Goal: Information Seeking & Learning: Learn about a topic

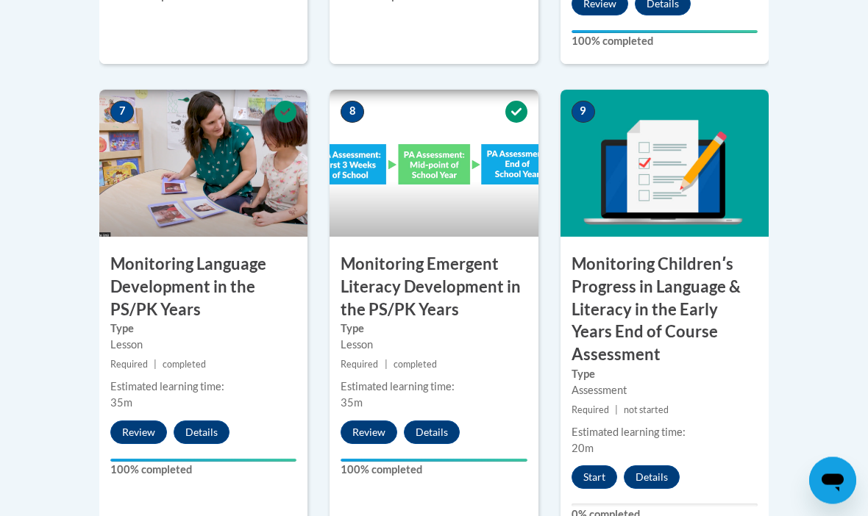
scroll to position [1361, 0]
click at [589, 466] on button "Start" at bounding box center [595, 478] width 46 height 24
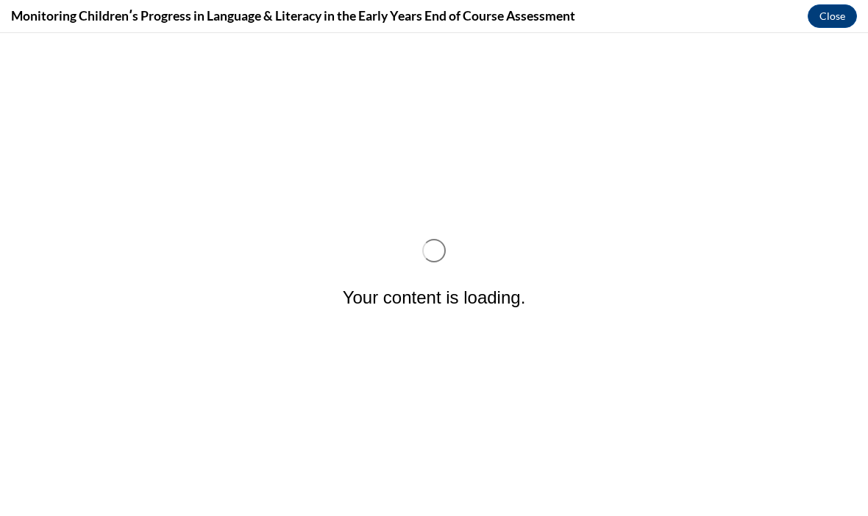
scroll to position [0, 0]
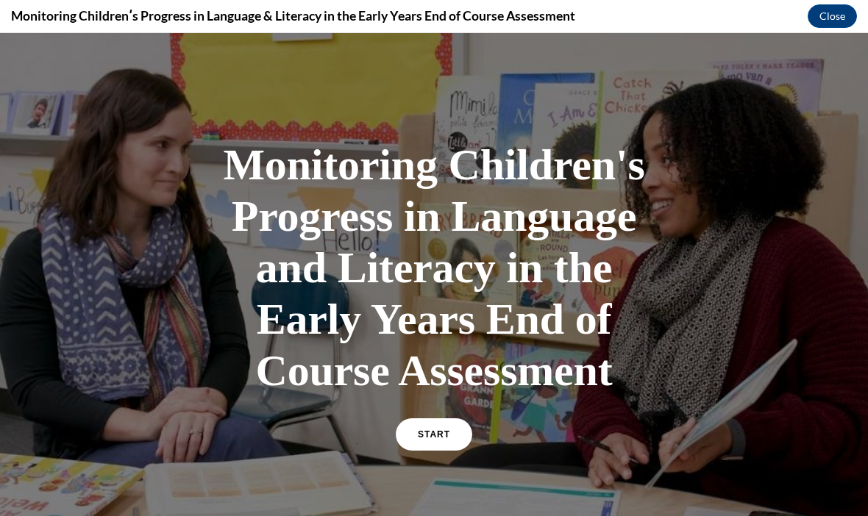
click at [433, 435] on span "START" at bounding box center [434, 435] width 32 height 10
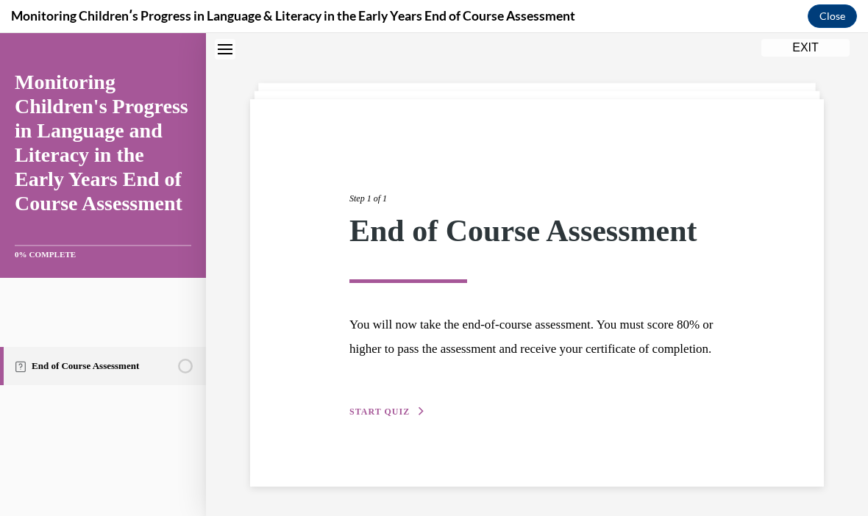
scroll to position [46, 0]
click at [369, 419] on button "START QUIZ" at bounding box center [387, 411] width 77 height 13
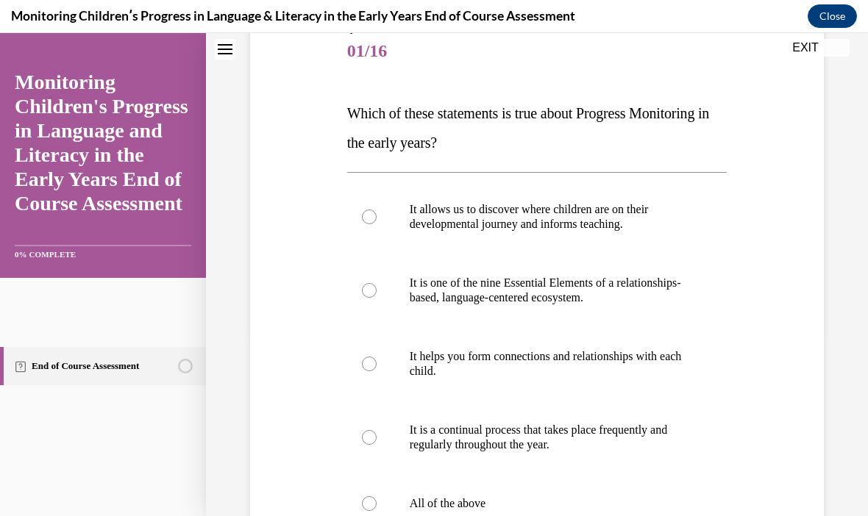
scroll to position [183, 0]
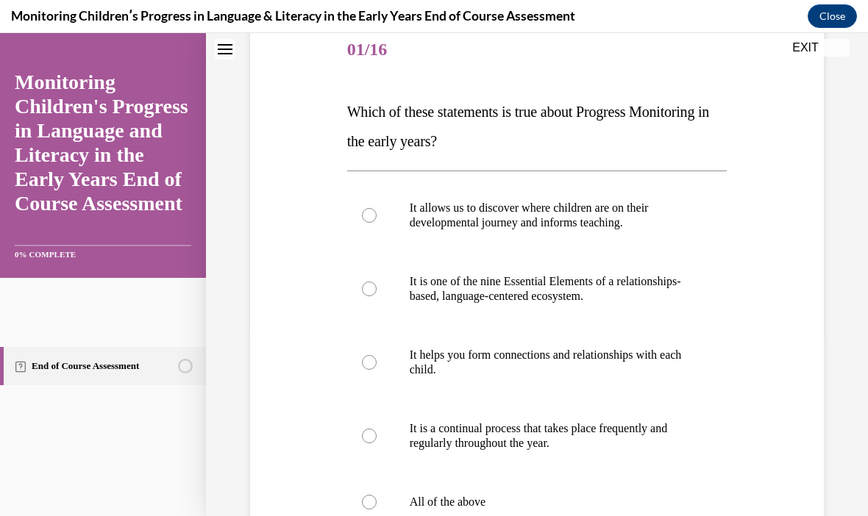
click at [364, 503] on div at bounding box center [369, 502] width 15 height 15
click at [364, 503] on input "All of the above" at bounding box center [369, 502] width 15 height 15
radio input "true"
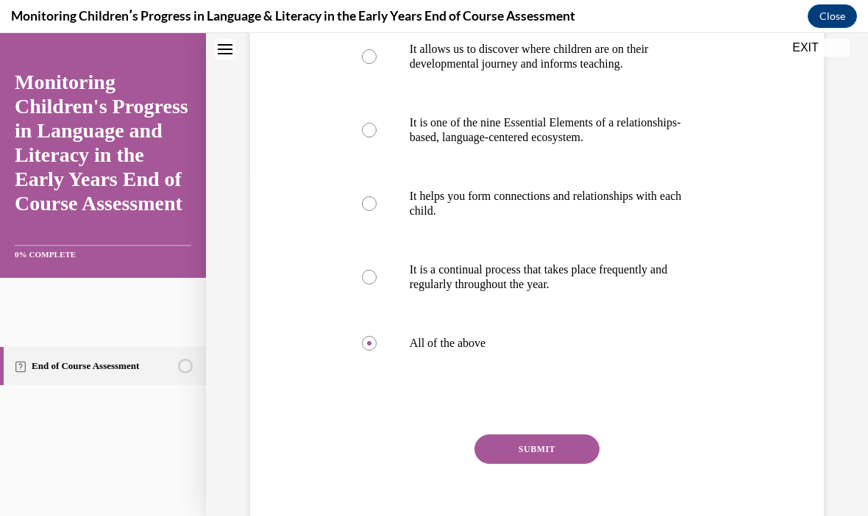
click at [522, 452] on button "SUBMIT" at bounding box center [537, 449] width 125 height 29
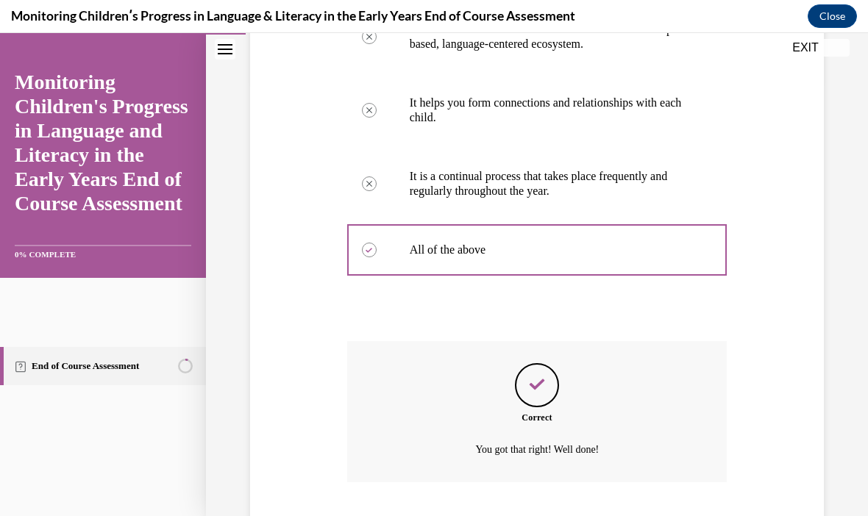
scroll to position [461, 0]
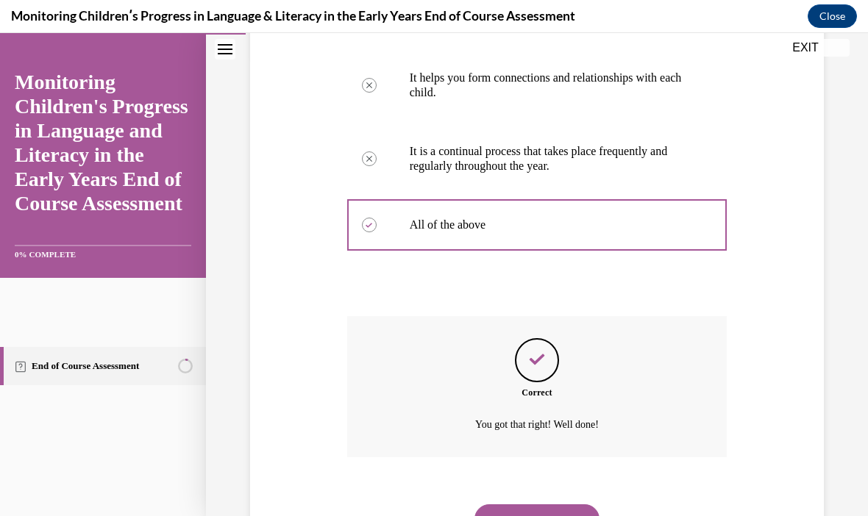
click at [515, 505] on button "NEXT" at bounding box center [537, 519] width 125 height 29
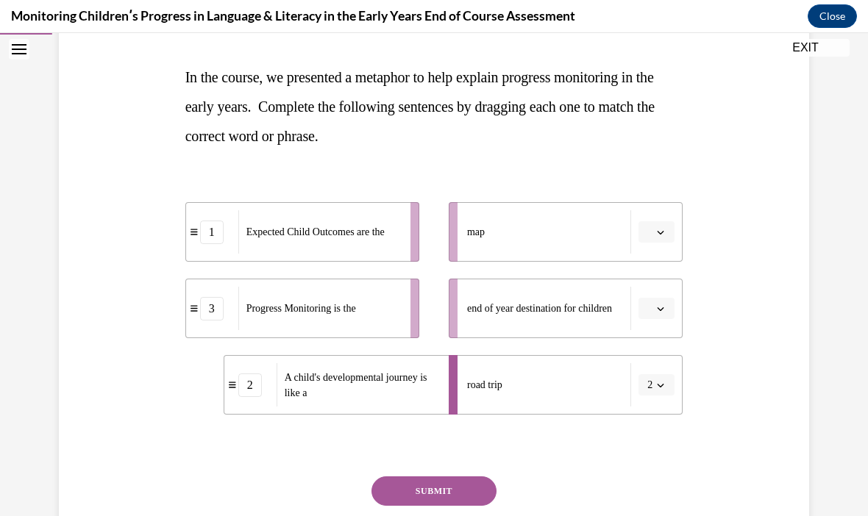
scroll to position [219, 0]
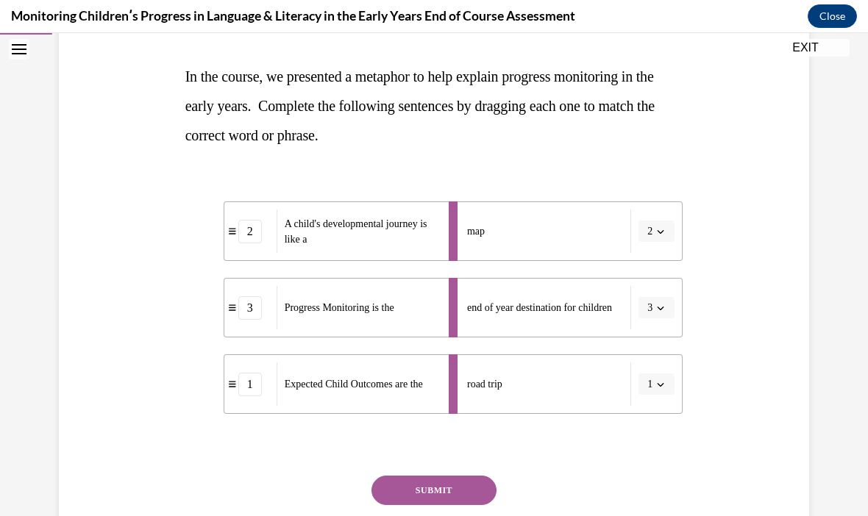
click at [454, 493] on button "SUBMIT" at bounding box center [434, 490] width 125 height 29
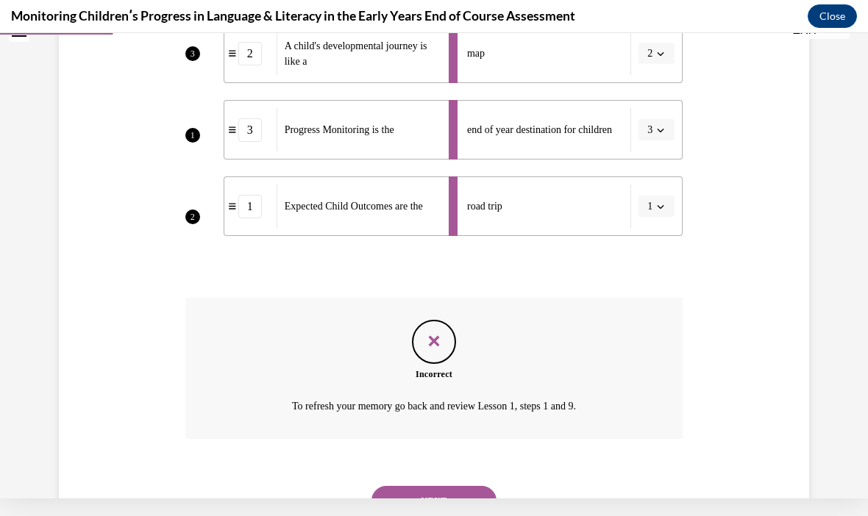
scroll to position [378, 0]
click at [416, 487] on button "NEXT" at bounding box center [434, 501] width 125 height 29
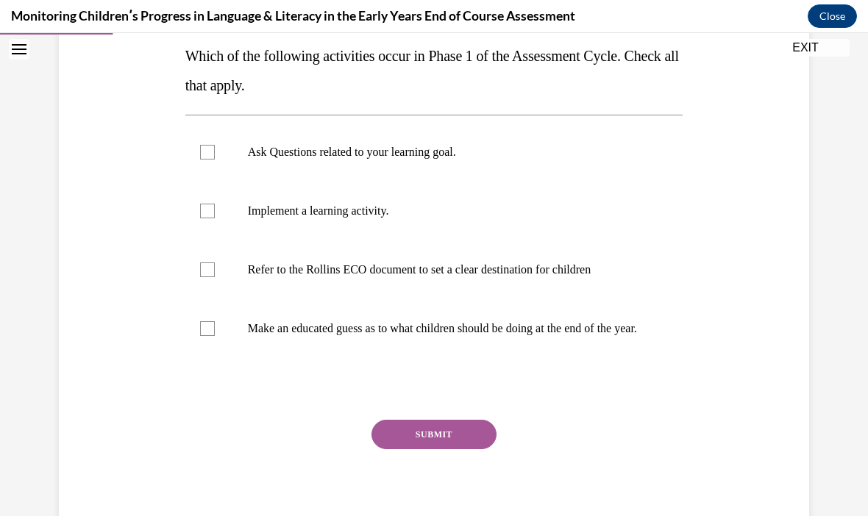
scroll to position [239, 0]
click at [207, 151] on div at bounding box center [207, 152] width 15 height 15
click at [207, 151] on input "Ask Questions related to your learning goal." at bounding box center [207, 152] width 15 height 15
checkbox input "true"
click at [207, 213] on div at bounding box center [207, 211] width 15 height 15
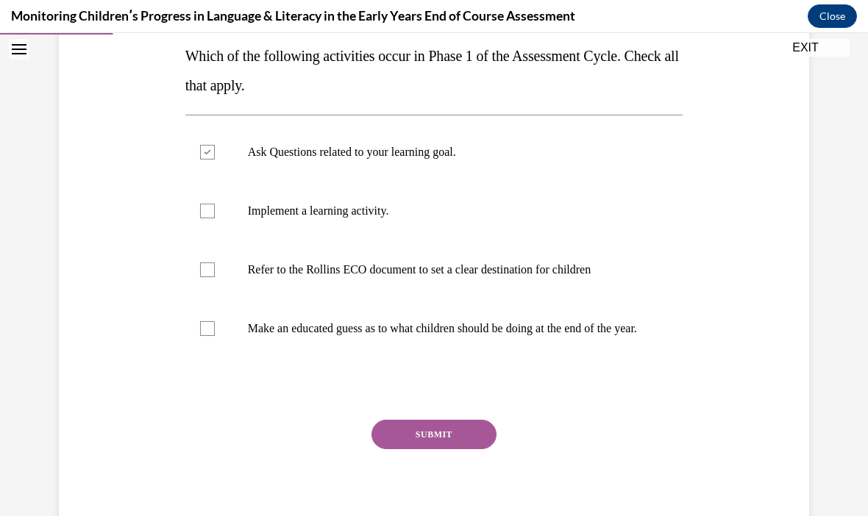
click at [207, 213] on input "Implement a learning activity." at bounding box center [207, 211] width 15 height 15
checkbox input "true"
click at [206, 267] on div at bounding box center [207, 270] width 15 height 15
click at [206, 267] on input "Refer to the Rollins ECO document to set a clear destination for children" at bounding box center [207, 270] width 15 height 15
checkbox input "true"
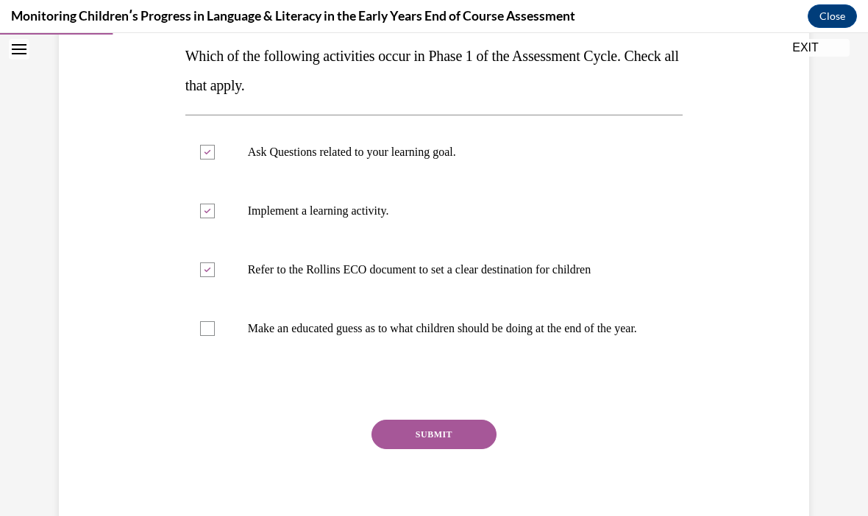
click at [405, 447] on button "SUBMIT" at bounding box center [434, 434] width 125 height 29
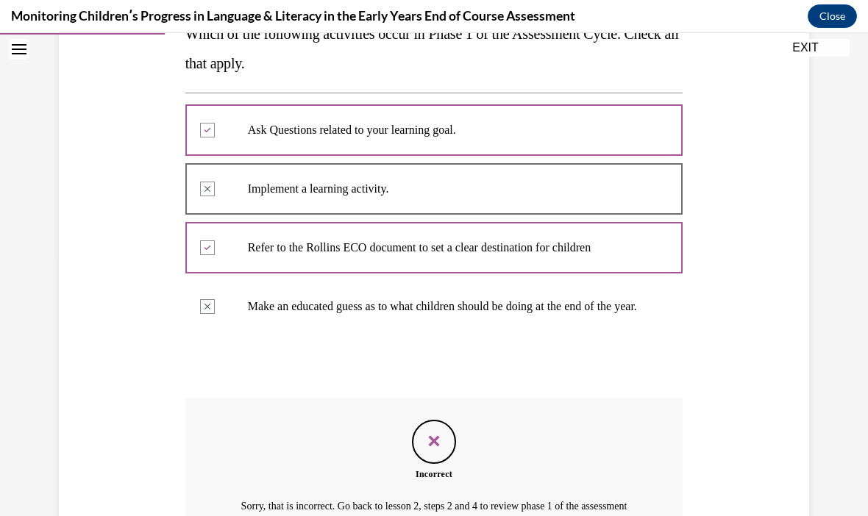
scroll to position [261, 0]
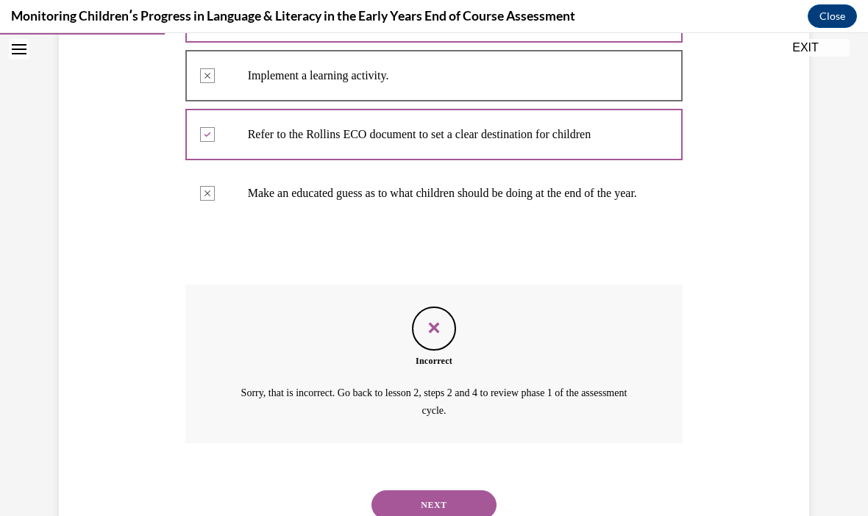
click at [423, 503] on button "NEXT" at bounding box center [434, 505] width 125 height 29
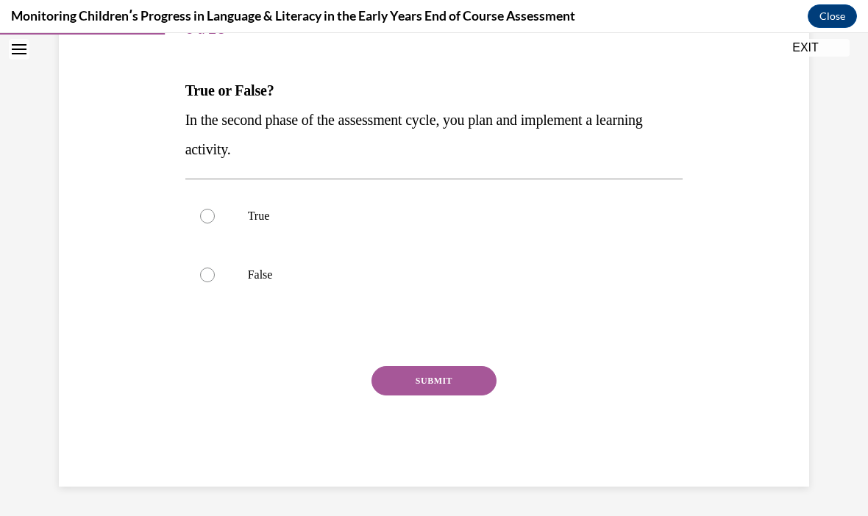
scroll to position [136, 0]
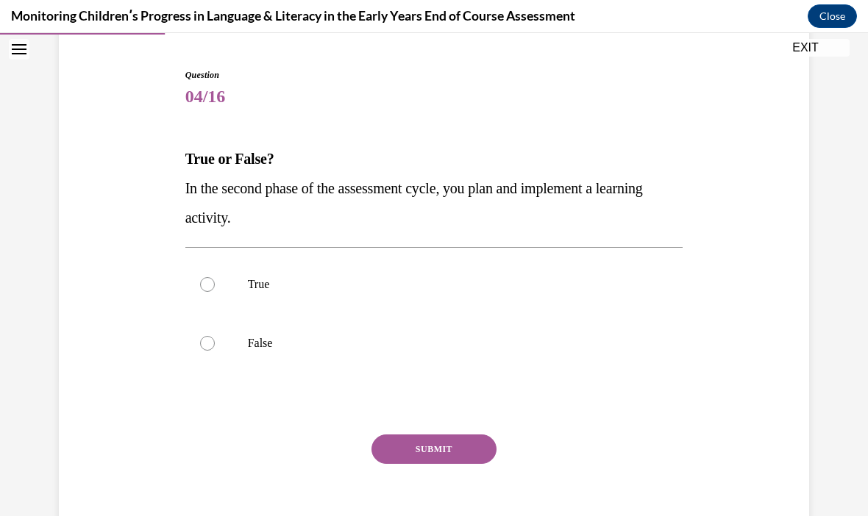
click at [193, 291] on label "True" at bounding box center [434, 284] width 498 height 59
click at [200, 291] on input "True" at bounding box center [207, 284] width 15 height 15
radio input "true"
click at [409, 463] on button "SUBMIT" at bounding box center [434, 449] width 125 height 29
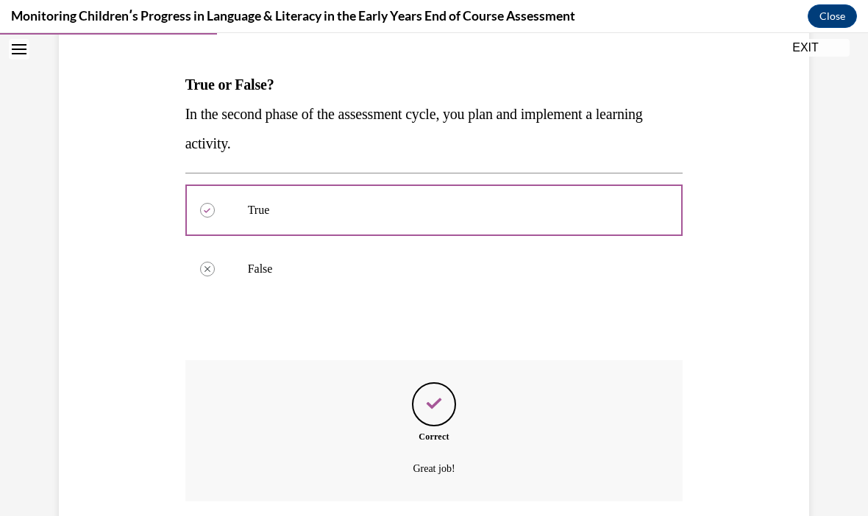
scroll to position [255, 0]
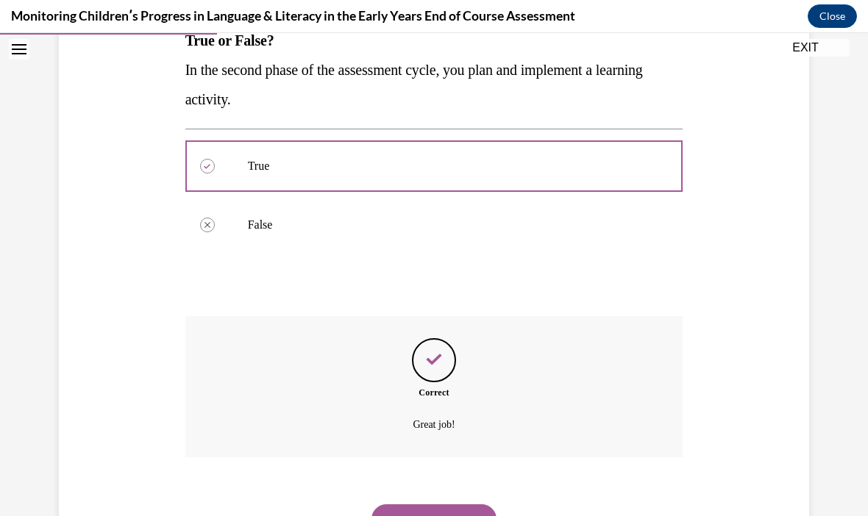
click at [412, 505] on button "NEXT" at bounding box center [434, 519] width 125 height 29
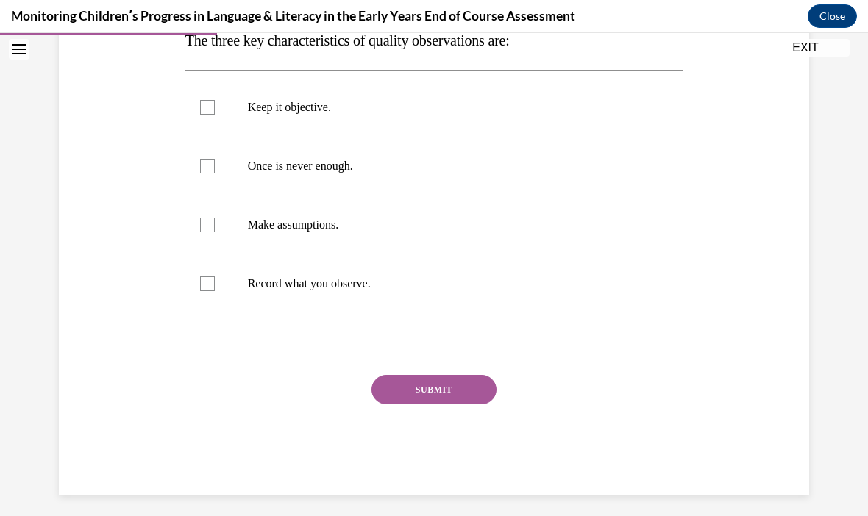
scroll to position [164, 0]
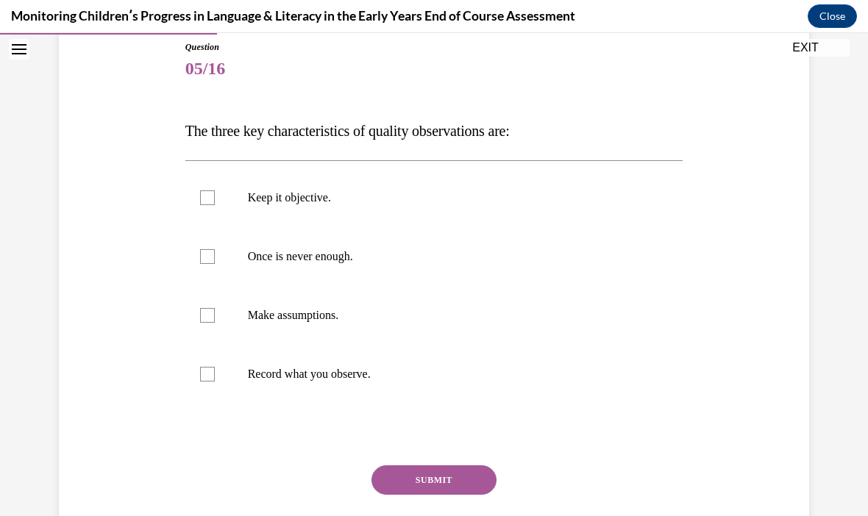
click at [205, 361] on label "Record what you observe." at bounding box center [434, 374] width 498 height 59
click at [205, 367] on input "Record what you observe." at bounding box center [207, 374] width 15 height 15
checkbox input "true"
click at [205, 193] on div at bounding box center [207, 198] width 15 height 15
click at [205, 193] on input "Keep it objective." at bounding box center [207, 198] width 15 height 15
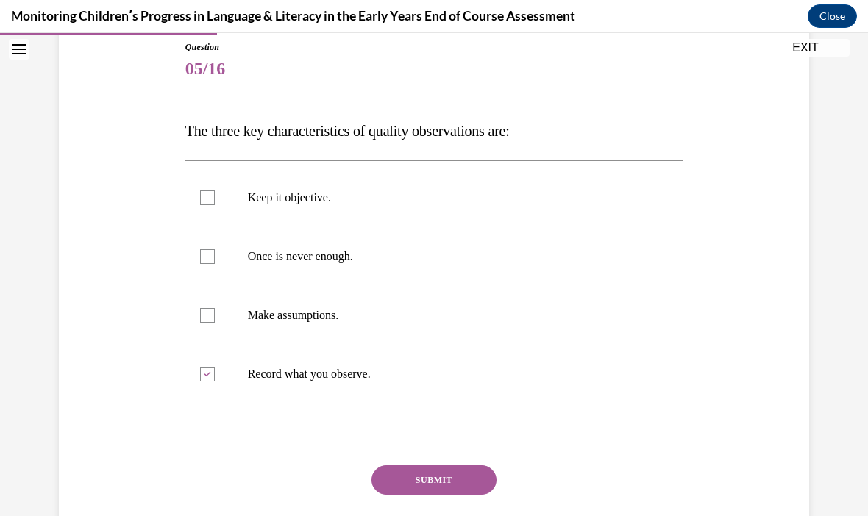
checkbox input "true"
click at [201, 255] on div at bounding box center [207, 256] width 15 height 15
click at [201, 255] on input "Once is never enough." at bounding box center [207, 256] width 15 height 15
checkbox input "true"
click at [403, 480] on button "SUBMIT" at bounding box center [434, 480] width 125 height 29
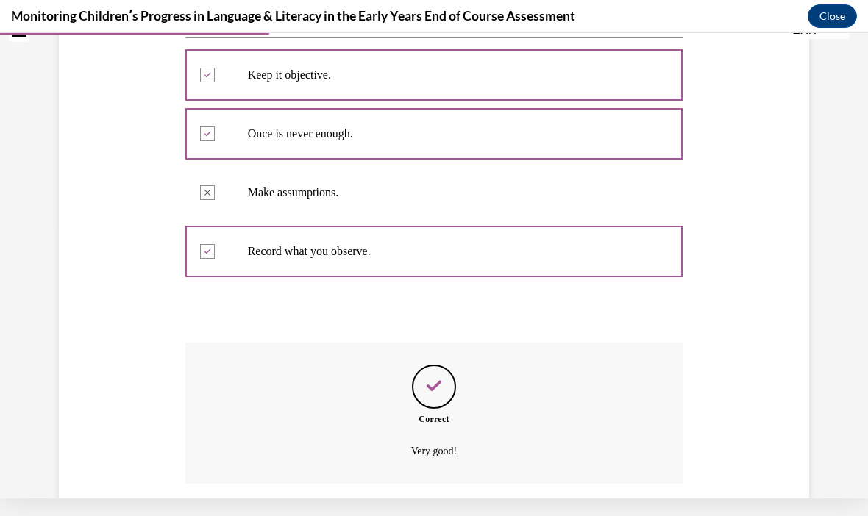
scroll to position [313, 0]
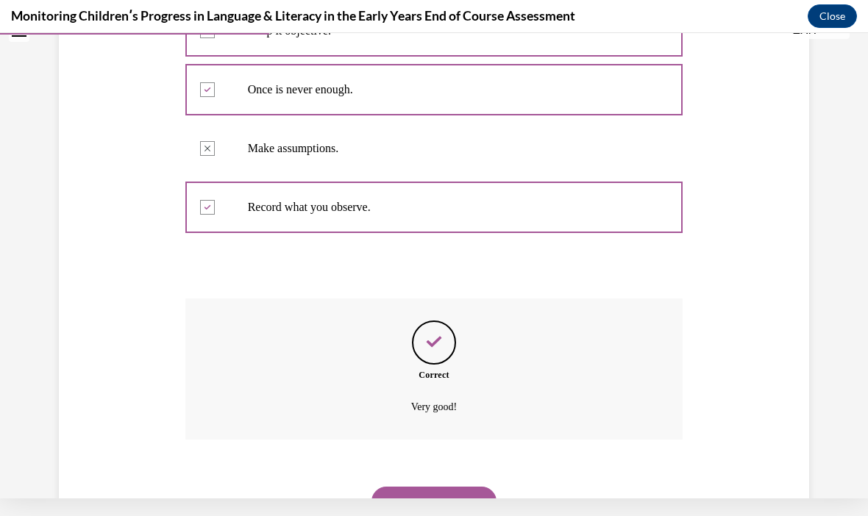
click at [414, 487] on button "NEXT" at bounding box center [434, 501] width 125 height 29
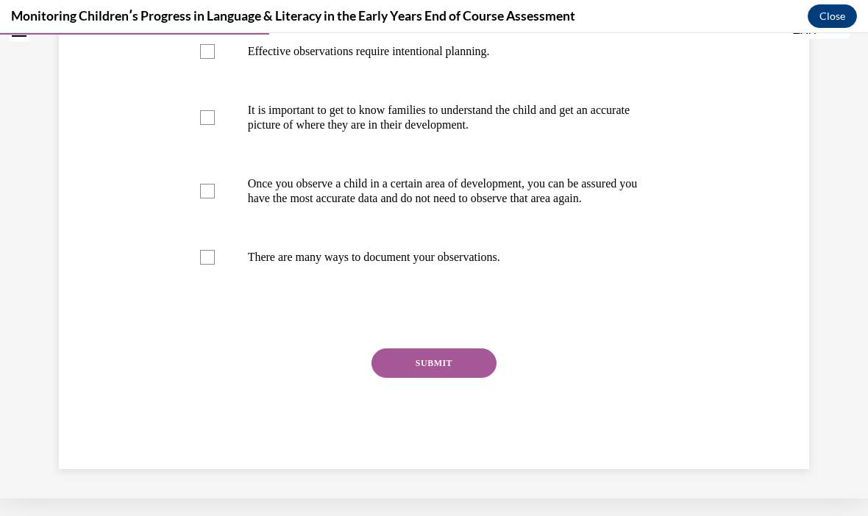
scroll to position [0, 0]
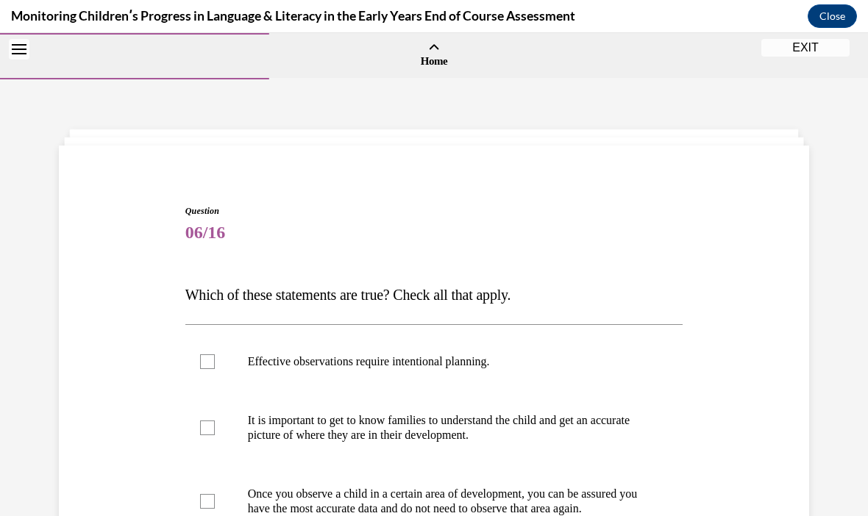
click at [414, 487] on p "Once you observe a child in a certain area of development, you can be assured y…" at bounding box center [447, 501] width 399 height 29
click at [215, 494] on input "Once you observe a child in a certain area of development, you can be assured y…" at bounding box center [207, 501] width 15 height 15
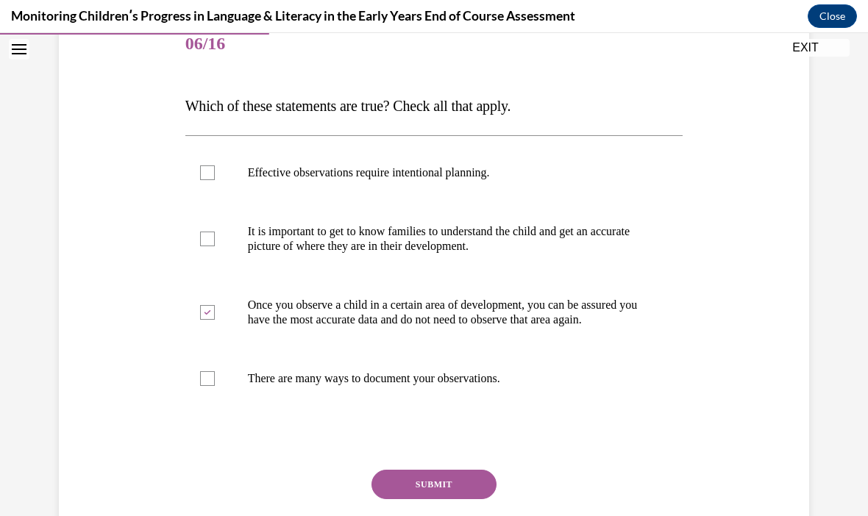
scroll to position [188, 0]
click at [202, 321] on div at bounding box center [207, 313] width 15 height 15
click at [202, 321] on input "Once you observe a child in a certain area of development, you can be assured y…" at bounding box center [207, 313] width 15 height 15
checkbox input "false"
click at [203, 387] on div at bounding box center [207, 379] width 15 height 15
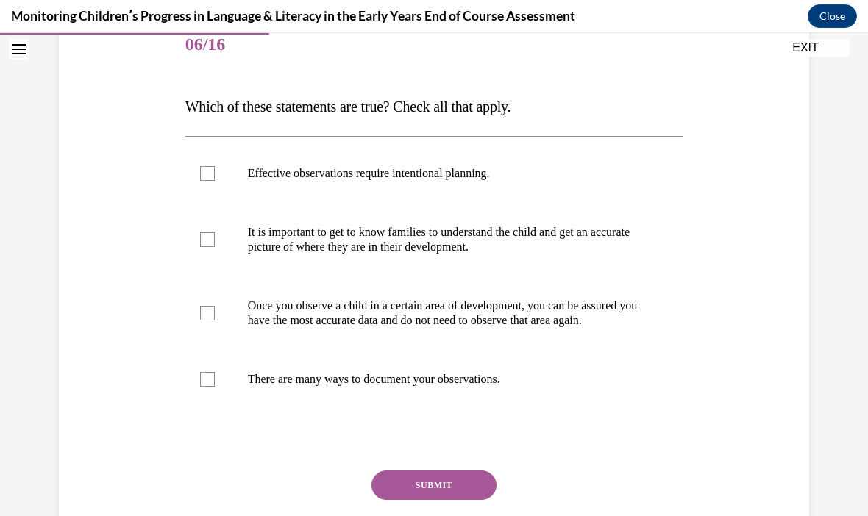
click at [203, 387] on input "There are many ways to document your observations." at bounding box center [207, 379] width 15 height 15
checkbox input "true"
click at [200, 243] on div at bounding box center [207, 239] width 15 height 15
click at [200, 243] on input "It is important to get to know families to understand the child and get an accu…" at bounding box center [207, 239] width 15 height 15
checkbox input "true"
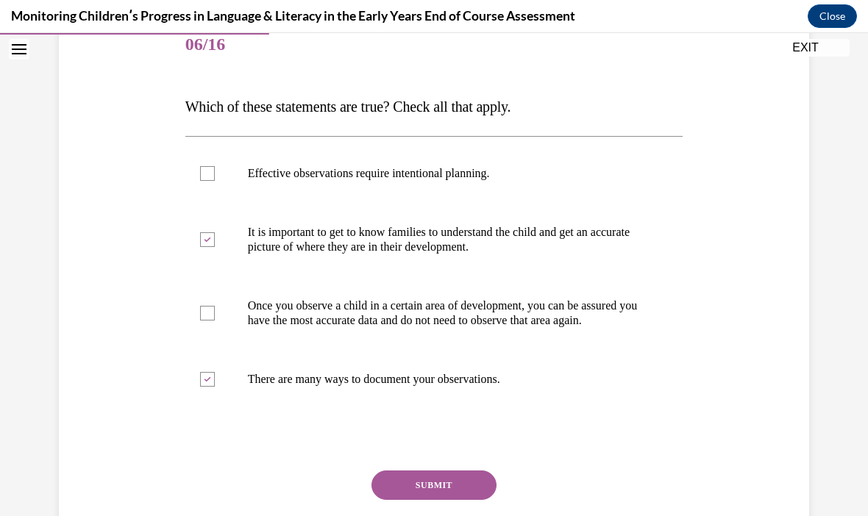
click at [201, 178] on div at bounding box center [207, 173] width 15 height 15
click at [201, 178] on input "Effective observations require intentional planning." at bounding box center [207, 173] width 15 height 15
checkbox input "true"
click at [413, 500] on button "SUBMIT" at bounding box center [434, 485] width 125 height 29
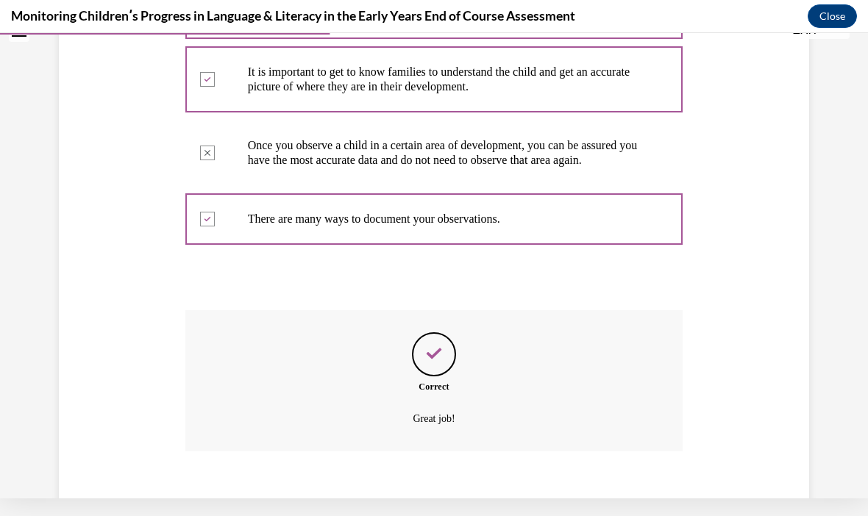
scroll to position [358, 0]
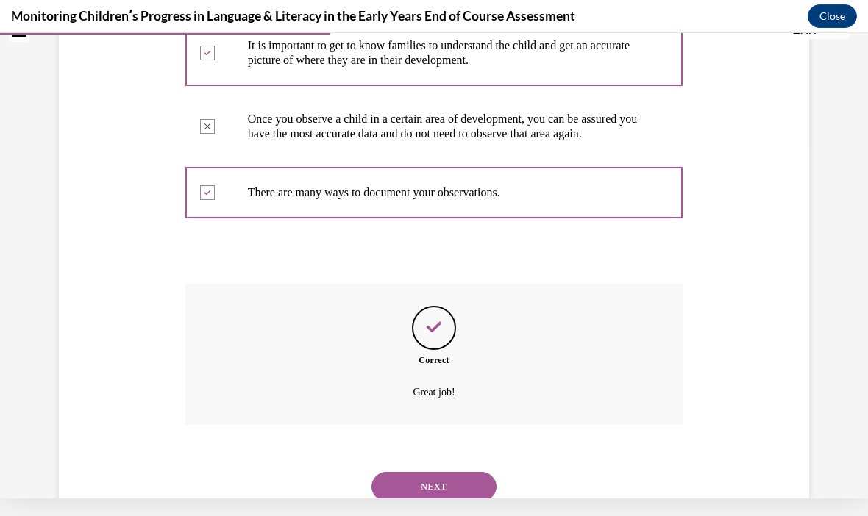
click at [419, 472] on button "NEXT" at bounding box center [434, 486] width 125 height 29
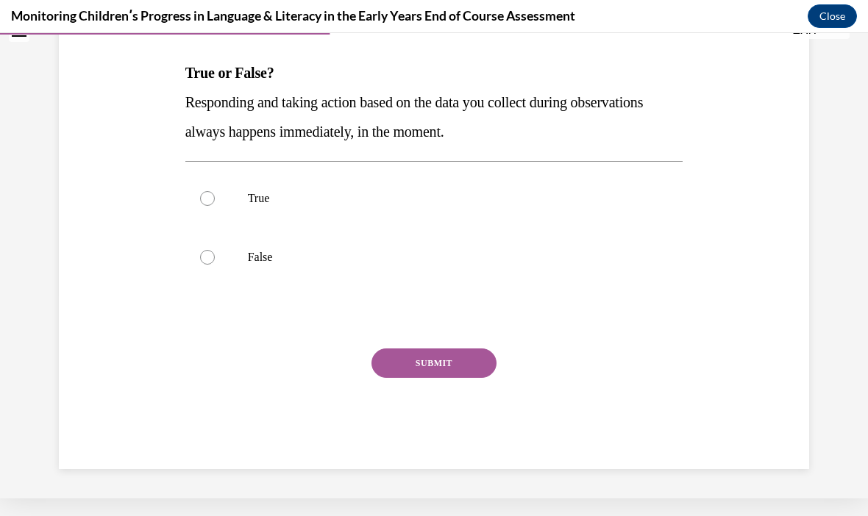
scroll to position [136, 0]
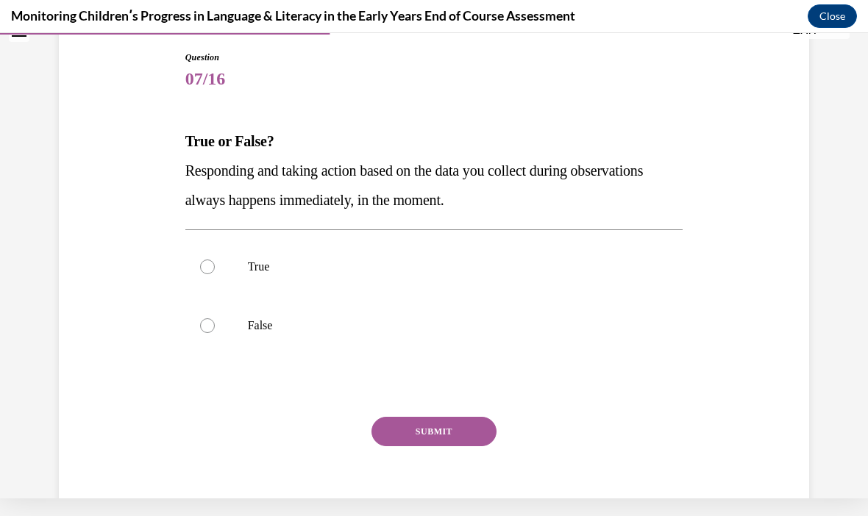
click at [199, 330] on label "False" at bounding box center [434, 325] width 498 height 59
click at [200, 330] on input "False" at bounding box center [207, 326] width 15 height 15
radio input "true"
click at [402, 440] on button "SUBMIT" at bounding box center [434, 431] width 125 height 29
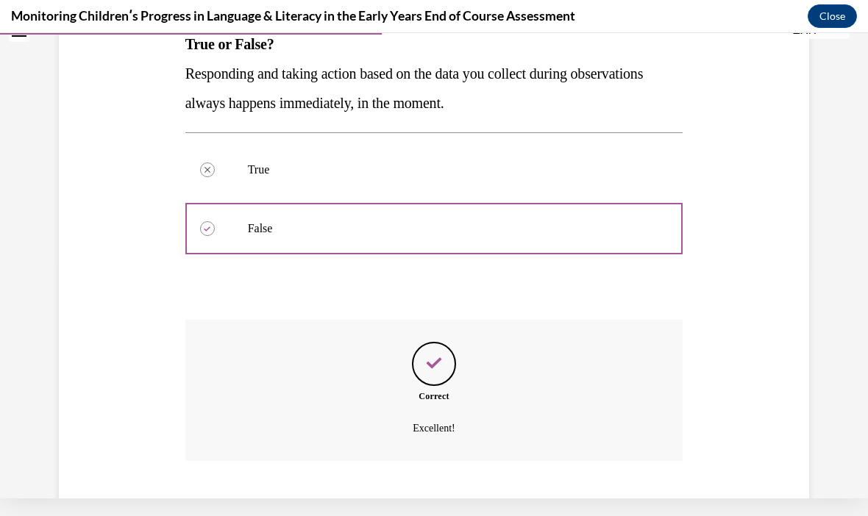
scroll to position [255, 0]
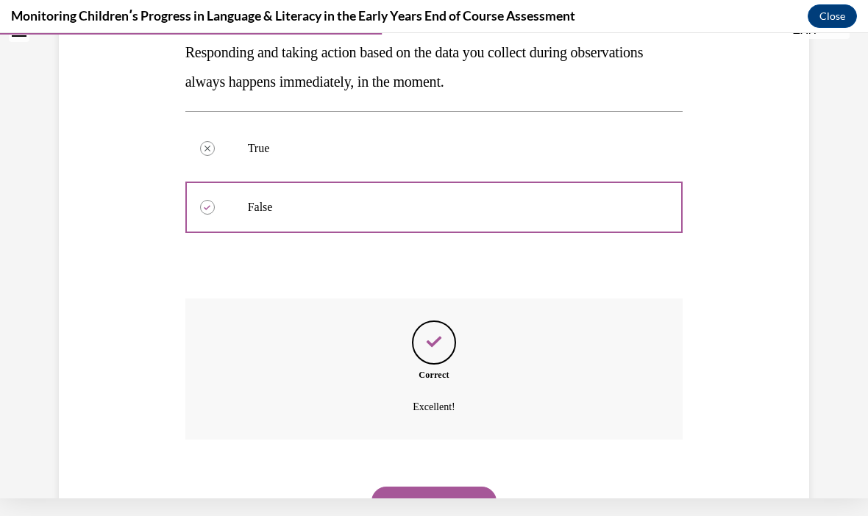
click at [401, 487] on button "NEXT" at bounding box center [434, 501] width 125 height 29
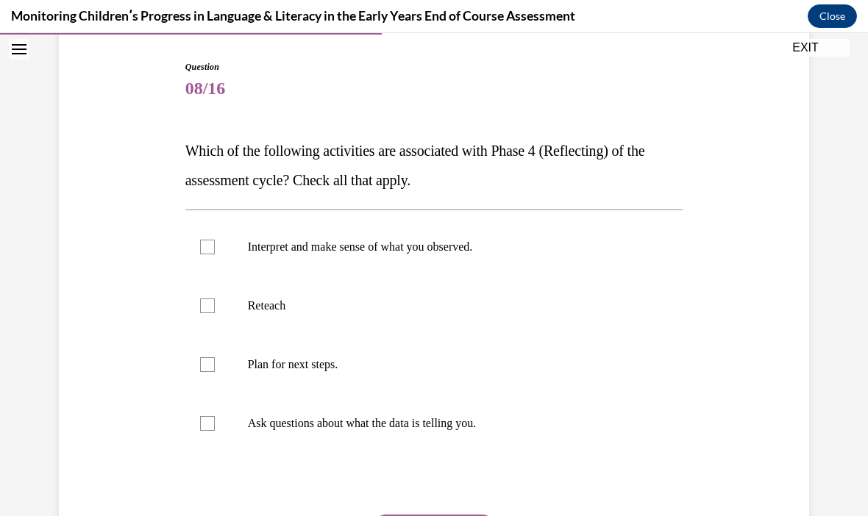
scroll to position [144, 0]
click at [210, 236] on label "Interpret and make sense of what you observed." at bounding box center [434, 247] width 498 height 59
click at [210, 240] on input "Interpret and make sense of what you observed." at bounding box center [207, 247] width 15 height 15
checkbox input "true"
click at [209, 419] on div at bounding box center [207, 423] width 15 height 15
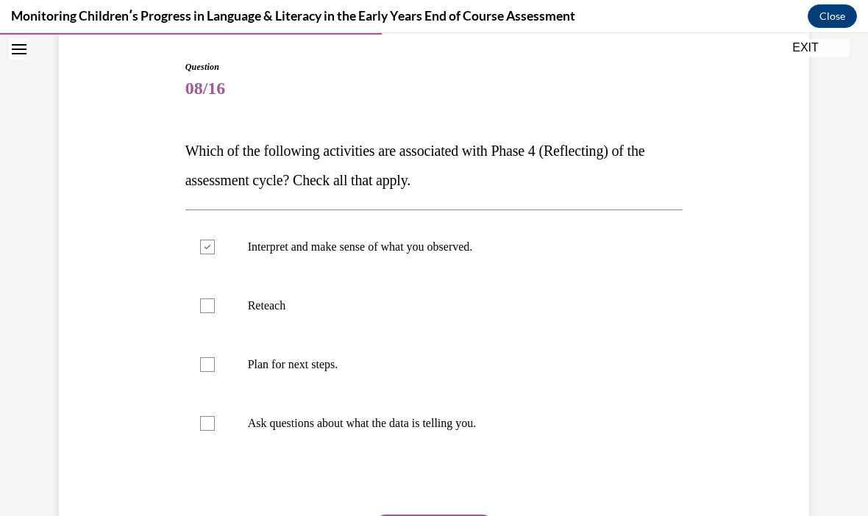
click at [209, 419] on input "Ask questions about what the data is telling you." at bounding box center [207, 423] width 15 height 15
checkbox input "true"
click at [209, 358] on div at bounding box center [207, 365] width 15 height 15
click at [209, 358] on input "Plan for next steps." at bounding box center [207, 365] width 15 height 15
checkbox input "true"
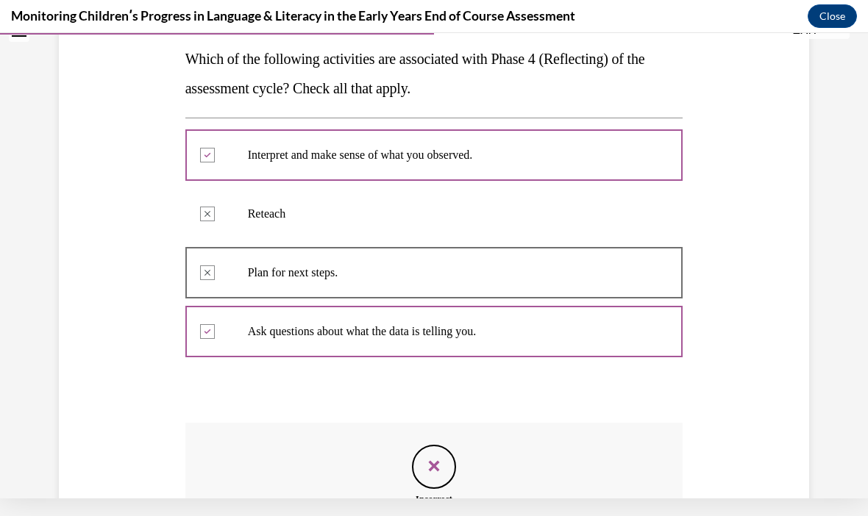
scroll to position [224, 0]
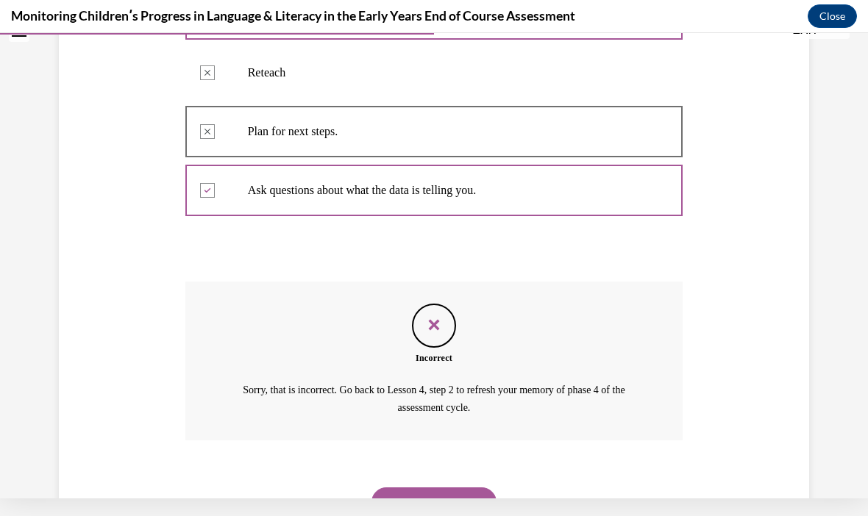
click at [416, 488] on button "NEXT" at bounding box center [434, 502] width 125 height 29
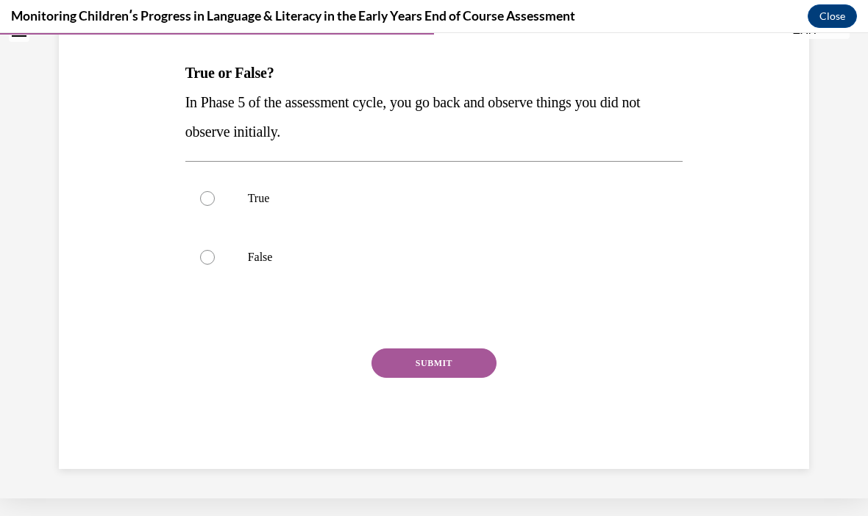
scroll to position [136, 0]
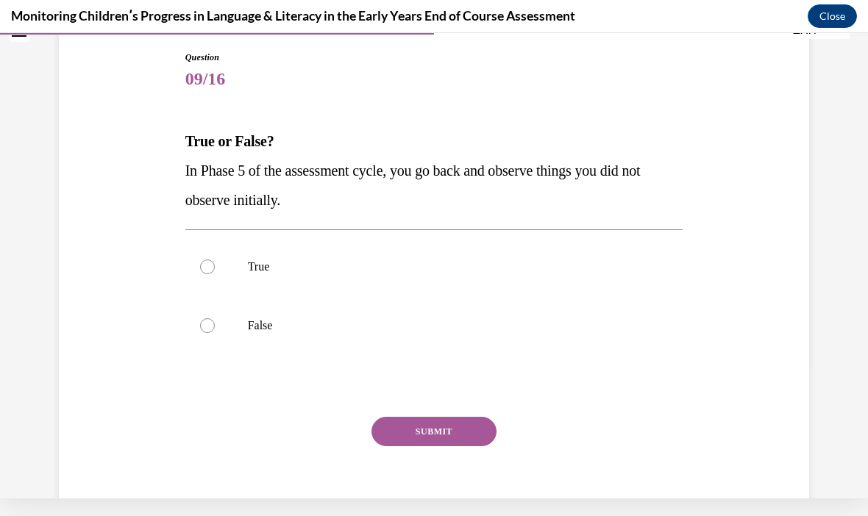
click at [206, 326] on div at bounding box center [207, 326] width 15 height 15
click at [206, 326] on input "False" at bounding box center [207, 326] width 15 height 15
radio input "true"
click at [406, 433] on button "SUBMIT" at bounding box center [434, 431] width 125 height 29
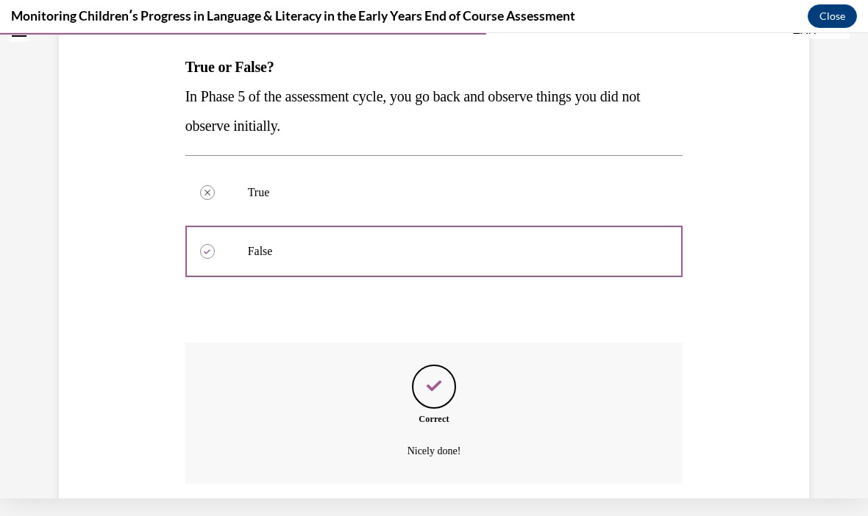
scroll to position [255, 0]
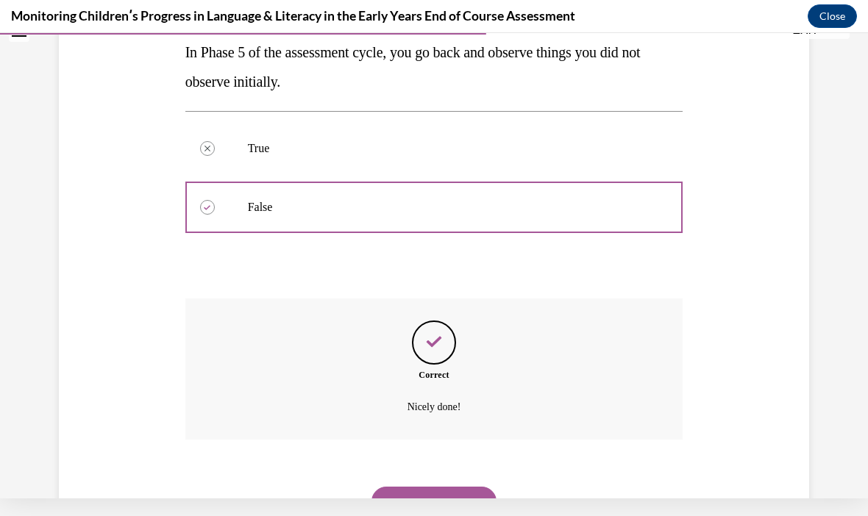
click at [405, 487] on button "NEXT" at bounding box center [434, 501] width 125 height 29
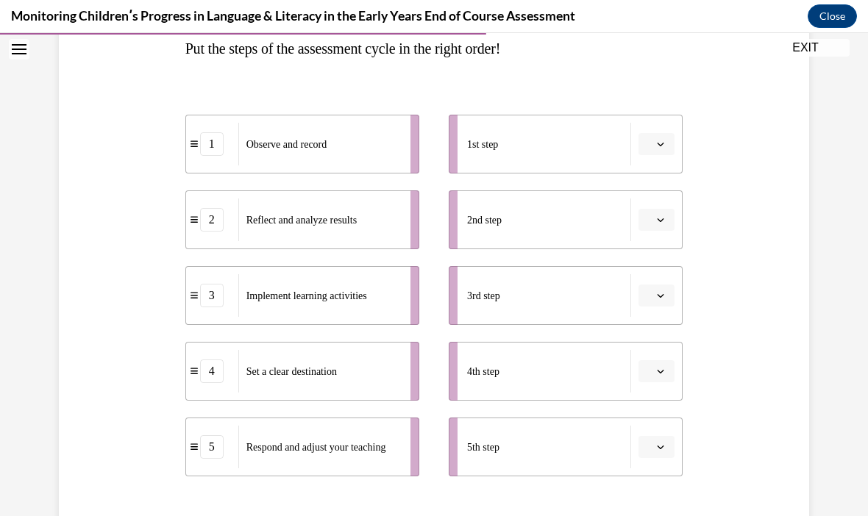
scroll to position [246, 0]
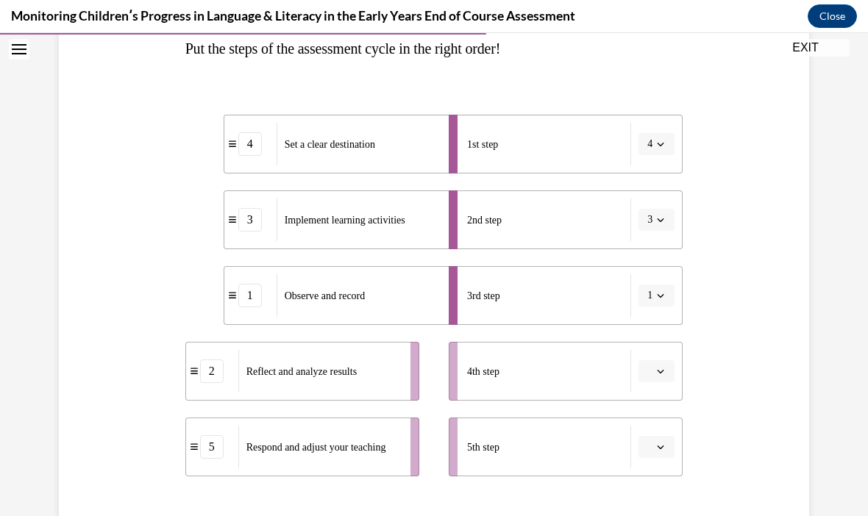
click at [378, 319] on li "1 Observe and record" at bounding box center [341, 295] width 234 height 59
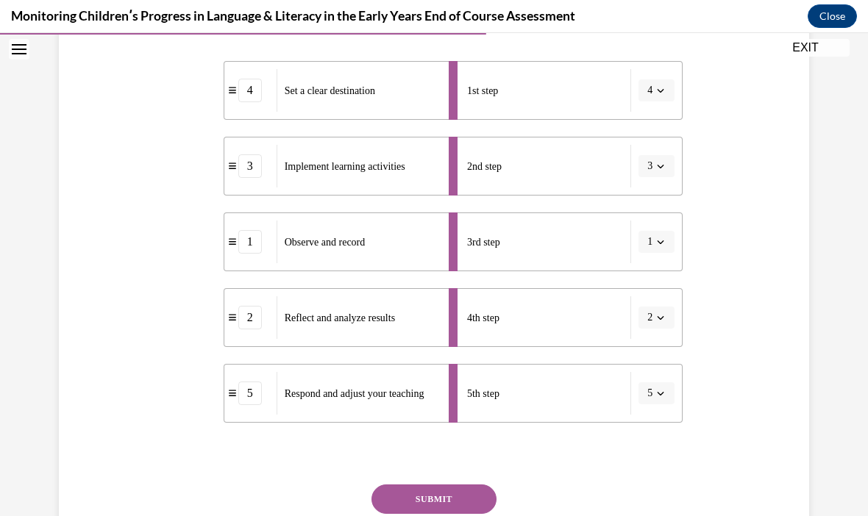
scroll to position [300, 0]
click at [422, 503] on button "SUBMIT" at bounding box center [434, 499] width 125 height 29
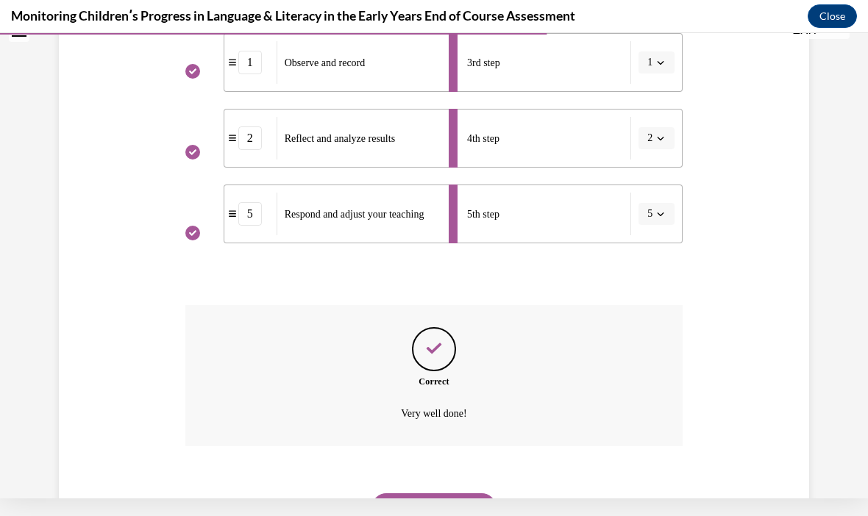
scroll to position [469, 0]
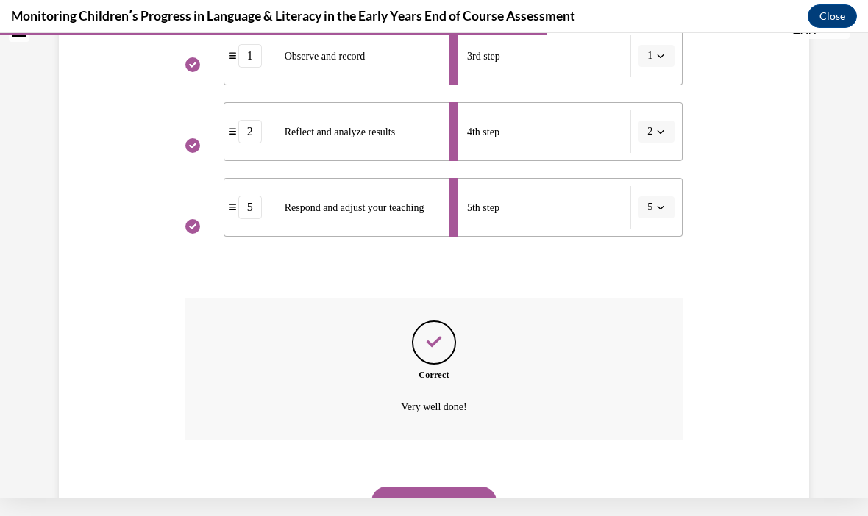
click at [419, 487] on button "NEXT" at bounding box center [434, 501] width 125 height 29
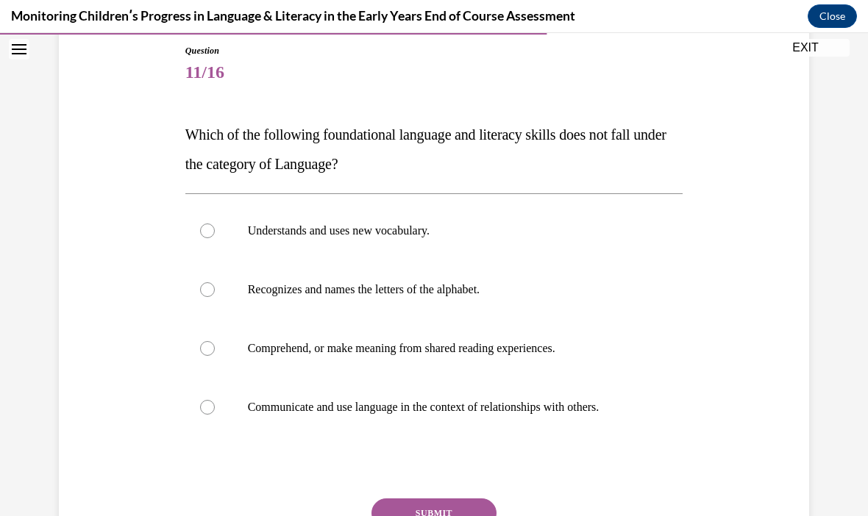
scroll to position [160, 0]
click at [210, 353] on div at bounding box center [207, 348] width 15 height 15
click at [210, 353] on input "Comprehend, or make meaning from shared reading experiences." at bounding box center [207, 348] width 15 height 15
radio input "true"
click at [204, 348] on div at bounding box center [207, 348] width 15 height 15
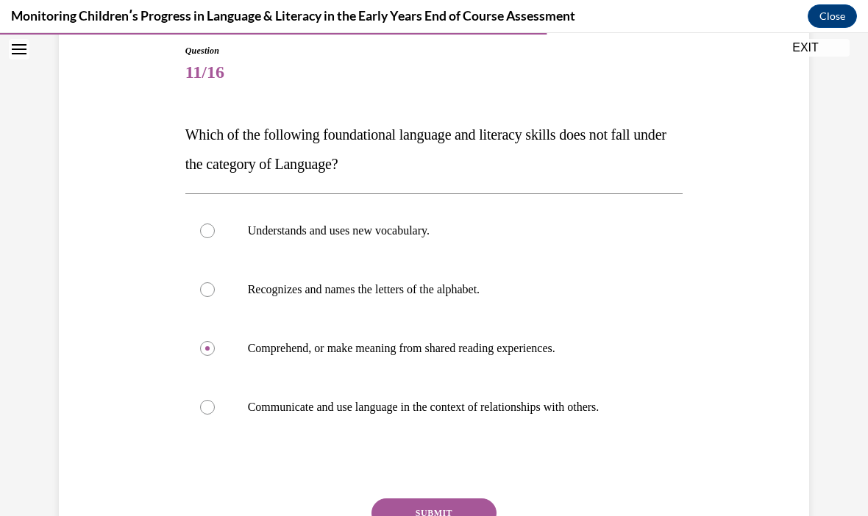
click at [204, 348] on input "Comprehend, or make meaning from shared reading experiences." at bounding box center [207, 348] width 15 height 15
click at [213, 349] on div at bounding box center [207, 348] width 15 height 15
click at [213, 349] on input "Comprehend, or make meaning from shared reading experiences." at bounding box center [207, 348] width 15 height 15
click at [209, 355] on div at bounding box center [207, 348] width 15 height 15
click at [209, 355] on input "Comprehend, or make meaning from shared reading experiences." at bounding box center [207, 348] width 15 height 15
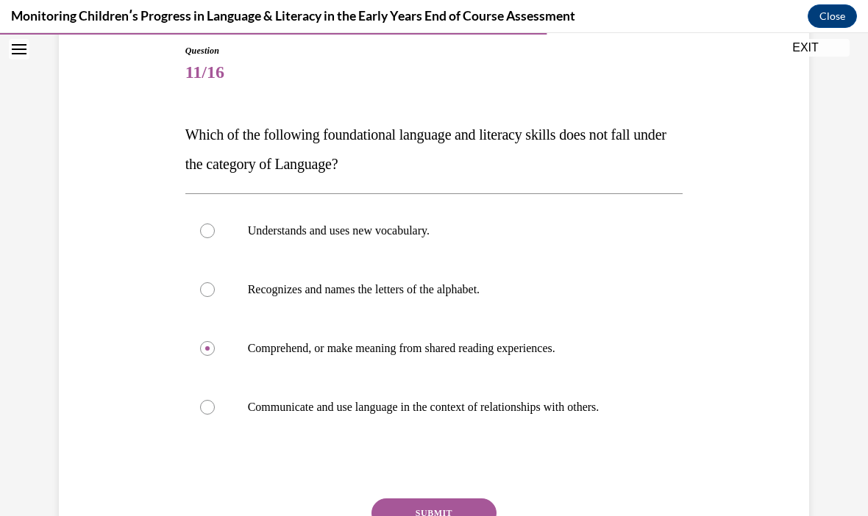
scroll to position [164, 0]
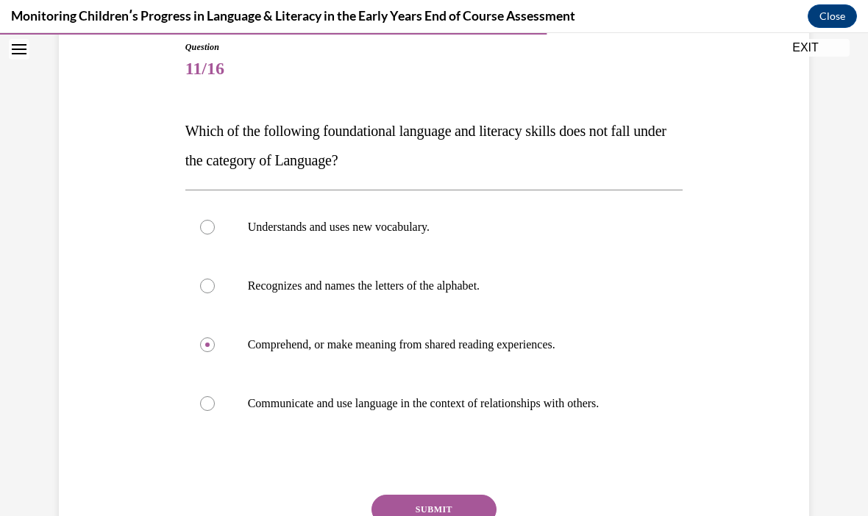
click at [210, 288] on div at bounding box center [207, 286] width 15 height 15
click at [210, 288] on input "Recognizes and names the letters of the alphabet." at bounding box center [207, 286] width 15 height 15
radio input "true"
click at [206, 342] on div at bounding box center [207, 345] width 15 height 15
click at [206, 342] on input "Comprehend, or make meaning from shared reading experiences." at bounding box center [207, 345] width 15 height 15
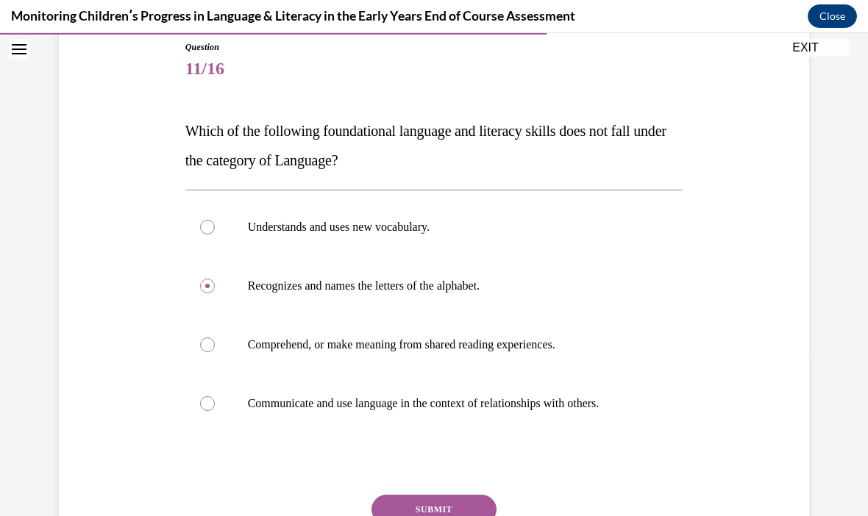
radio input "true"
click at [410, 511] on button "SUBMIT" at bounding box center [434, 509] width 125 height 29
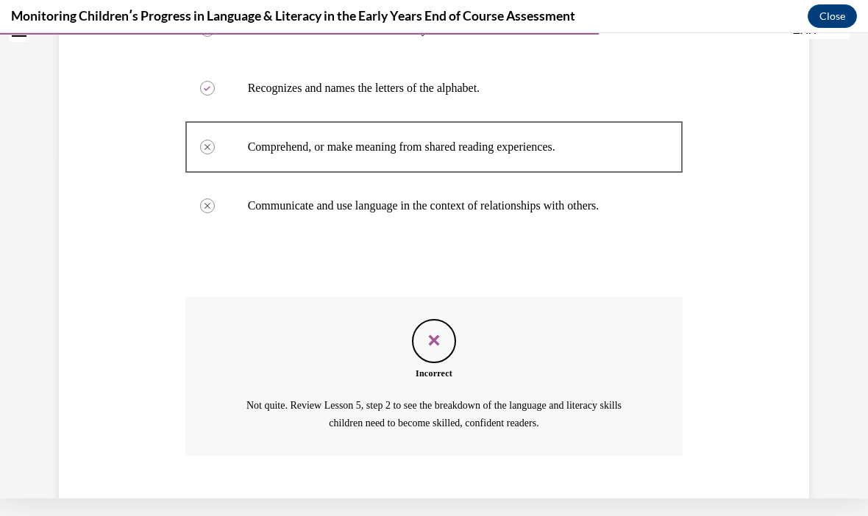
scroll to position [360, 0]
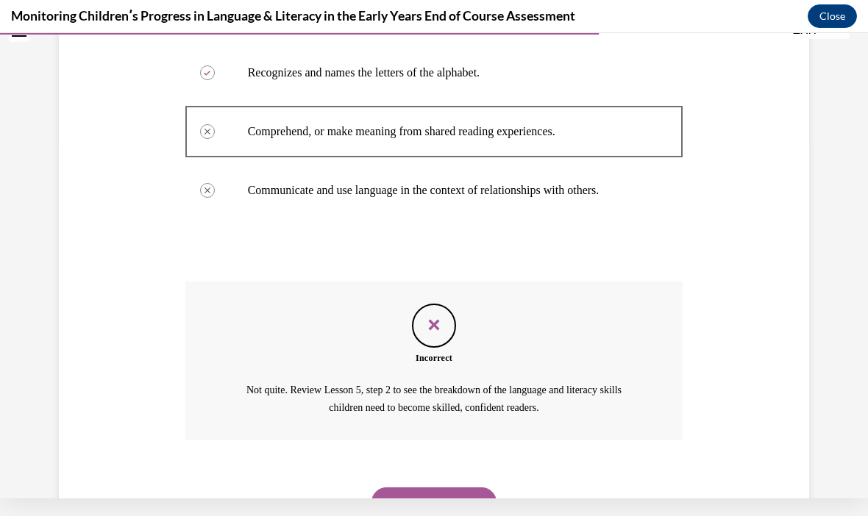
click at [433, 488] on button "NEXT" at bounding box center [434, 502] width 125 height 29
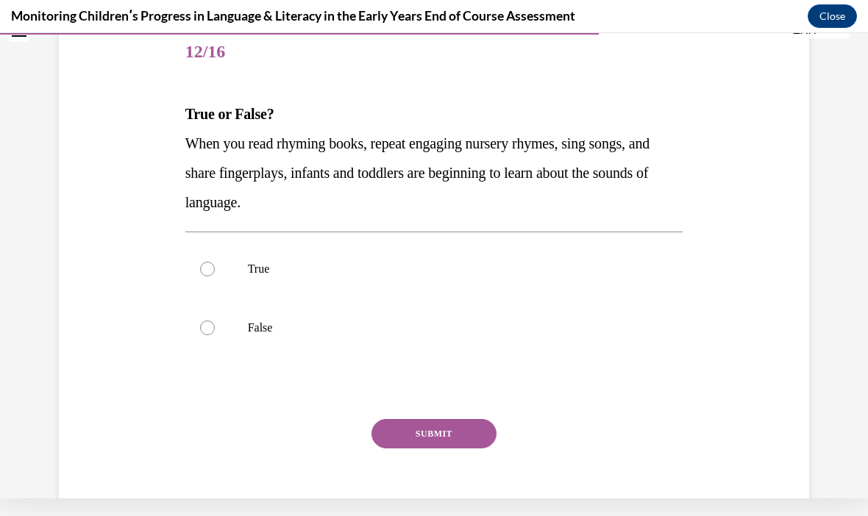
scroll to position [0, 0]
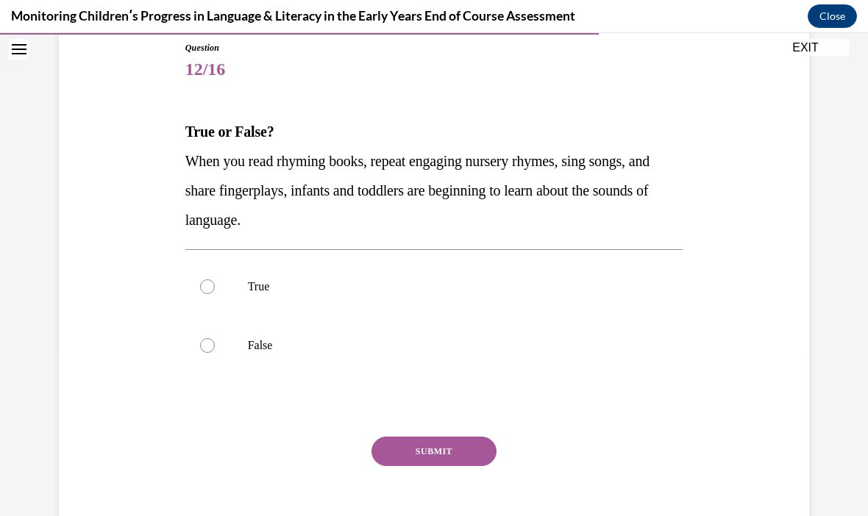
click at [205, 294] on label "True" at bounding box center [434, 286] width 498 height 59
click at [205, 294] on input "True" at bounding box center [207, 287] width 15 height 15
radio input "true"
click at [397, 460] on button "SUBMIT" at bounding box center [434, 451] width 125 height 29
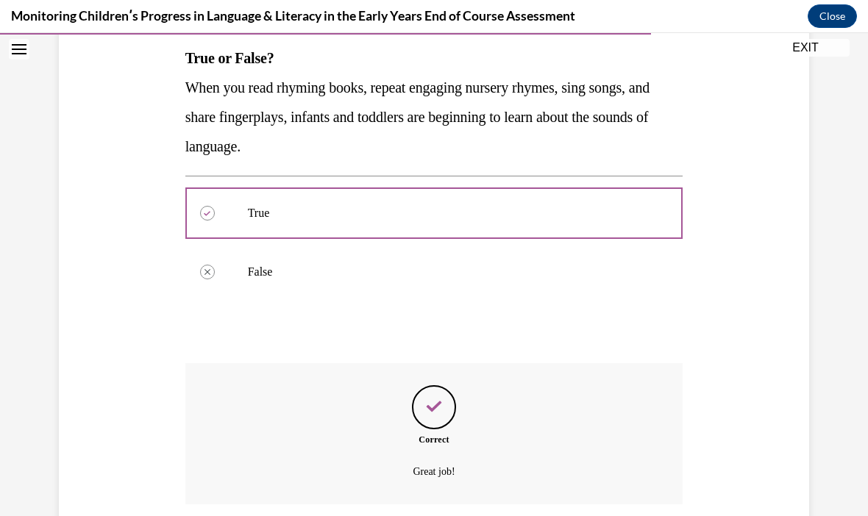
scroll to position [284, 0]
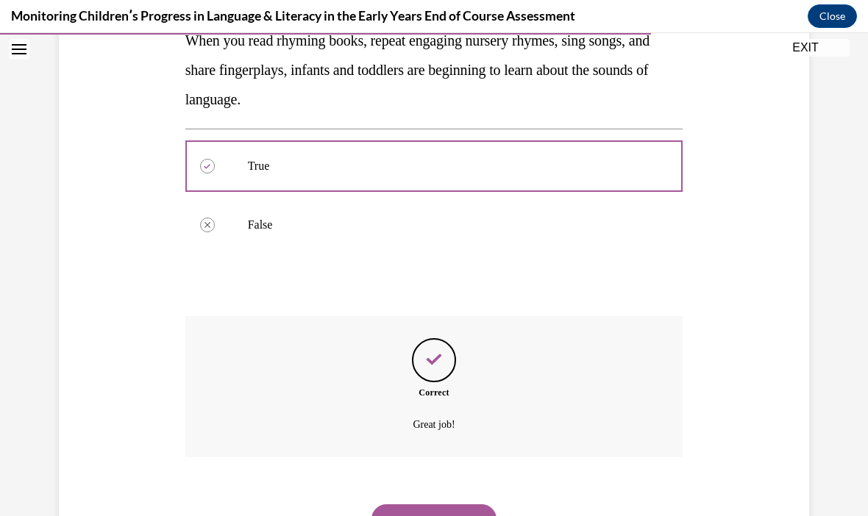
click at [402, 505] on button "NEXT" at bounding box center [434, 519] width 125 height 29
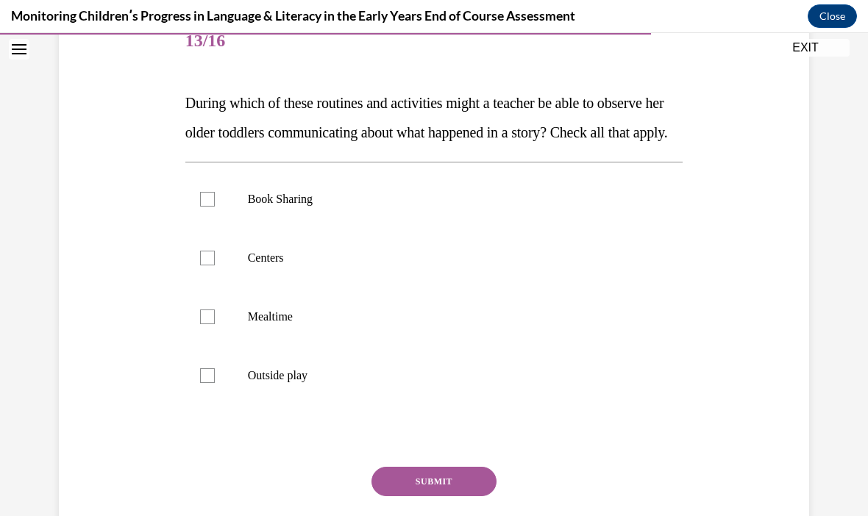
scroll to position [191, 0]
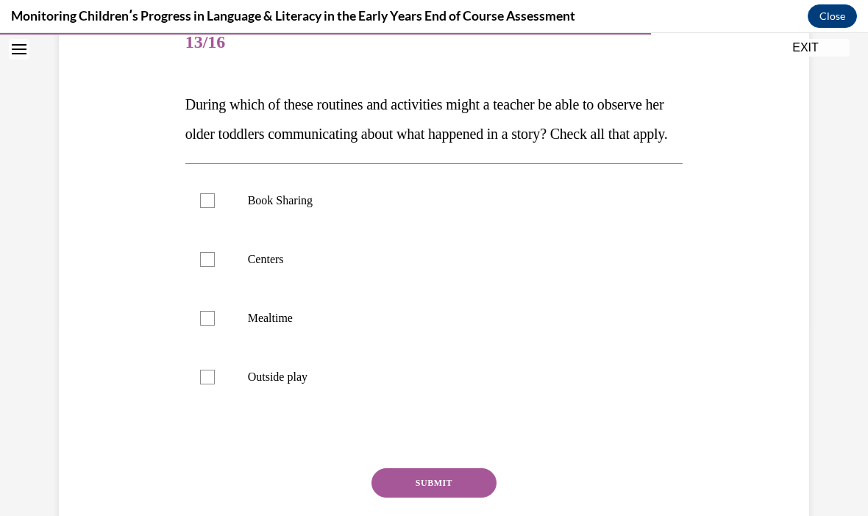
click at [208, 267] on div at bounding box center [207, 259] width 15 height 15
click at [208, 267] on input "Centers" at bounding box center [207, 259] width 15 height 15
checkbox input "true"
click at [210, 326] on div at bounding box center [207, 318] width 15 height 15
click at [210, 326] on input "Mealtime" at bounding box center [207, 318] width 15 height 15
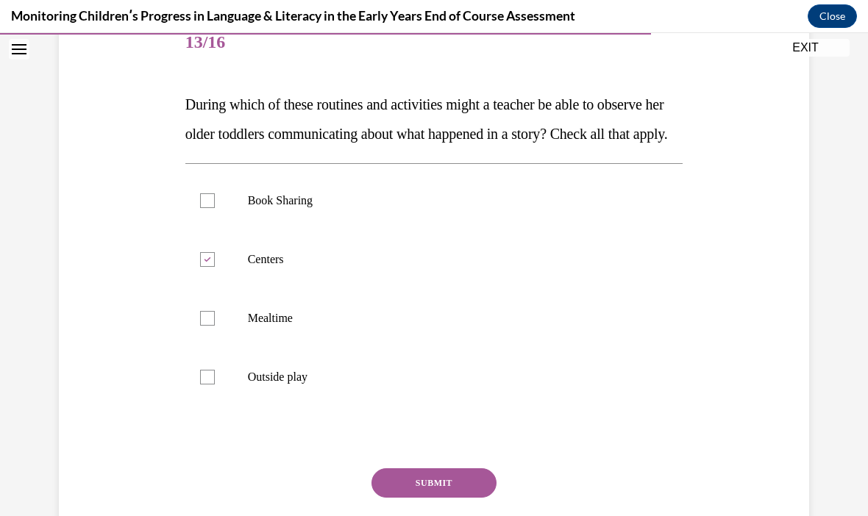
checkbox input "true"
click at [206, 385] on div at bounding box center [207, 377] width 15 height 15
click at [206, 385] on input "Outside play" at bounding box center [207, 377] width 15 height 15
checkbox input "true"
click at [204, 208] on div at bounding box center [207, 200] width 15 height 15
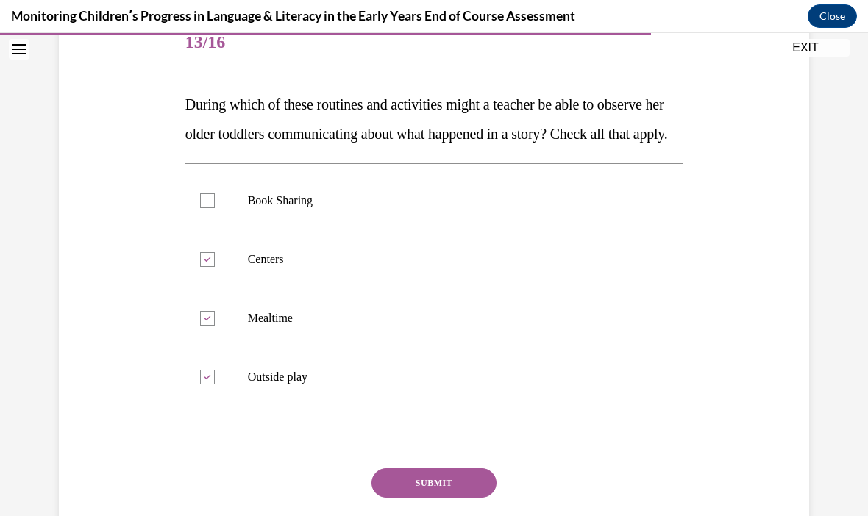
click at [204, 208] on input "Book Sharing" at bounding box center [207, 200] width 15 height 15
checkbox input "true"
click at [402, 498] on button "SUBMIT" at bounding box center [434, 483] width 125 height 29
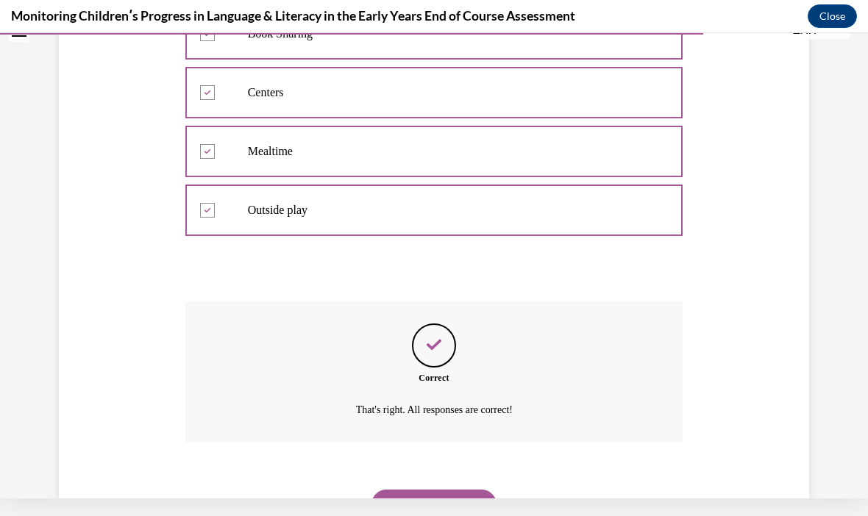
scroll to position [372, 0]
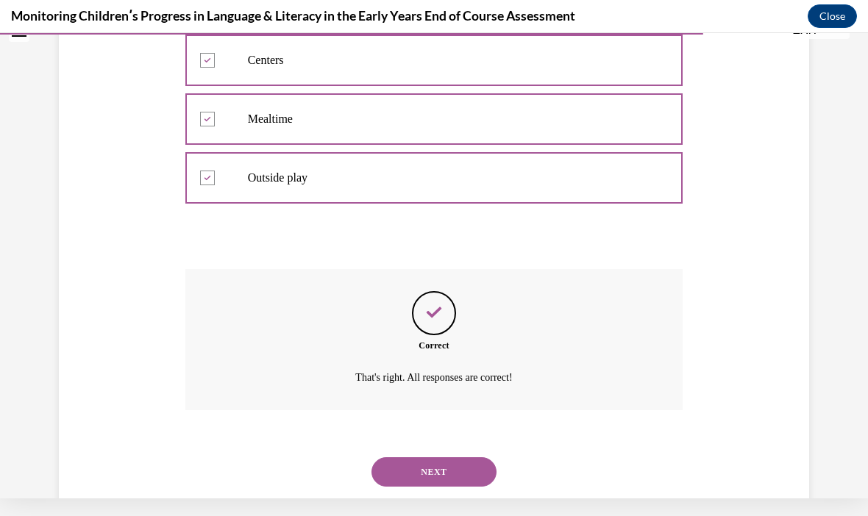
click at [401, 486] on button "NEXT" at bounding box center [434, 472] width 125 height 29
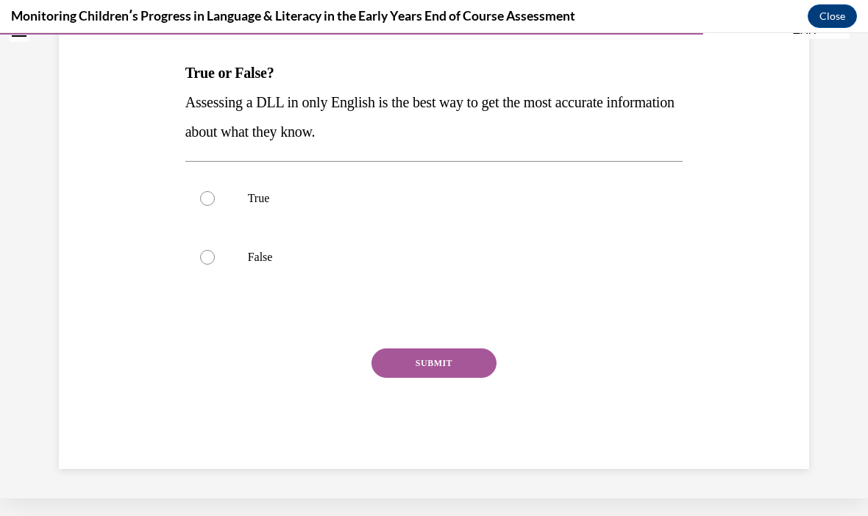
scroll to position [136, 0]
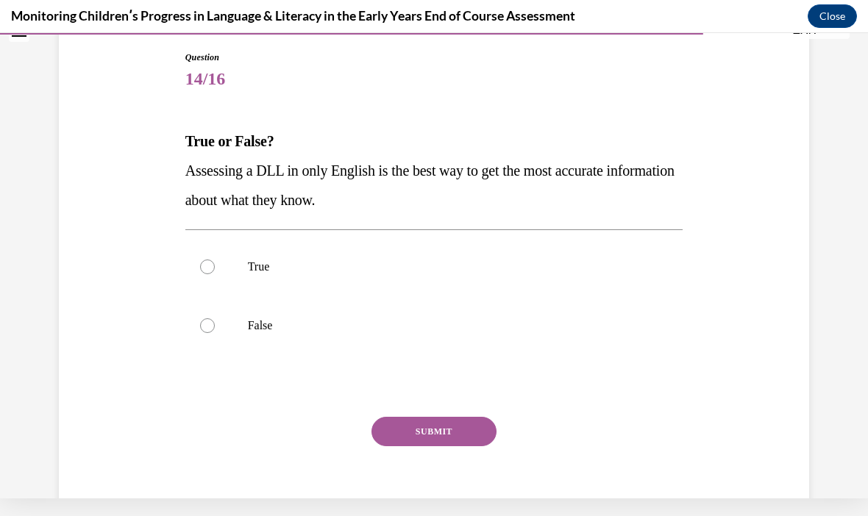
click at [212, 330] on div at bounding box center [207, 326] width 15 height 15
click at [212, 330] on input "False" at bounding box center [207, 326] width 15 height 15
radio input "true"
click at [411, 442] on button "SUBMIT" at bounding box center [434, 431] width 125 height 29
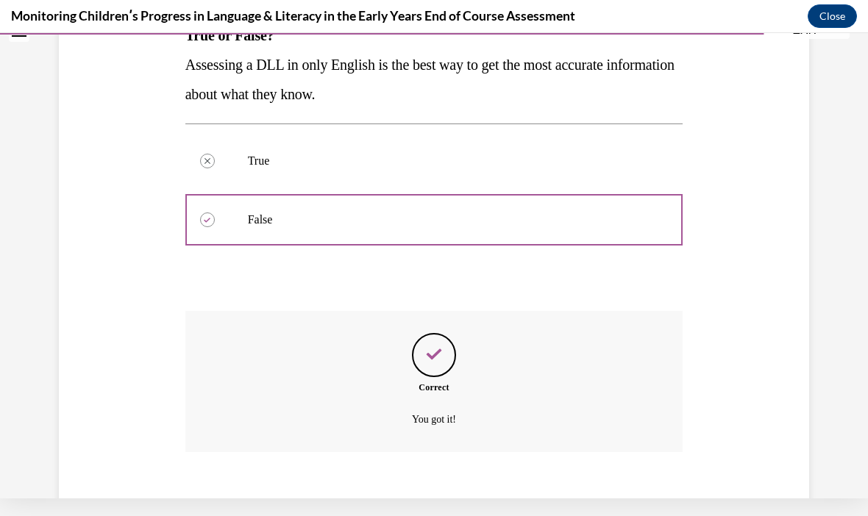
scroll to position [255, 0]
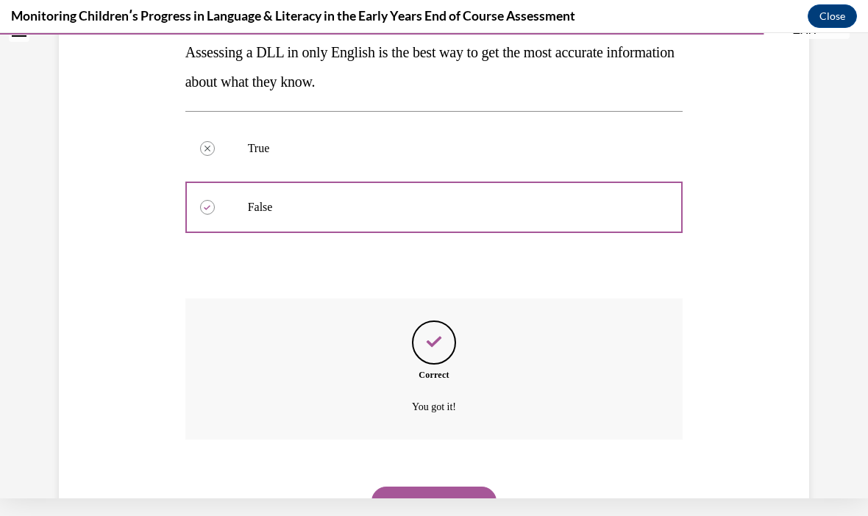
click at [392, 487] on button "NEXT" at bounding box center [434, 501] width 125 height 29
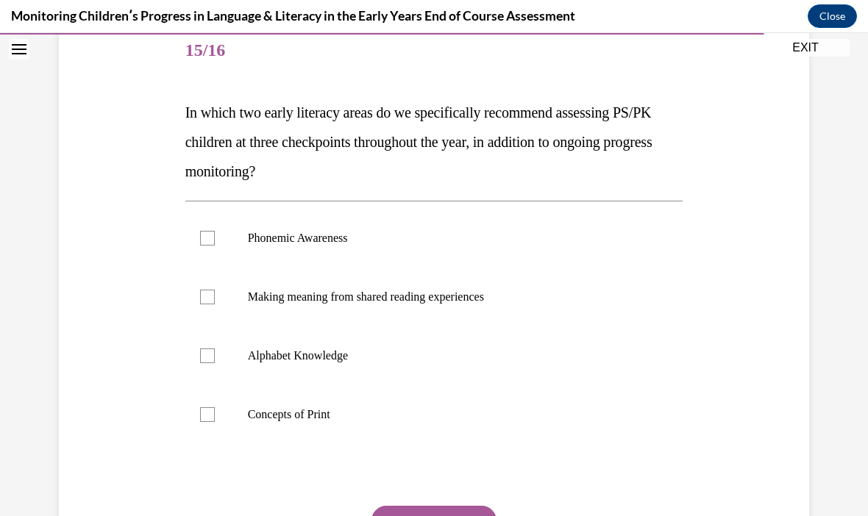
scroll to position [182, 0]
click at [205, 244] on div at bounding box center [207, 238] width 15 height 15
click at [205, 244] on input "Phonemic Awareness" at bounding box center [207, 238] width 15 height 15
checkbox input "true"
click at [205, 351] on div at bounding box center [207, 356] width 15 height 15
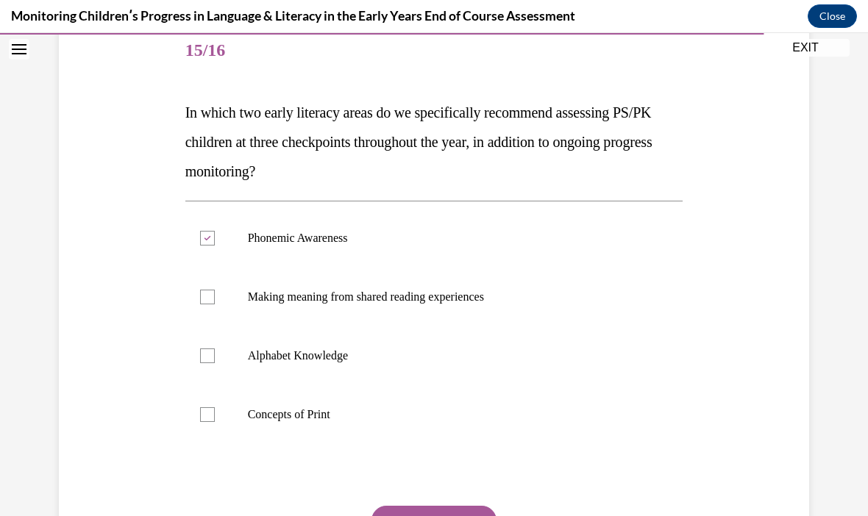
click at [205, 351] on input "Alphabet Knowledge" at bounding box center [207, 356] width 15 height 15
checkbox input "true"
click at [411, 516] on button "SUBMIT" at bounding box center [434, 520] width 125 height 29
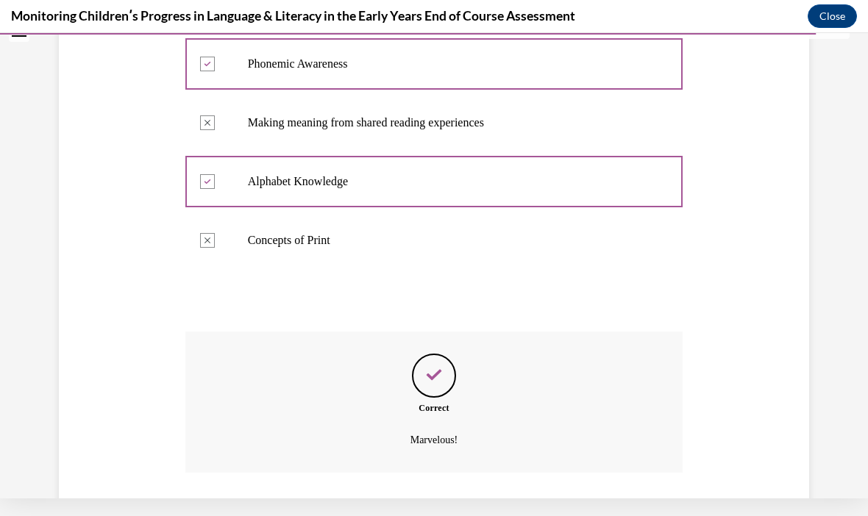
scroll to position [372, 0]
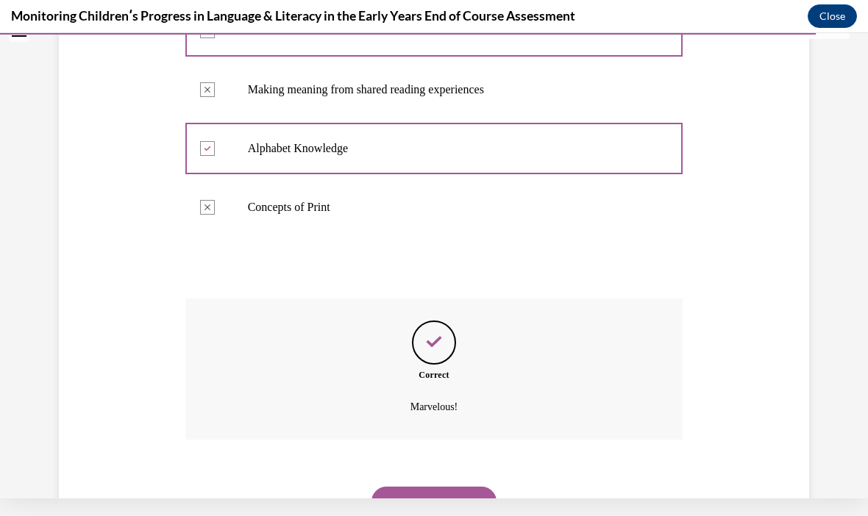
click at [414, 487] on button "NEXT" at bounding box center [434, 501] width 125 height 29
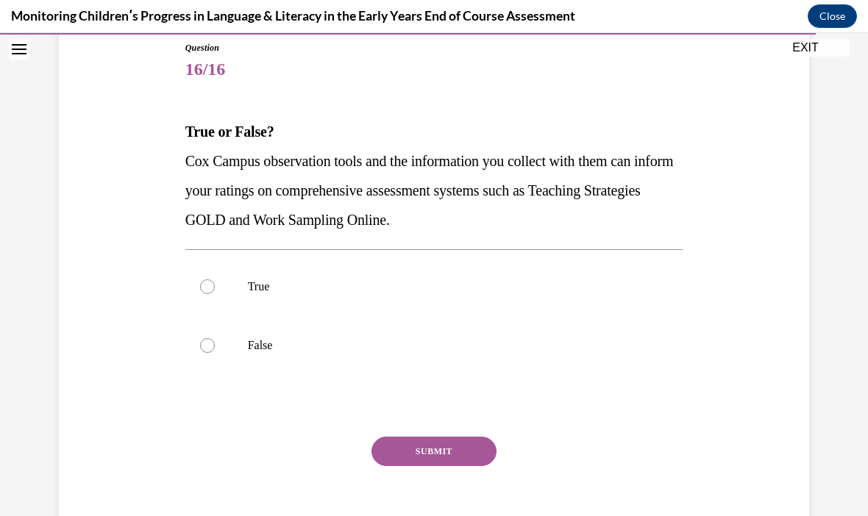
click at [204, 290] on div at bounding box center [207, 287] width 15 height 15
click at [204, 290] on input "True" at bounding box center [207, 287] width 15 height 15
radio input "true"
click at [430, 459] on button "SUBMIT" at bounding box center [434, 451] width 125 height 29
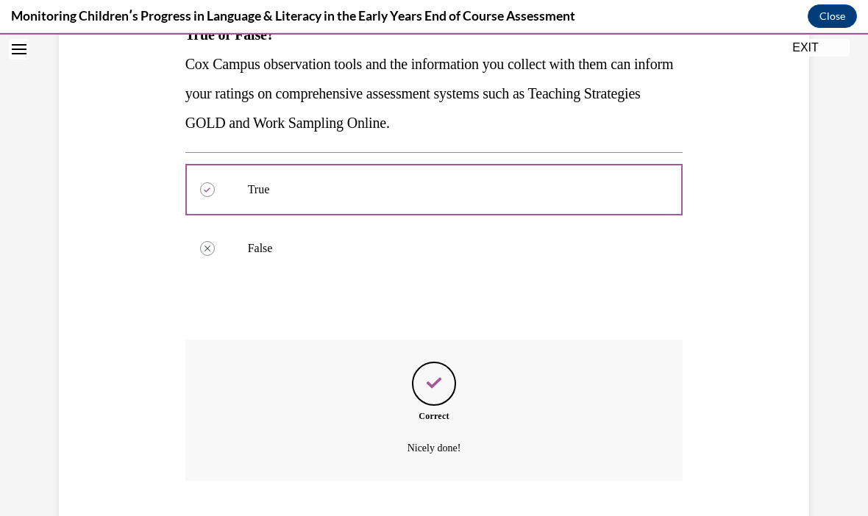
scroll to position [284, 0]
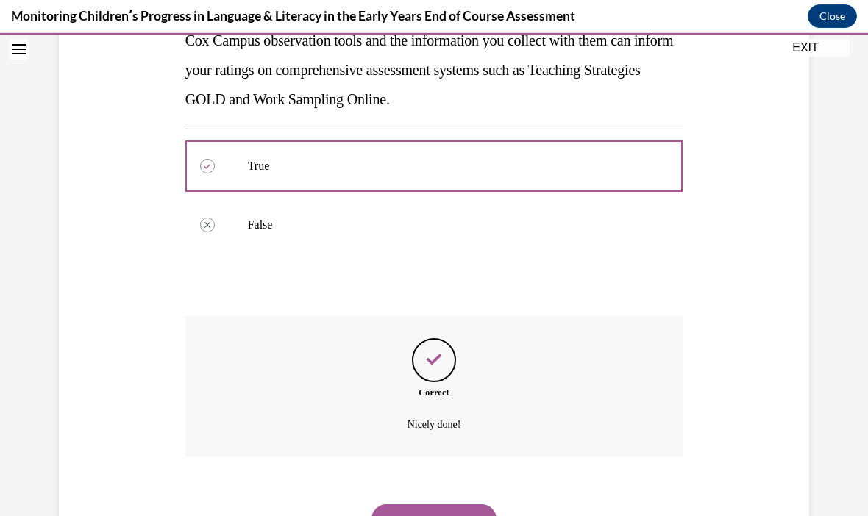
click at [418, 505] on button "NEXT" at bounding box center [434, 519] width 125 height 29
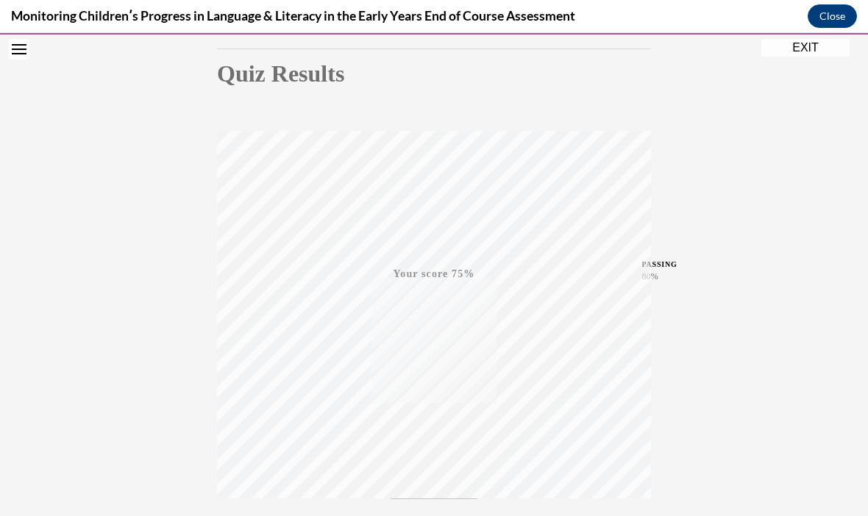
scroll to position [220, 0]
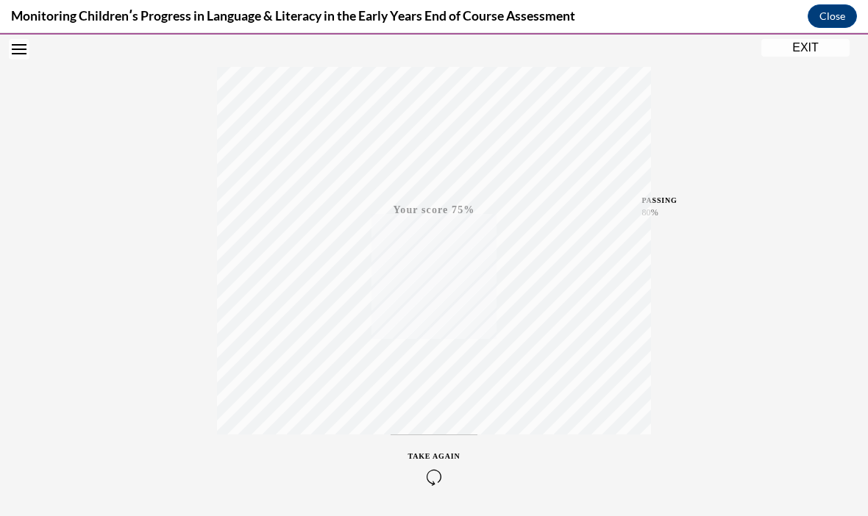
click at [426, 461] on div "TAKE AGAIN" at bounding box center [434, 468] width 52 height 35
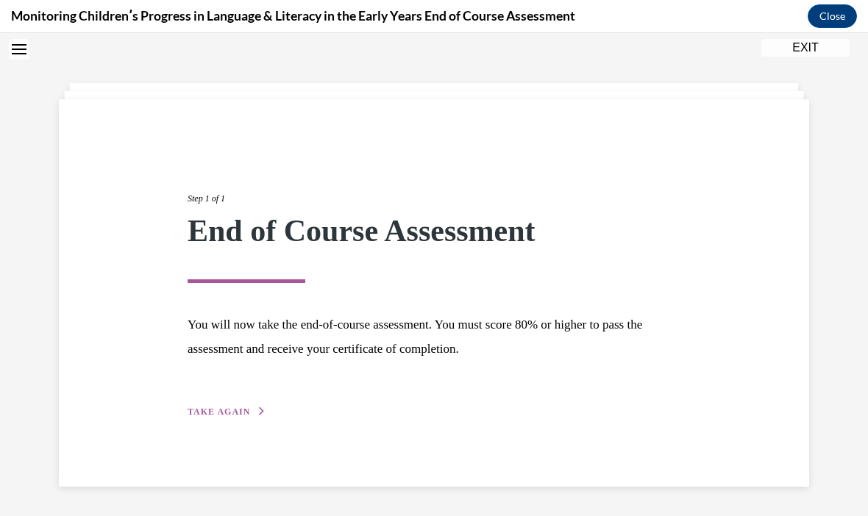
click at [216, 418] on button "TAKE AGAIN" at bounding box center [227, 411] width 79 height 13
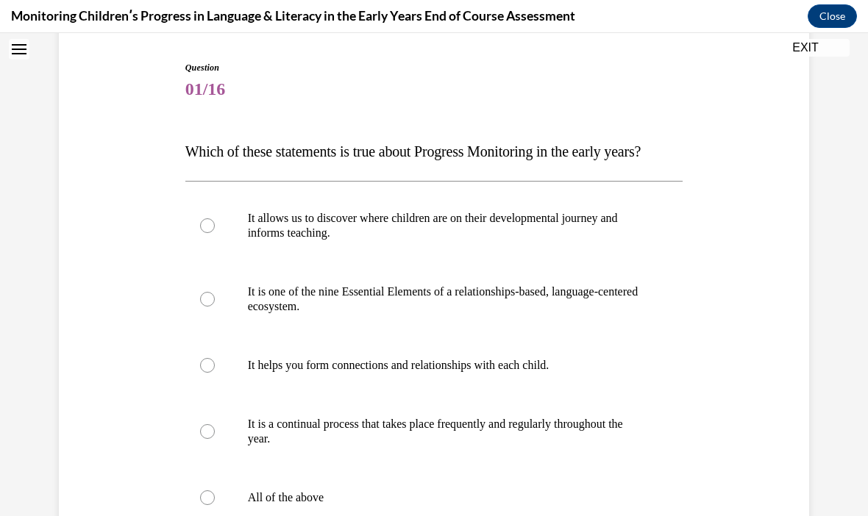
scroll to position [144, 0]
click at [201, 232] on div at bounding box center [207, 225] width 15 height 15
click at [201, 232] on input "It allows us to discover where children are on their developmental journey and …" at bounding box center [207, 225] width 15 height 15
radio input "true"
click at [107, 160] on div "Question 01/16 Which of these statements is true about Progress Monitoring in t…" at bounding box center [434, 362] width 758 height 693
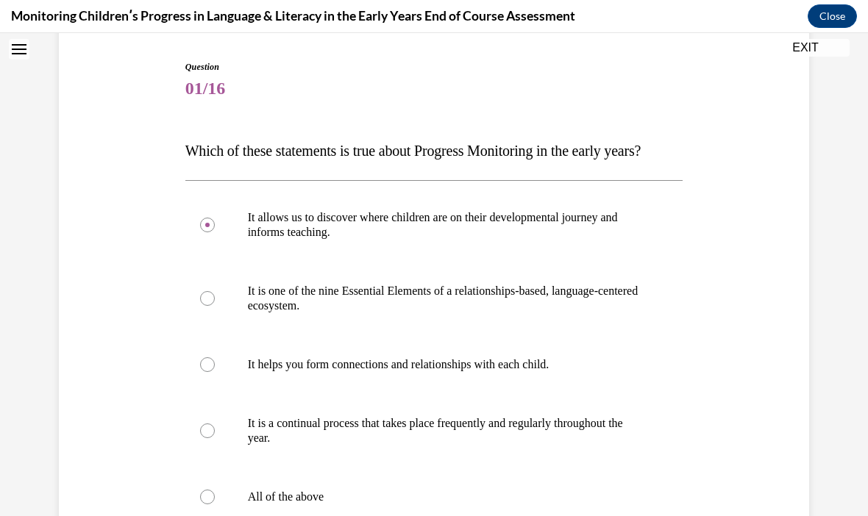
click at [207, 505] on div at bounding box center [207, 497] width 15 height 15
click at [207, 505] on input "All of the above" at bounding box center [207, 497] width 15 height 15
radio input "true"
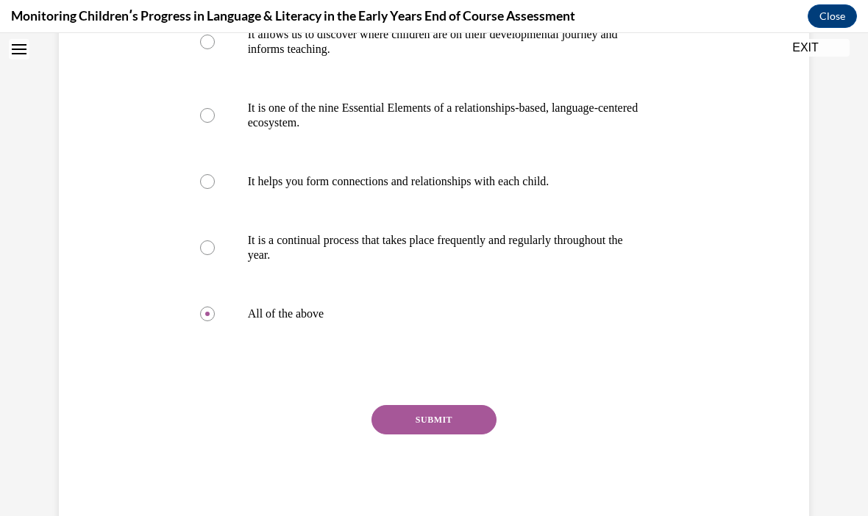
click at [420, 435] on button "SUBMIT" at bounding box center [434, 419] width 125 height 29
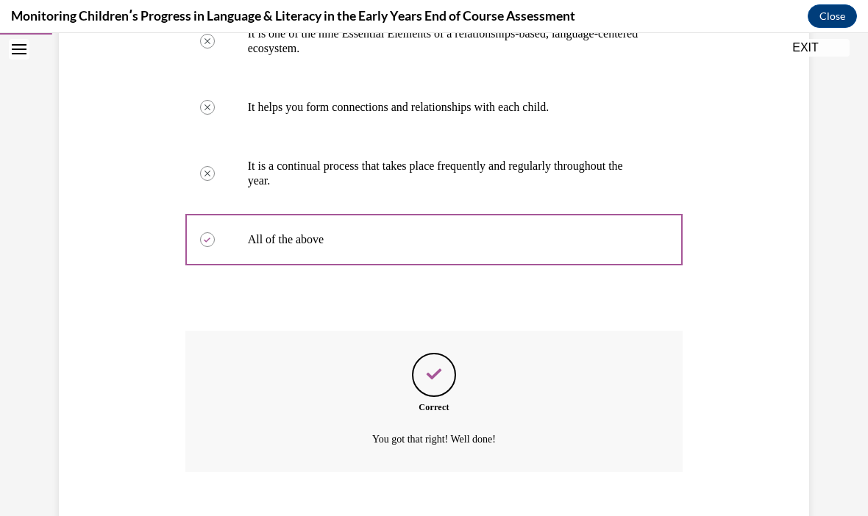
scroll to position [446, 0]
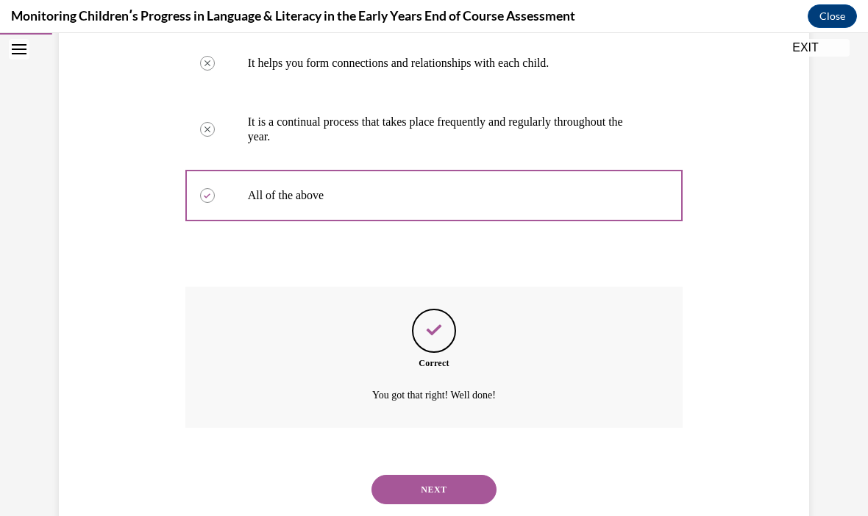
click at [413, 501] on button "NEXT" at bounding box center [434, 489] width 125 height 29
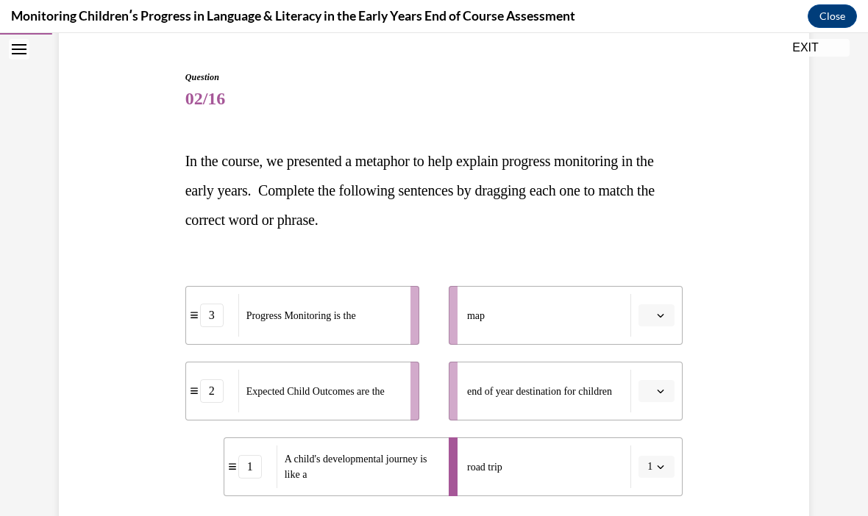
scroll to position [134, 0]
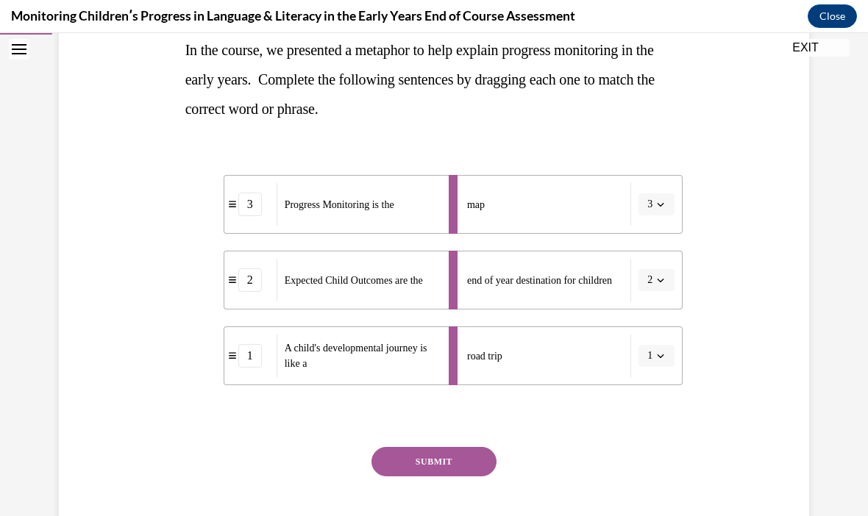
click at [421, 463] on button "SUBMIT" at bounding box center [434, 461] width 125 height 29
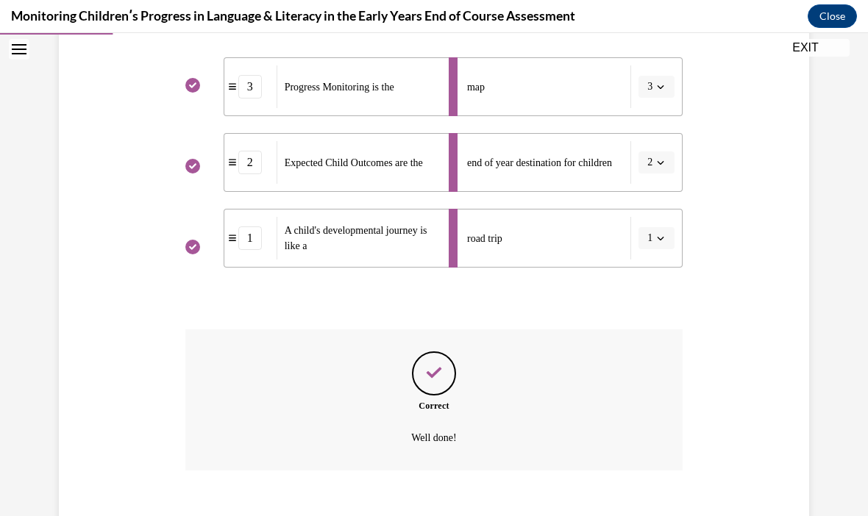
scroll to position [376, 0]
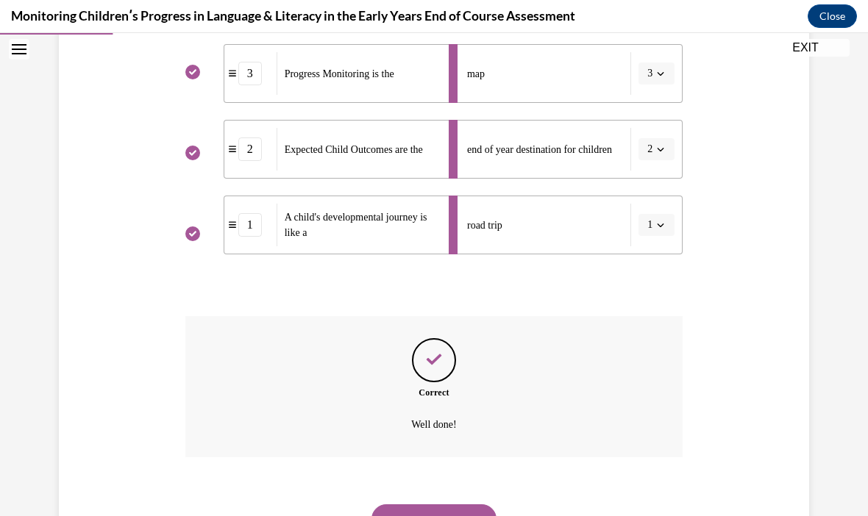
click at [419, 505] on button "NEXT" at bounding box center [434, 519] width 125 height 29
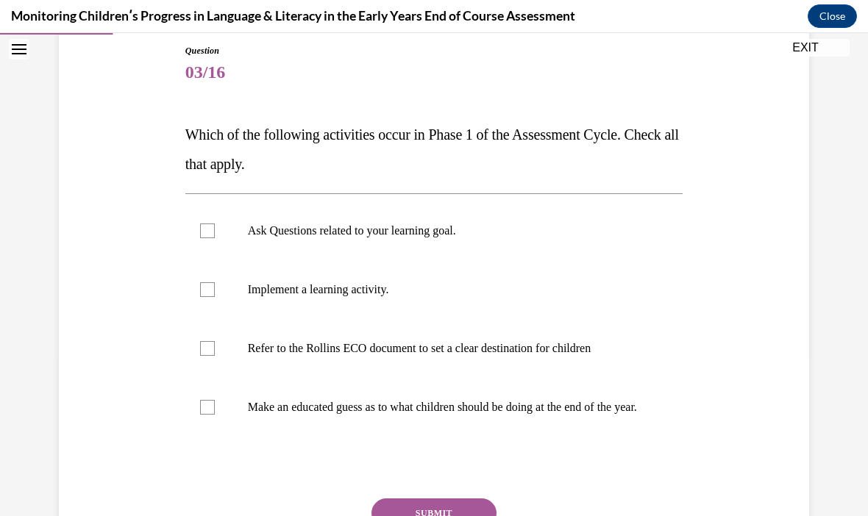
scroll to position [159, 0]
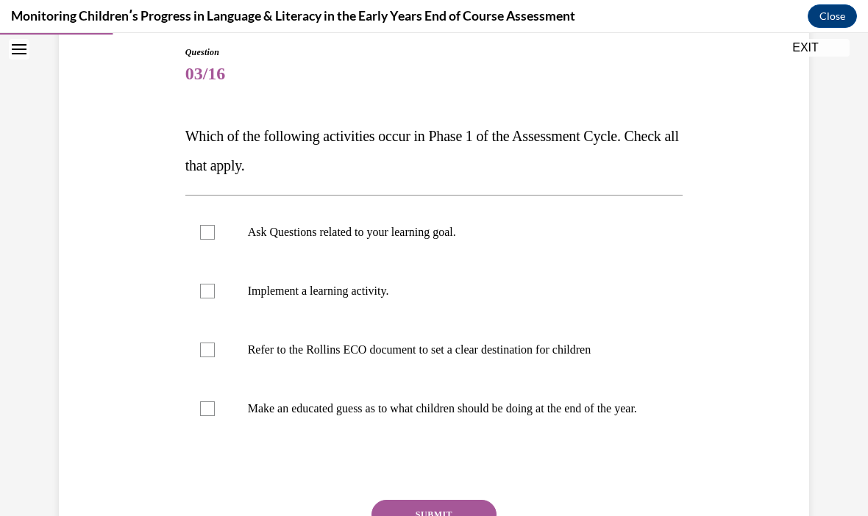
click at [200, 232] on div at bounding box center [207, 232] width 15 height 15
click at [200, 232] on input "Ask Questions related to your learning goal." at bounding box center [207, 232] width 15 height 15
checkbox input "true"
click at [206, 297] on div at bounding box center [207, 291] width 15 height 15
click at [206, 297] on input "Implement a learning activity." at bounding box center [207, 291] width 15 height 15
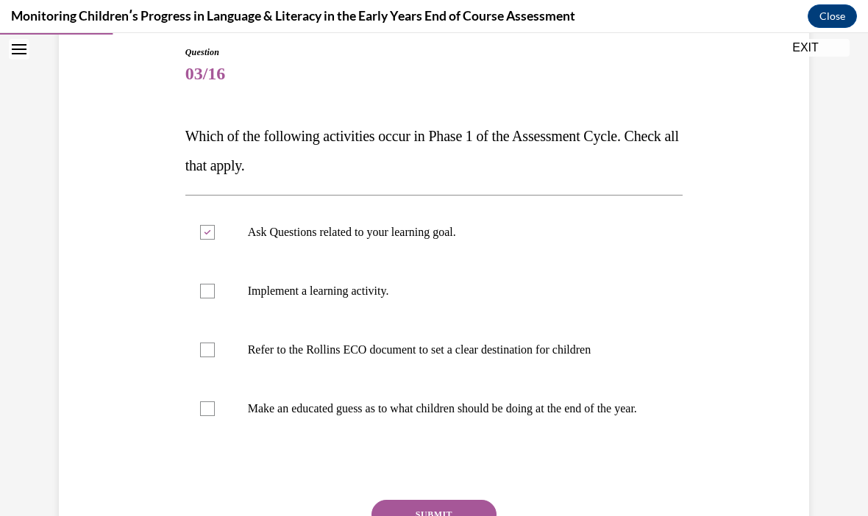
checkbox input "true"
click at [206, 347] on div at bounding box center [207, 350] width 15 height 15
click at [206, 347] on input "Refer to the Rollins ECO document to set a clear destination for children" at bounding box center [207, 350] width 15 height 15
checkbox input "true"
click at [201, 416] on div at bounding box center [207, 409] width 15 height 15
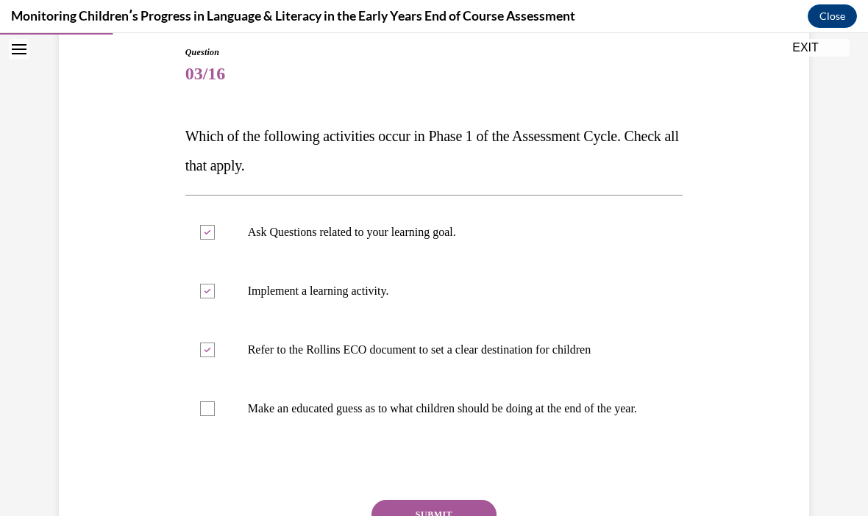
click at [201, 416] on input "Make an educated guess as to what children should be doing at the end of the ye…" at bounding box center [207, 409] width 15 height 15
checkbox input "true"
click at [402, 516] on button "SUBMIT" at bounding box center [434, 514] width 125 height 29
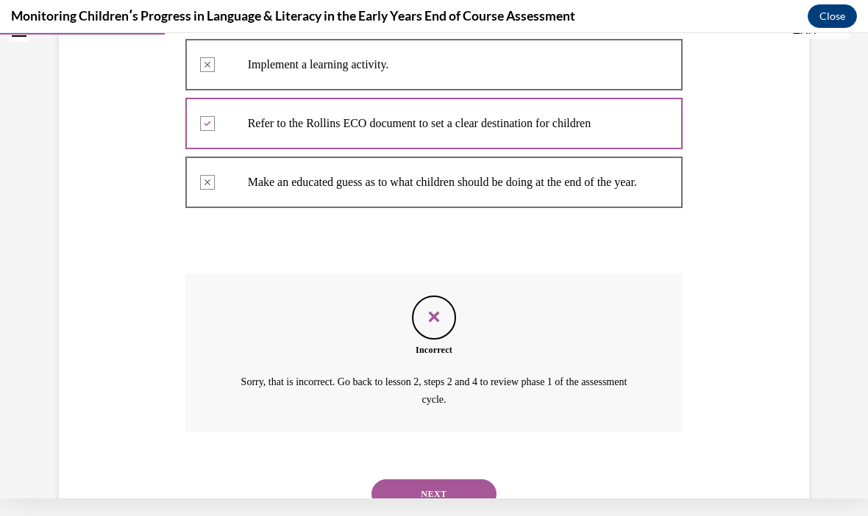
scroll to position [374, 0]
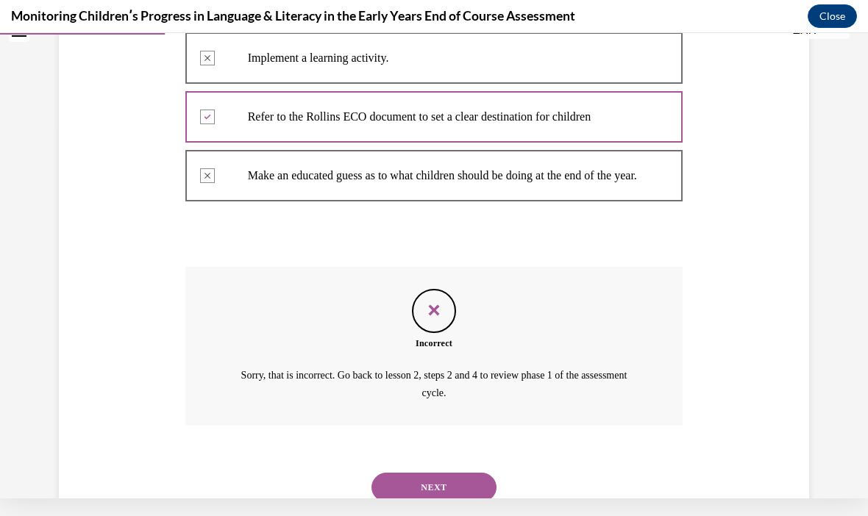
click at [405, 485] on button "NEXT" at bounding box center [434, 487] width 125 height 29
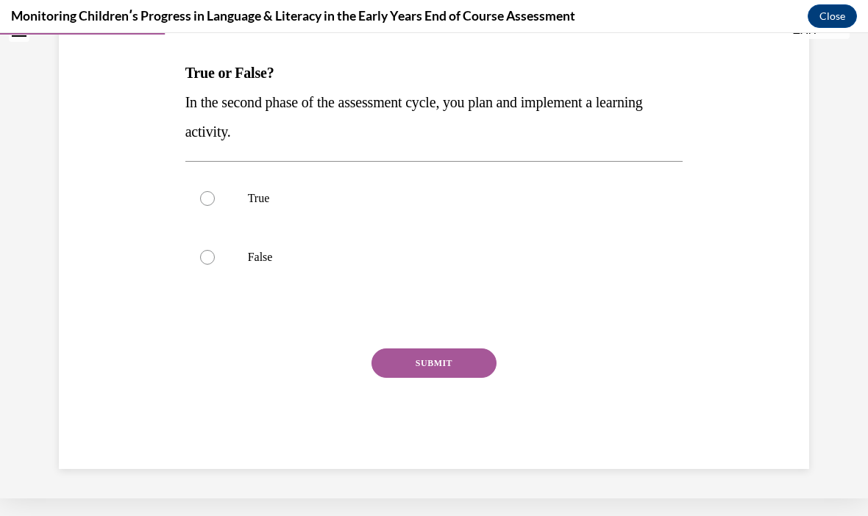
scroll to position [136, 0]
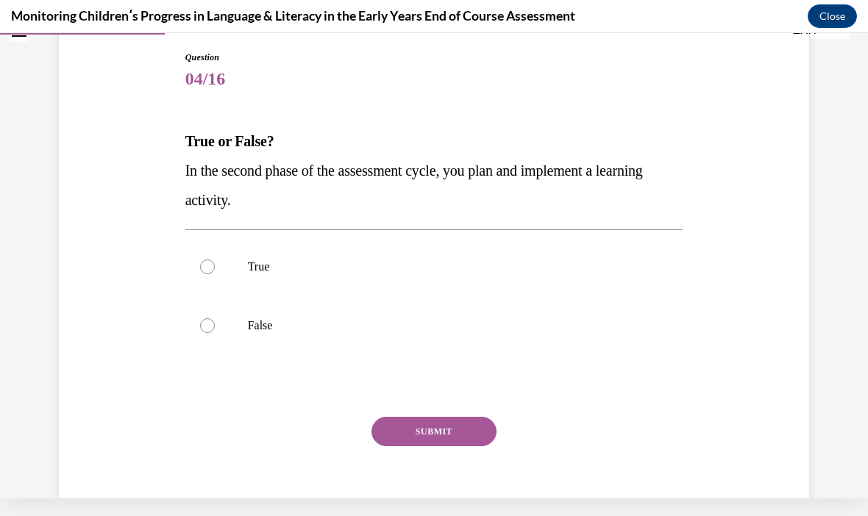
click at [205, 269] on div at bounding box center [207, 267] width 15 height 15
click at [205, 269] on input "True" at bounding box center [207, 267] width 15 height 15
radio input "true"
click at [402, 430] on button "SUBMIT" at bounding box center [434, 431] width 125 height 29
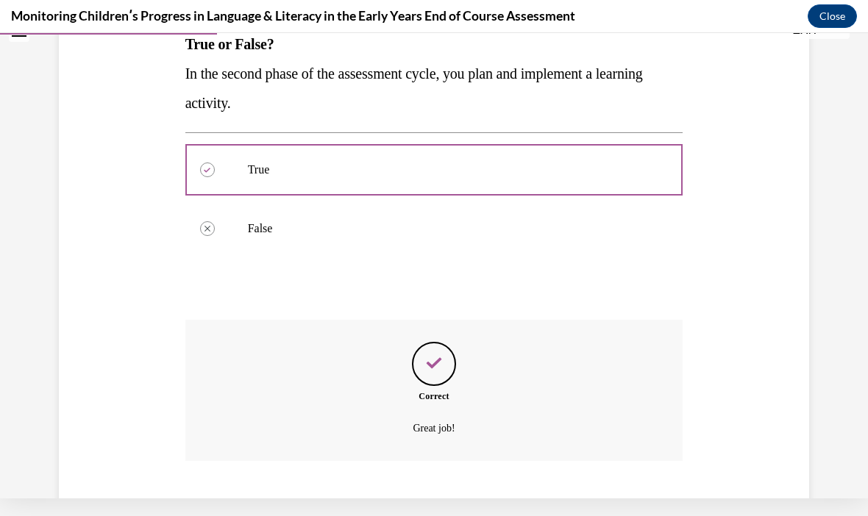
scroll to position [255, 0]
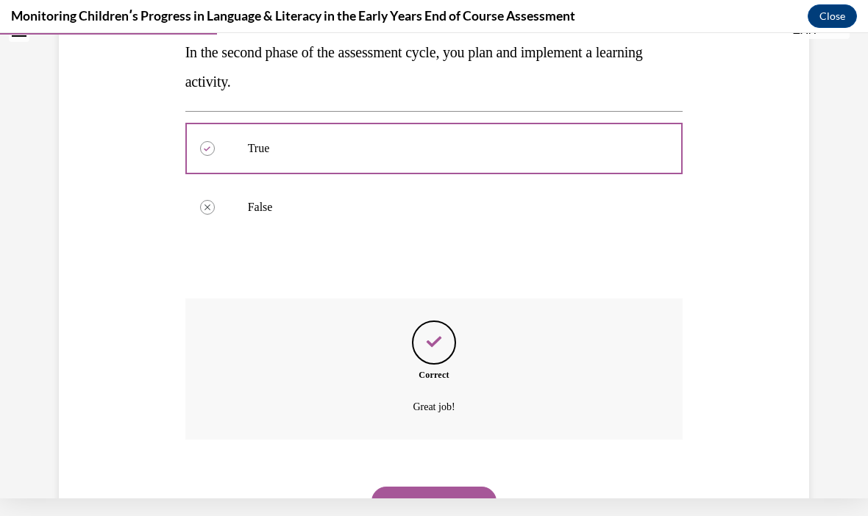
click at [399, 489] on button "NEXT" at bounding box center [434, 501] width 125 height 29
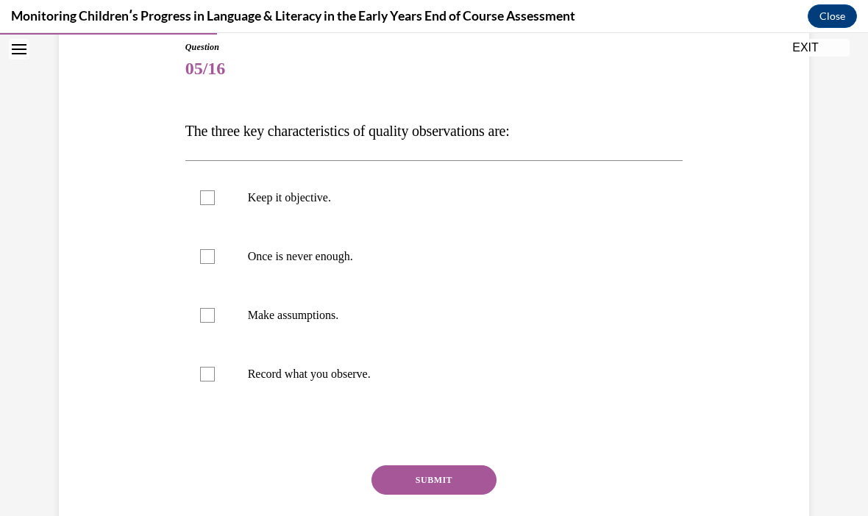
click at [199, 367] on label "Record what you observe." at bounding box center [434, 374] width 498 height 59
click at [200, 367] on input "Record what you observe." at bounding box center [207, 374] width 15 height 15
checkbox input "true"
click at [200, 192] on div at bounding box center [207, 198] width 15 height 15
click at [200, 192] on input "Keep it objective." at bounding box center [207, 198] width 15 height 15
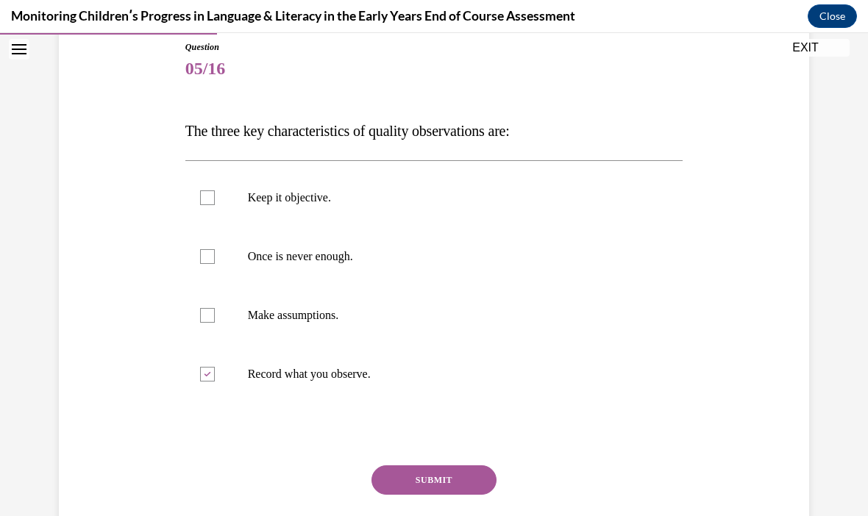
checkbox input "true"
click at [205, 260] on div at bounding box center [207, 256] width 15 height 15
click at [205, 260] on input "Once is never enough." at bounding box center [207, 256] width 15 height 15
checkbox input "true"
click at [405, 485] on button "SUBMIT" at bounding box center [434, 480] width 125 height 29
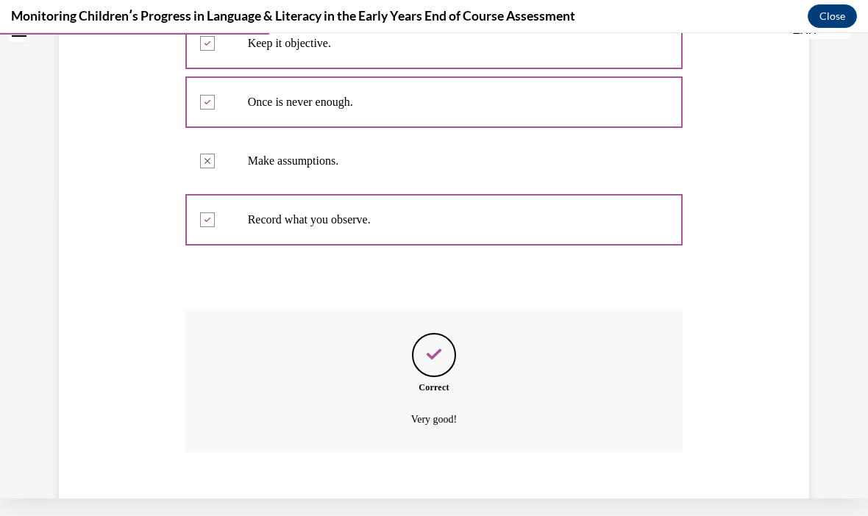
scroll to position [313, 0]
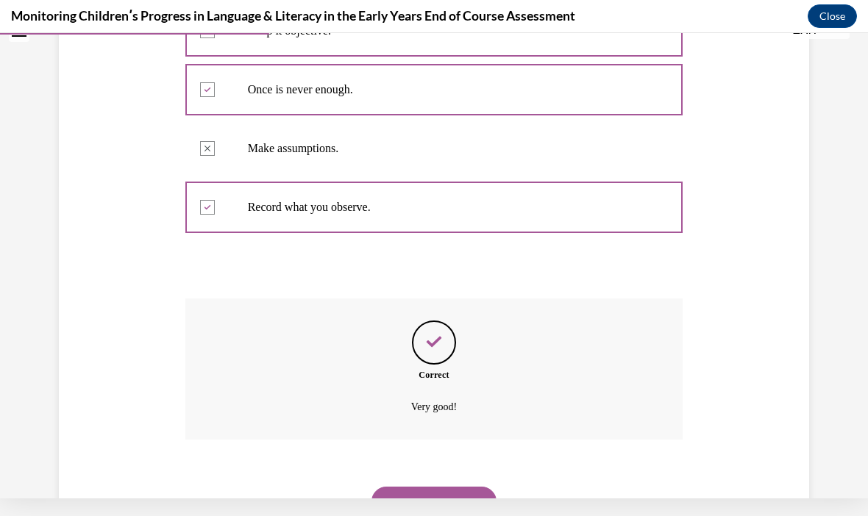
click at [399, 487] on button "NEXT" at bounding box center [434, 501] width 125 height 29
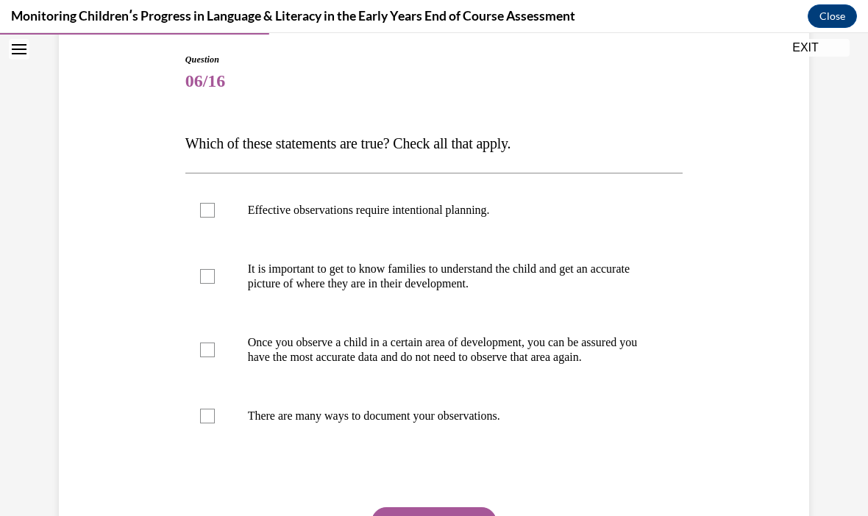
scroll to position [152, 0]
click at [207, 422] on label "There are many ways to document your observations." at bounding box center [434, 416] width 498 height 59
click at [207, 422] on input "There are many ways to document your observations." at bounding box center [207, 416] width 15 height 15
checkbox input "true"
click at [203, 280] on div at bounding box center [207, 276] width 15 height 15
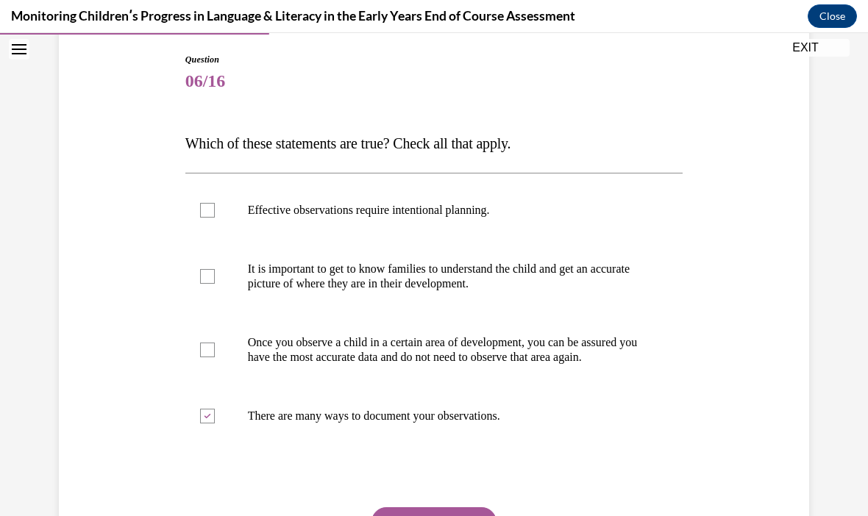
click at [203, 280] on input "It is important to get to know families to understand the child and get an accu…" at bounding box center [207, 276] width 15 height 15
checkbox input "true"
click at [201, 207] on div at bounding box center [207, 210] width 15 height 15
click at [201, 207] on input "Effective observations require intentional planning." at bounding box center [207, 210] width 15 height 15
checkbox input "true"
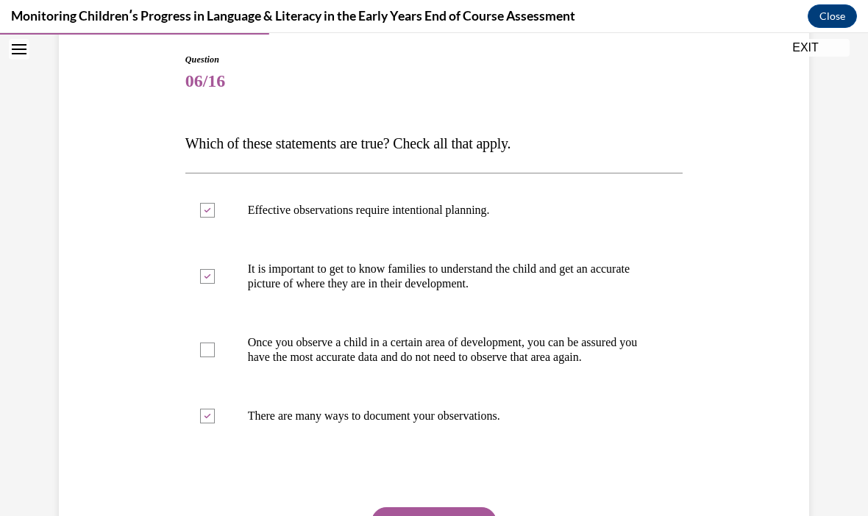
click at [405, 516] on button "SUBMIT" at bounding box center [434, 522] width 125 height 29
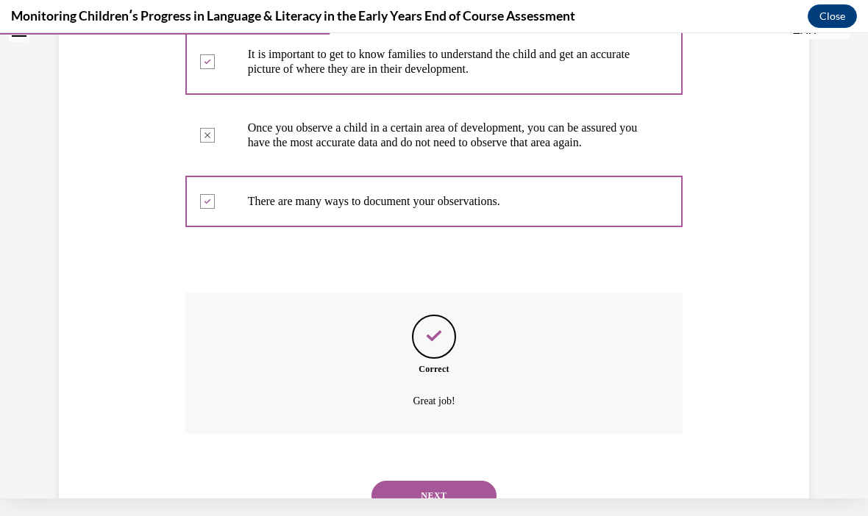
scroll to position [358, 0]
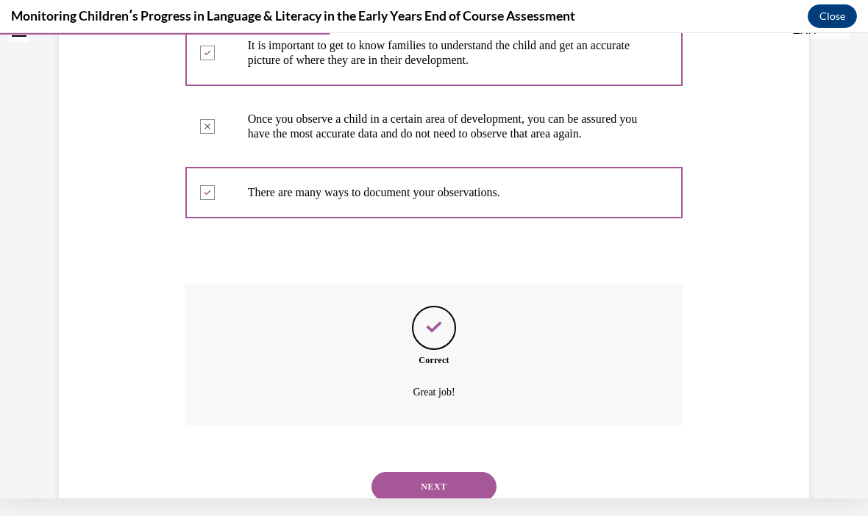
click at [395, 483] on button "NEXT" at bounding box center [434, 486] width 125 height 29
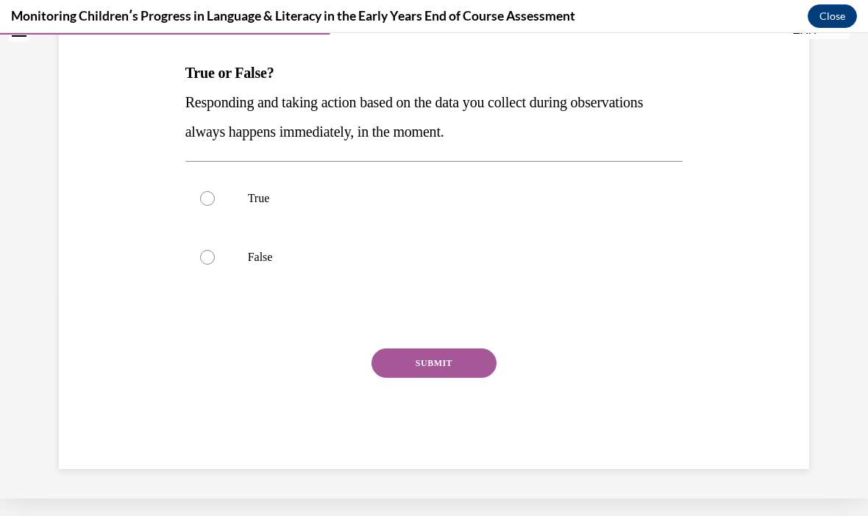
scroll to position [136, 0]
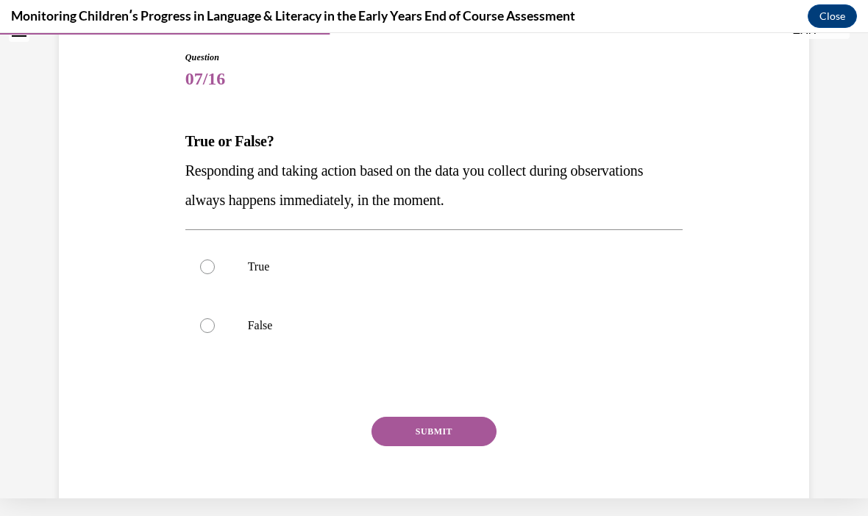
click at [202, 330] on div at bounding box center [207, 326] width 15 height 15
click at [202, 330] on input "False" at bounding box center [207, 326] width 15 height 15
radio input "true"
click at [405, 432] on button "SUBMIT" at bounding box center [434, 431] width 125 height 29
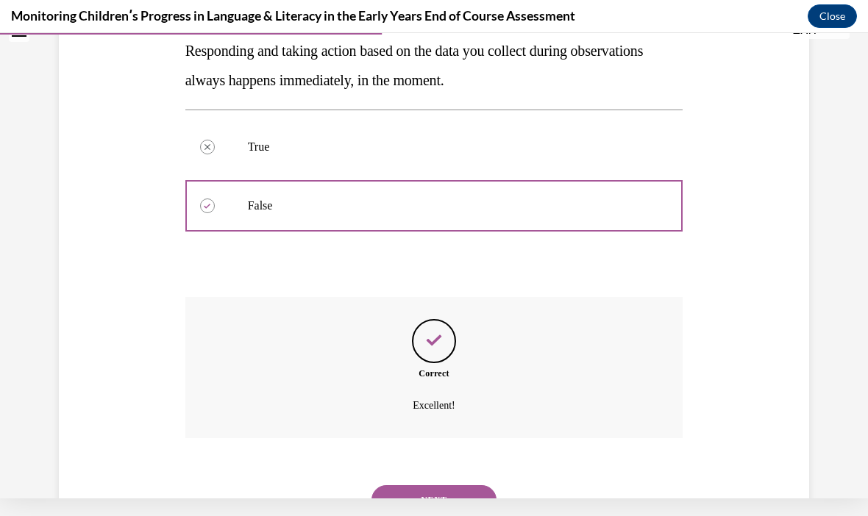
scroll to position [255, 0]
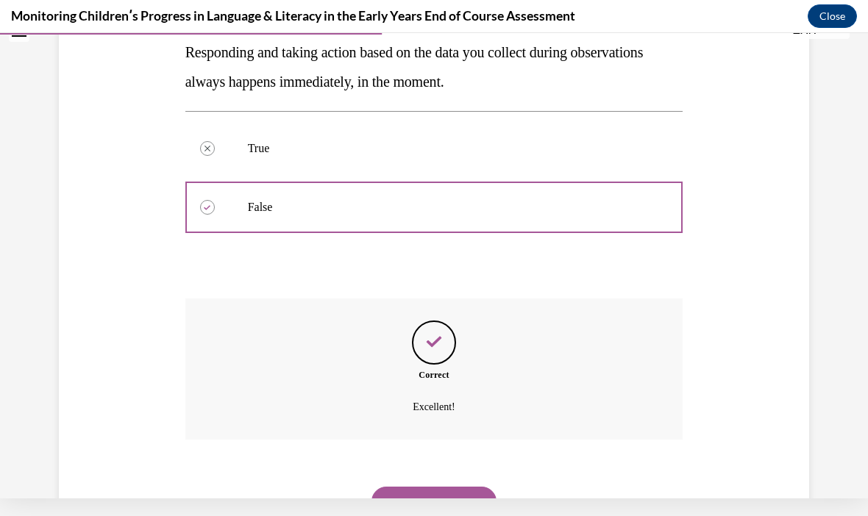
click at [397, 487] on button "NEXT" at bounding box center [434, 501] width 125 height 29
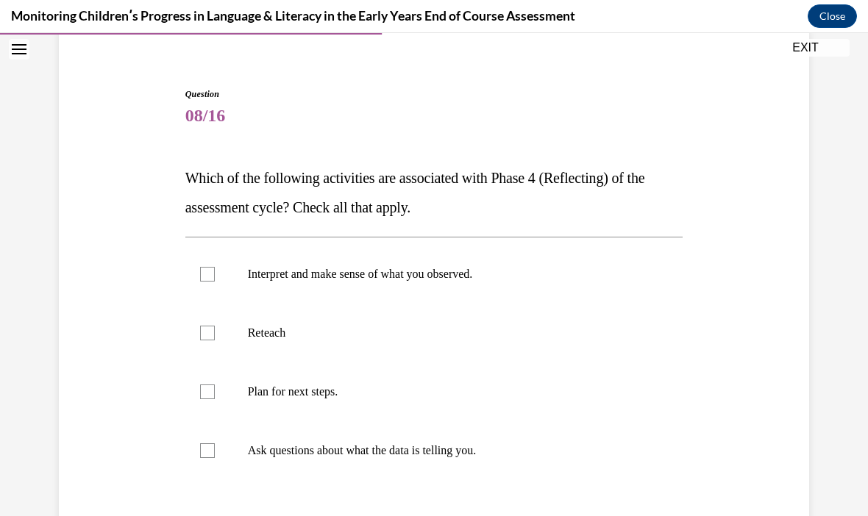
scroll to position [117, 0]
click at [209, 392] on div at bounding box center [207, 392] width 15 height 15
click at [209, 392] on input "Plan for next steps." at bounding box center [207, 392] width 15 height 15
checkbox input "true"
click at [219, 324] on label "Reteach" at bounding box center [434, 333] width 498 height 59
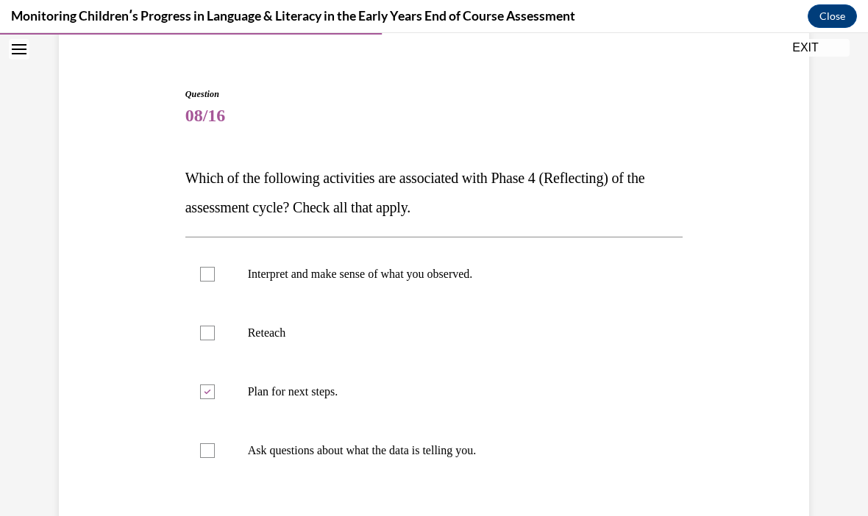
click at [215, 326] on input "Reteach" at bounding box center [207, 333] width 15 height 15
checkbox input "true"
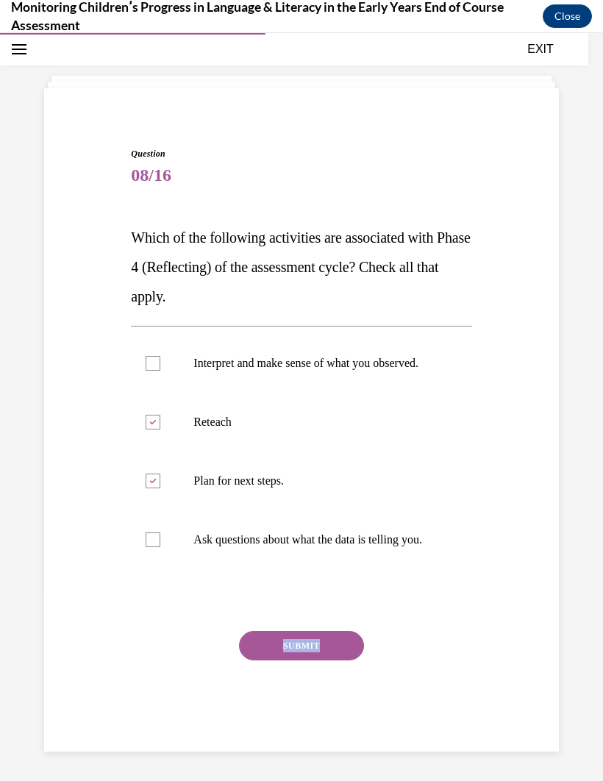
scroll to position [46, 0]
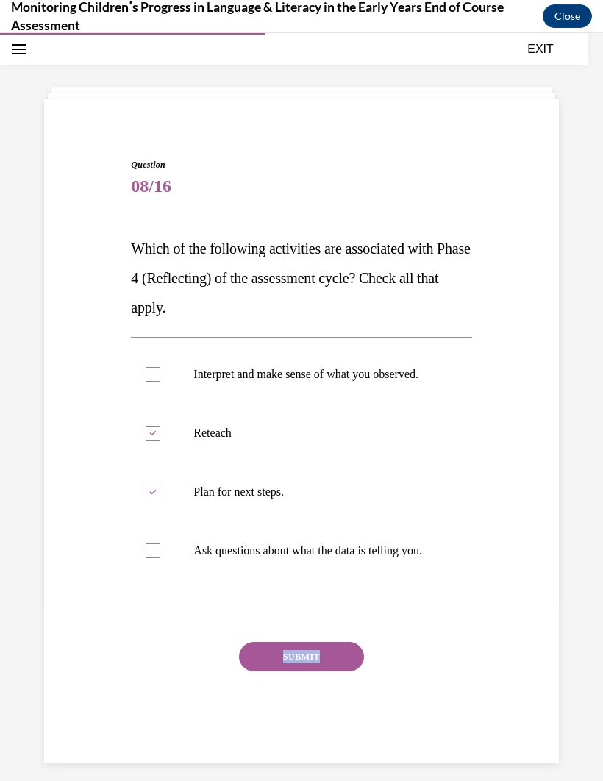
click at [578, 516] on div "Question 08/16 Which of the following activities are associated with Phase 4 (R…" at bounding box center [301, 412] width 603 height 759
click at [566, 516] on div "Question 08/16 Which of the following activities are associated with Phase 4 (R…" at bounding box center [301, 412] width 603 height 759
click at [574, 516] on div "Question 08/16 Which of the following activities are associated with Phase 4 (R…" at bounding box center [301, 412] width 603 height 759
click at [558, 516] on div "Question 08/16 Which of the following activities are associated with Phase 4 (R…" at bounding box center [301, 438] width 522 height 649
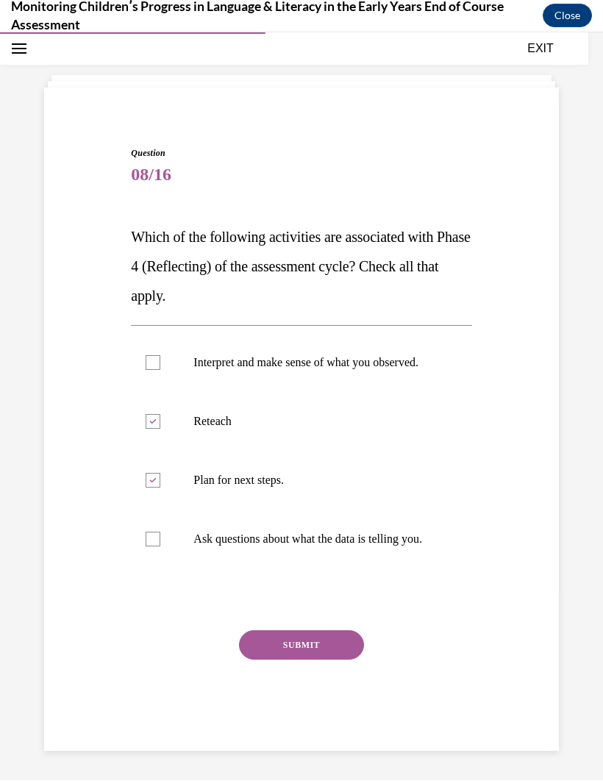
scroll to position [69, 0]
click at [5, 516] on div "Question 08/16 Which of the following activities are associated with Phase 4 (R…" at bounding box center [301, 400] width 603 height 759
click at [152, 363] on div at bounding box center [153, 362] width 15 height 15
click at [152, 363] on input "Interpret and make sense of what you observed." at bounding box center [153, 362] width 15 height 15
click at [148, 355] on div at bounding box center [153, 362] width 15 height 15
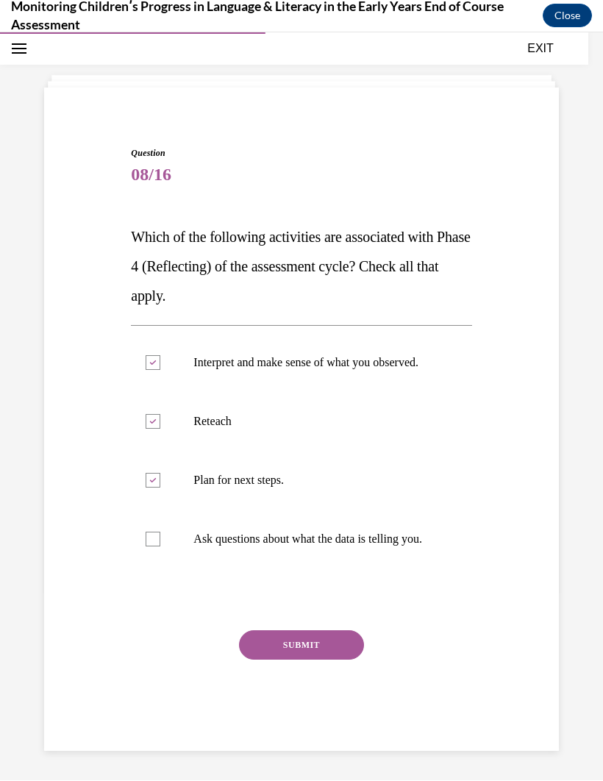
click at [148, 355] on input "Interpret and make sense of what you observed." at bounding box center [153, 362] width 15 height 15
click at [152, 361] on div at bounding box center [153, 362] width 15 height 15
click at [152, 361] on input "Interpret and make sense of what you observed." at bounding box center [153, 362] width 15 height 15
checkbox input "true"
click at [154, 482] on icon at bounding box center [153, 480] width 7 height 5
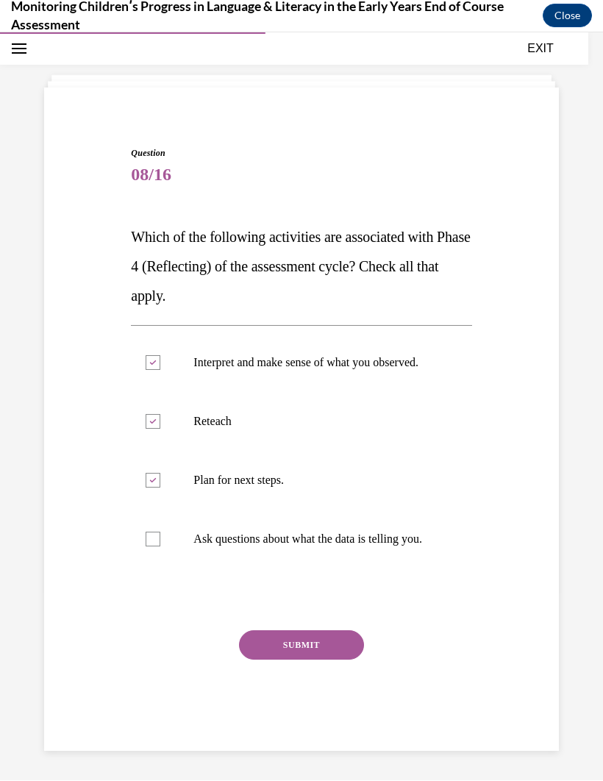
click at [154, 482] on input "Plan for next steps." at bounding box center [153, 480] width 15 height 15
click at [156, 480] on div at bounding box center [153, 480] width 15 height 15
click at [156, 480] on input "Plan for next steps." at bounding box center [153, 480] width 15 height 15
checkbox input "true"
click at [158, 516] on label "Ask questions about what the data is telling you." at bounding box center [301, 539] width 341 height 59
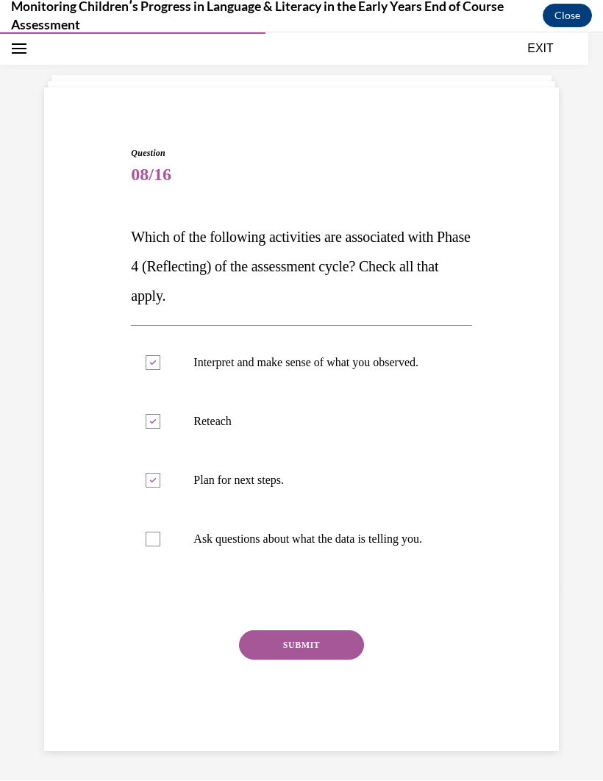
click at [158, 516] on input "Ask questions about what the data is telling you." at bounding box center [153, 539] width 15 height 15
checkbox input "true"
click at [263, 516] on button "SUBMIT" at bounding box center [301, 644] width 125 height 29
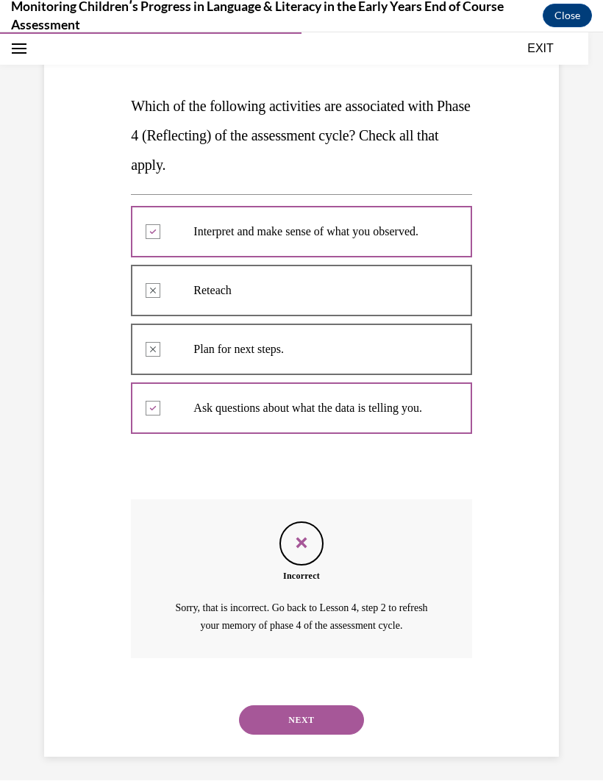
scroll to position [205, 0]
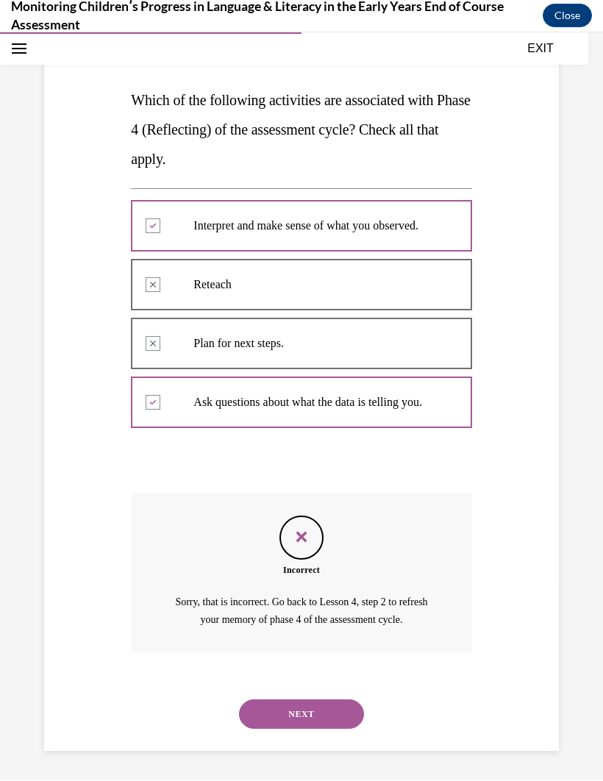
click at [307, 516] on button "NEXT" at bounding box center [301, 714] width 125 height 29
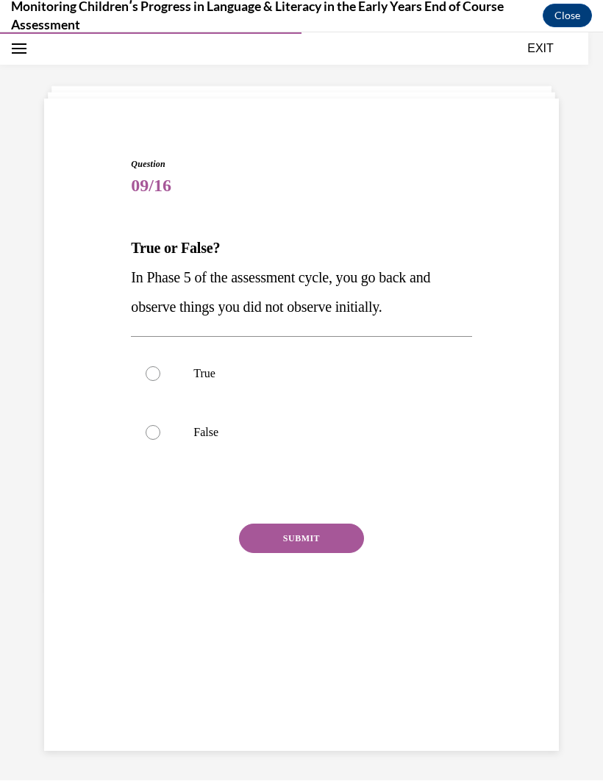
scroll to position [46, 0]
click at [152, 370] on div at bounding box center [153, 373] width 15 height 15
click at [152, 370] on input "True" at bounding box center [153, 373] width 15 height 15
radio input "true"
click at [264, 516] on button "SUBMIT" at bounding box center [301, 538] width 125 height 29
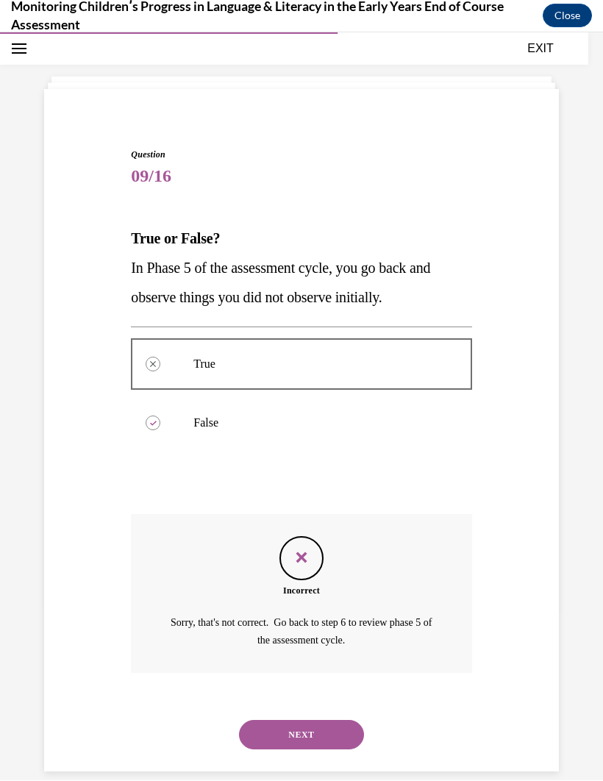
scroll to position [57, 0]
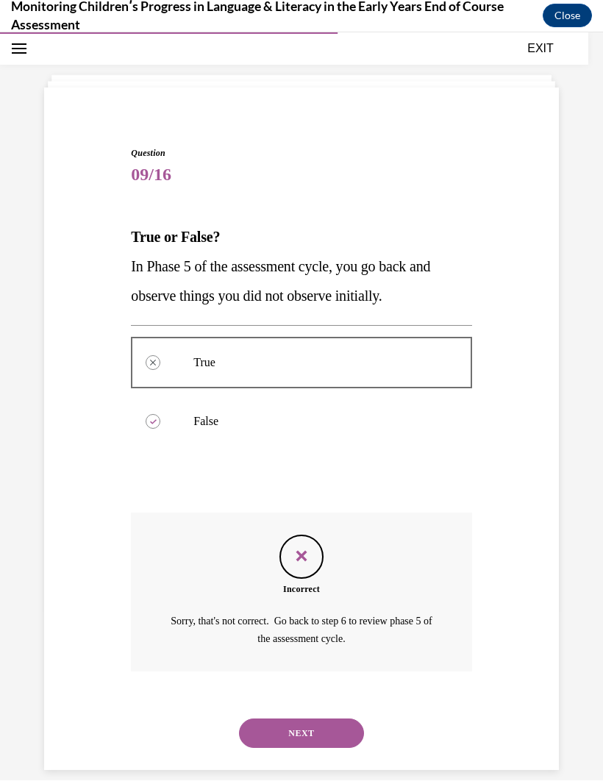
click at [278, 516] on button "NEXT" at bounding box center [301, 733] width 125 height 29
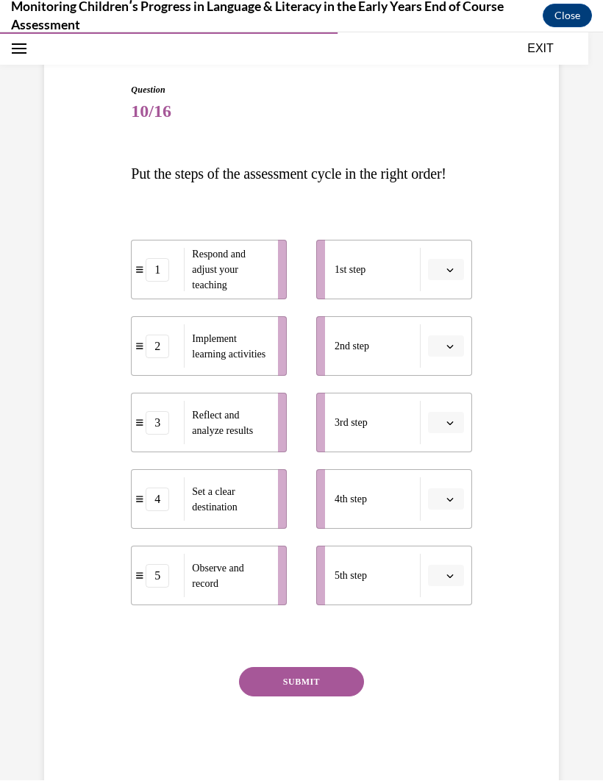
scroll to position [121, 0]
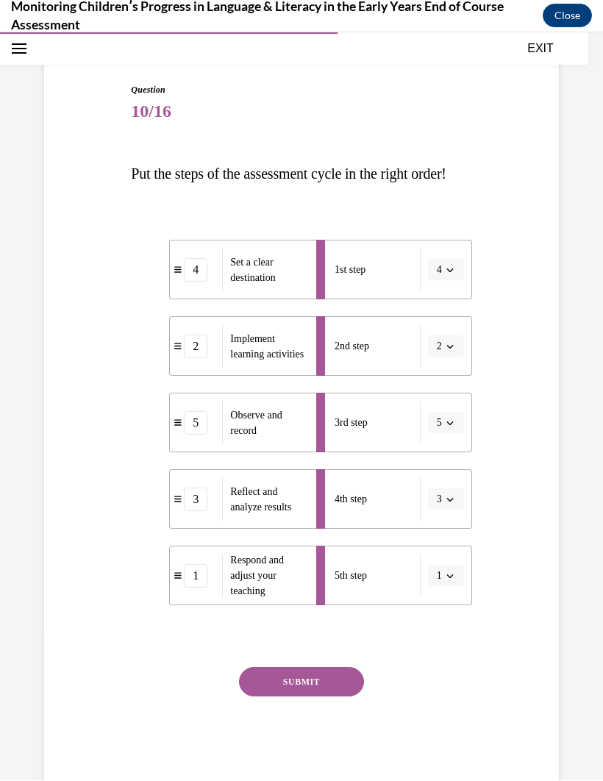
click at [288, 516] on button "SUBMIT" at bounding box center [301, 681] width 125 height 29
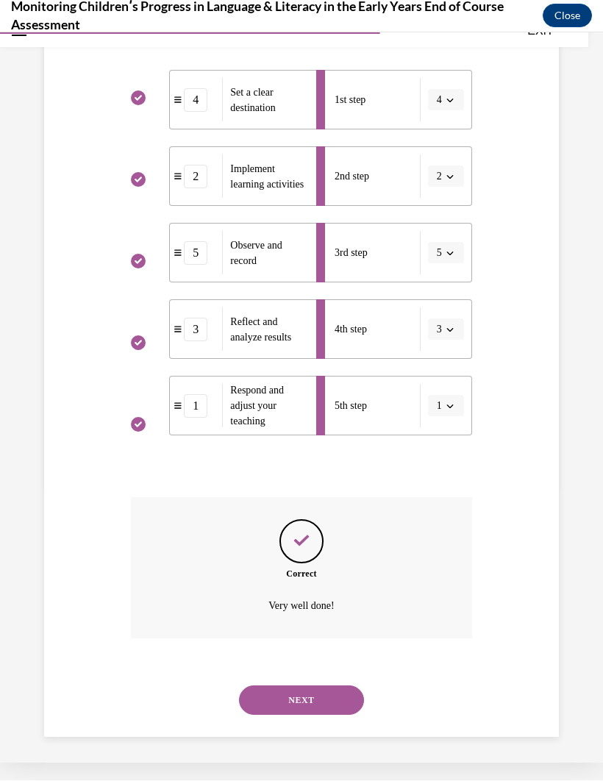
scroll to position [288, 0]
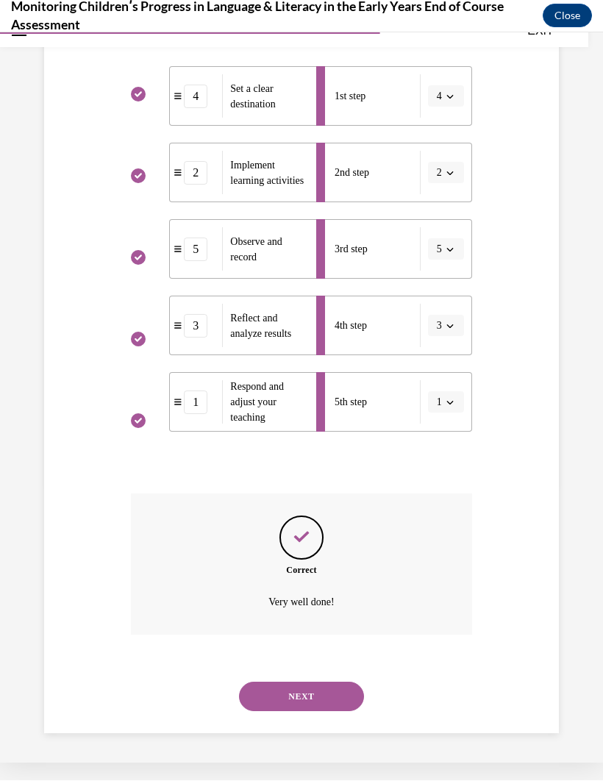
click at [280, 516] on button "NEXT" at bounding box center [301, 696] width 125 height 29
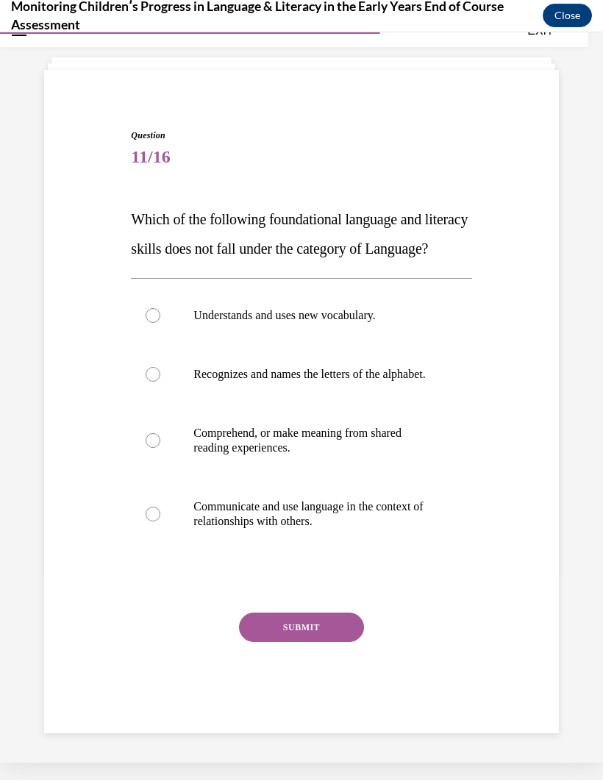
scroll to position [84, 0]
click at [162, 387] on label "Recognizes and names the letters of the alphabet." at bounding box center [301, 374] width 341 height 59
click at [160, 382] on input "Recognizes and names the letters of the alphabet." at bounding box center [153, 374] width 15 height 15
radio input "true"
click at [92, 374] on div "Question 11/16 Which of the following foundational language and literacy skills…" at bounding box center [301, 409] width 522 height 649
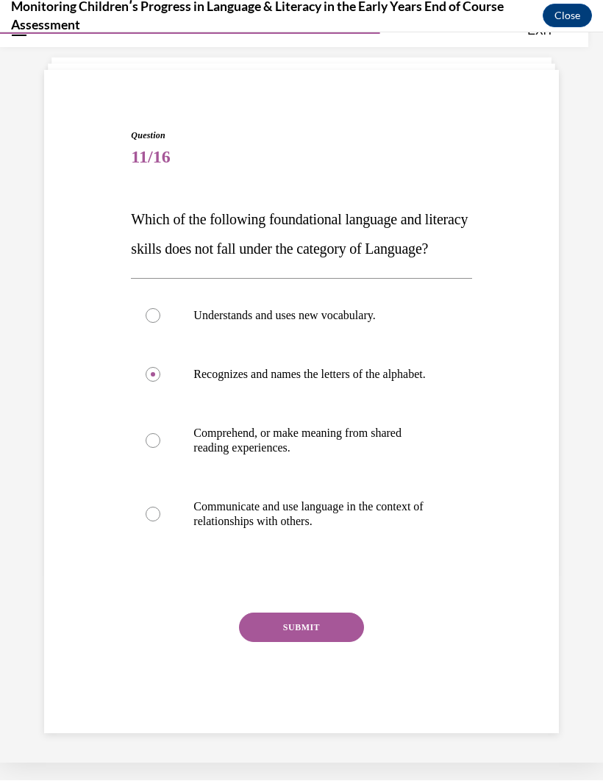
click at [157, 382] on div at bounding box center [153, 374] width 15 height 15
click at [157, 382] on input "Recognizes and names the letters of the alphabet." at bounding box center [153, 374] width 15 height 15
click at [160, 451] on label "Comprehend, or make meaning from shared reading experiences." at bounding box center [301, 441] width 341 height 74
click at [160, 448] on input "Comprehend, or make meaning from shared reading experiences." at bounding box center [153, 440] width 15 height 15
radio input "true"
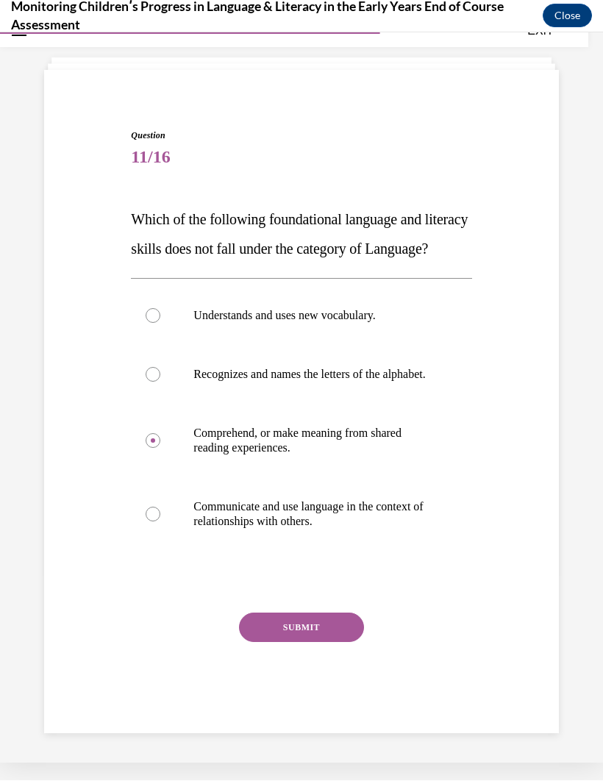
click at [282, 516] on button "SUBMIT" at bounding box center [301, 627] width 125 height 29
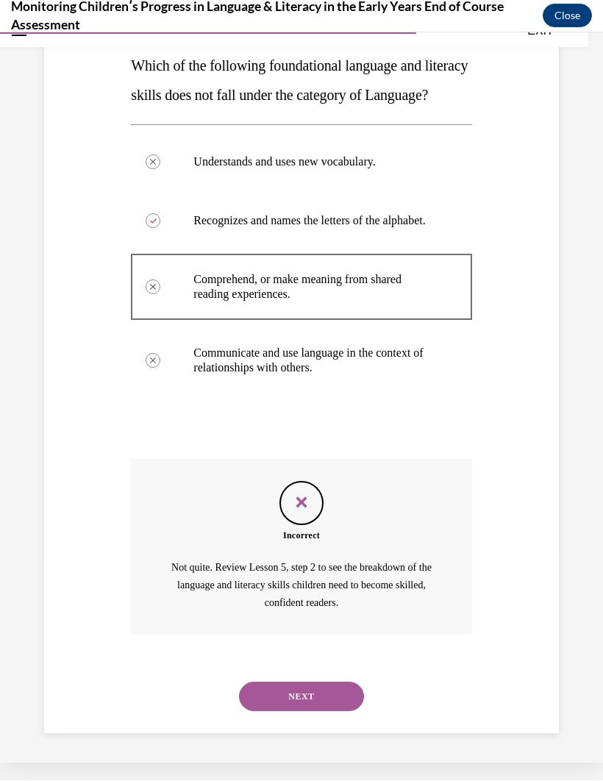
scroll to position [236, 0]
click at [286, 516] on button "NEXT" at bounding box center [301, 696] width 125 height 29
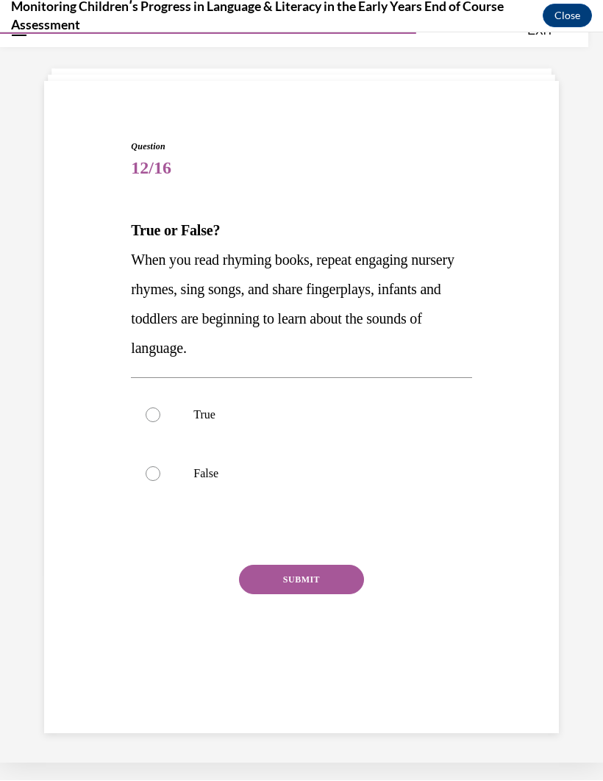
scroll to position [46, 0]
click at [152, 414] on div at bounding box center [153, 415] width 15 height 15
click at [152, 414] on input "True" at bounding box center [153, 415] width 15 height 15
radio input "true"
click at [273, 516] on button "SUBMIT" at bounding box center [301, 579] width 125 height 29
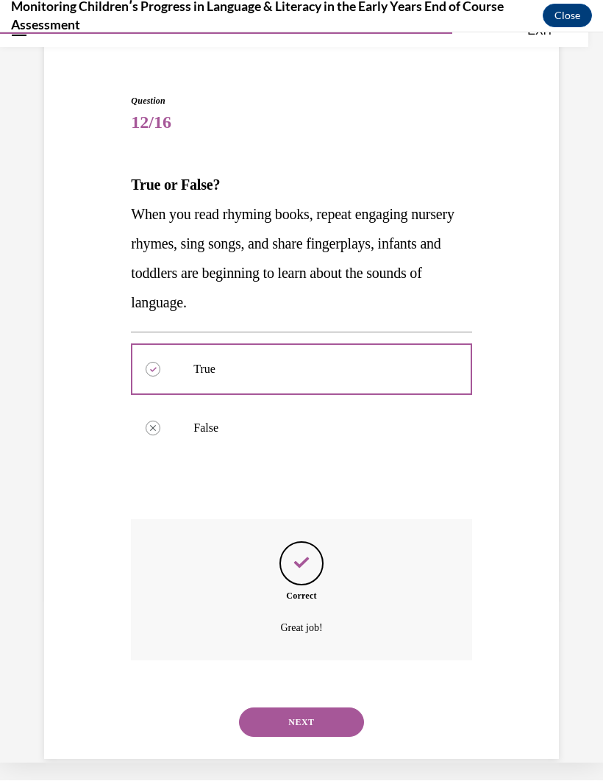
scroll to position [99, 0]
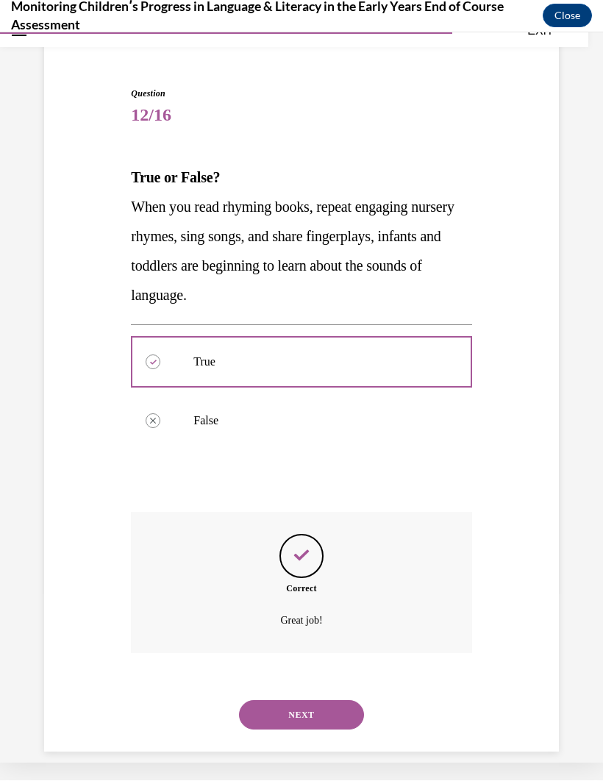
click at [280, 516] on button "NEXT" at bounding box center [301, 714] width 125 height 29
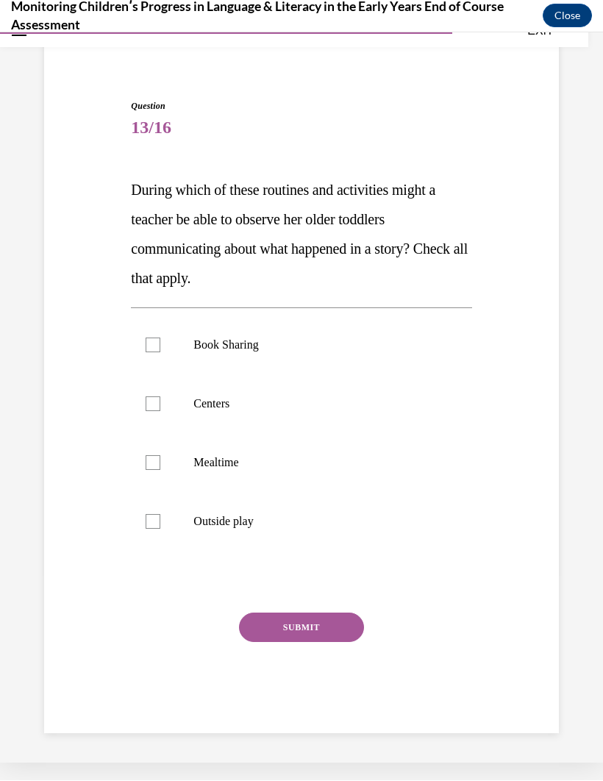
scroll to position [69, 0]
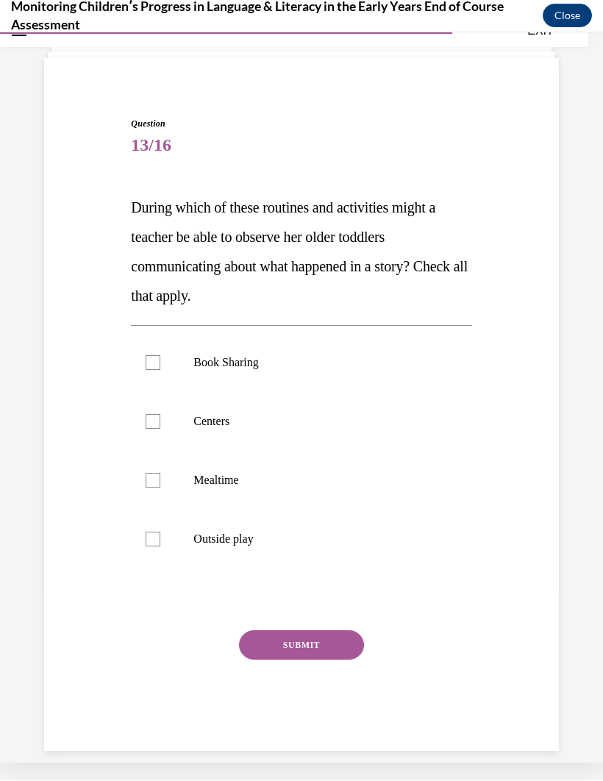
click at [155, 364] on div at bounding box center [153, 362] width 15 height 15
click at [155, 364] on input "Book Sharing" at bounding box center [153, 362] width 15 height 15
checkbox input "true"
click at [159, 426] on div at bounding box center [153, 421] width 15 height 15
click at [159, 426] on input "Centers" at bounding box center [153, 421] width 15 height 15
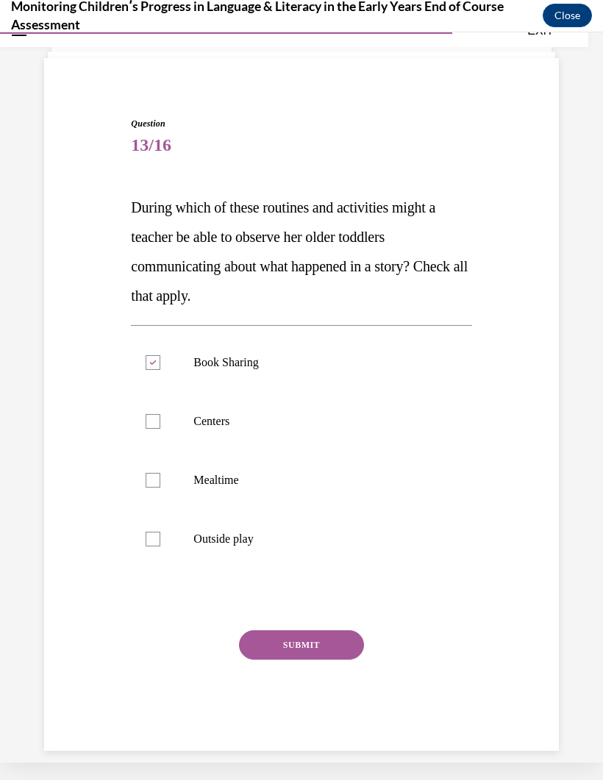
checkbox input "true"
click at [159, 494] on label "Mealtime" at bounding box center [301, 480] width 341 height 59
click at [159, 488] on input "Mealtime" at bounding box center [153, 480] width 15 height 15
checkbox input "true"
click at [157, 516] on div at bounding box center [153, 539] width 15 height 15
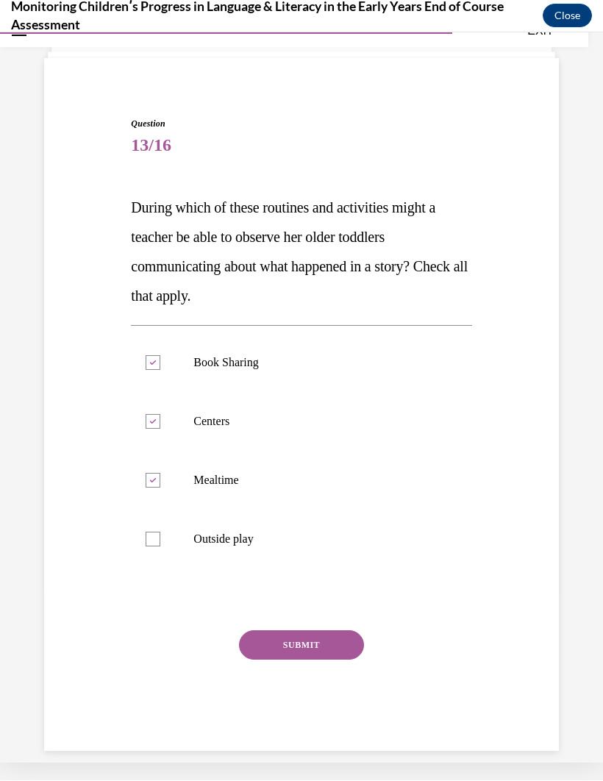
click at [157, 516] on input "Outside play" at bounding box center [153, 539] width 15 height 15
checkbox input "true"
click at [277, 516] on button "SUBMIT" at bounding box center [301, 644] width 125 height 29
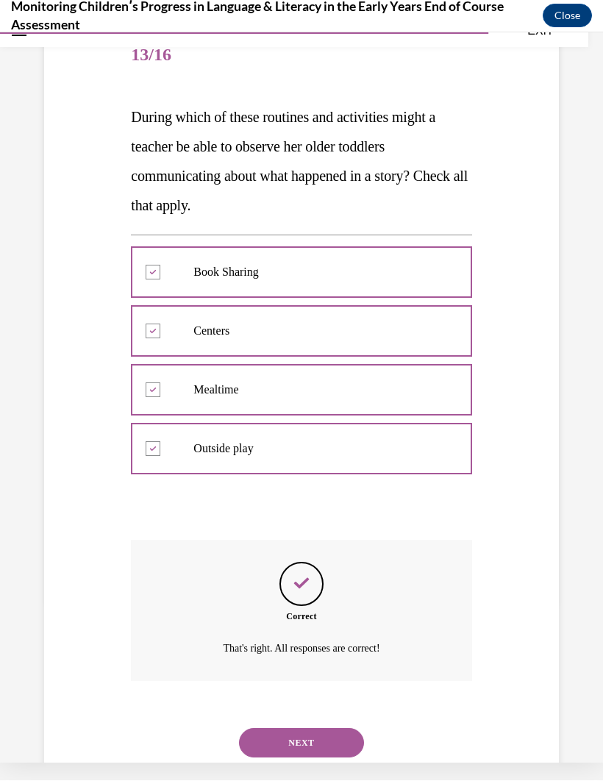
scroll to position [188, 0]
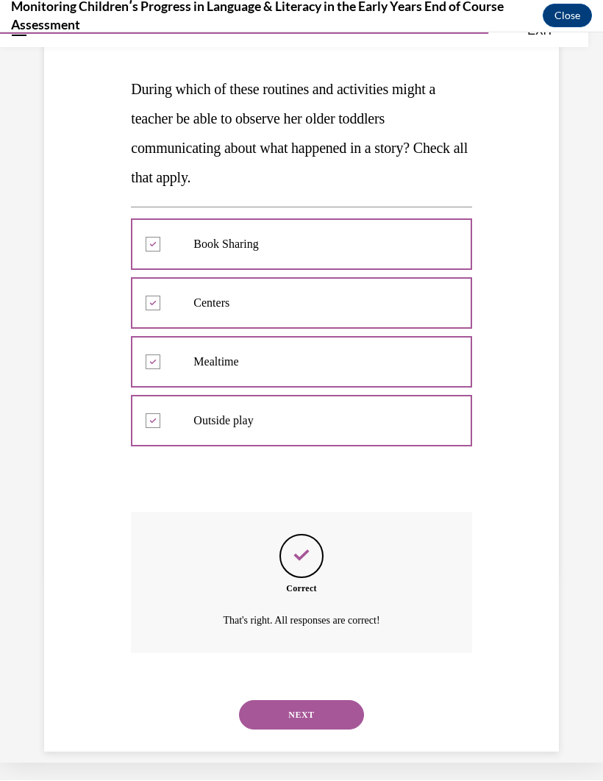
click at [264, 516] on button "NEXT" at bounding box center [301, 714] width 125 height 29
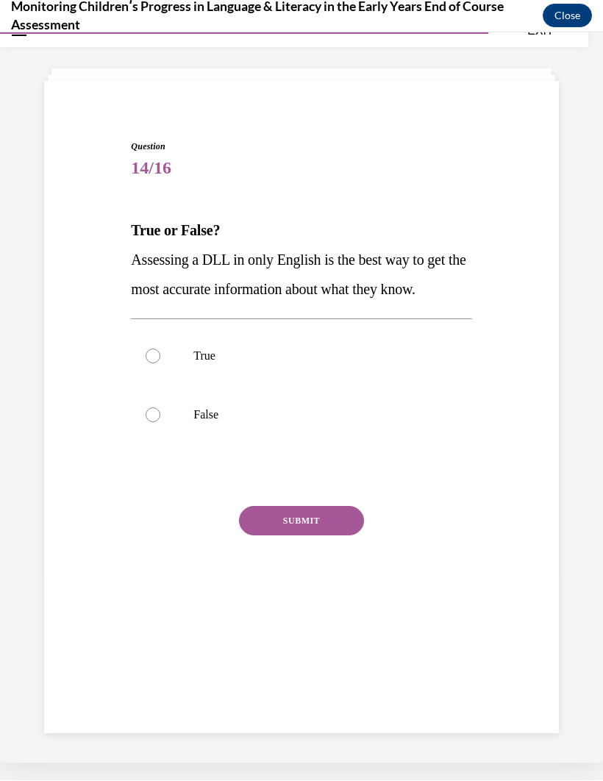
scroll to position [46, 0]
click at [154, 411] on div at bounding box center [153, 415] width 15 height 15
click at [154, 411] on input "False" at bounding box center [153, 415] width 15 height 15
radio input "true"
click at [274, 516] on button "SUBMIT" at bounding box center [301, 520] width 125 height 29
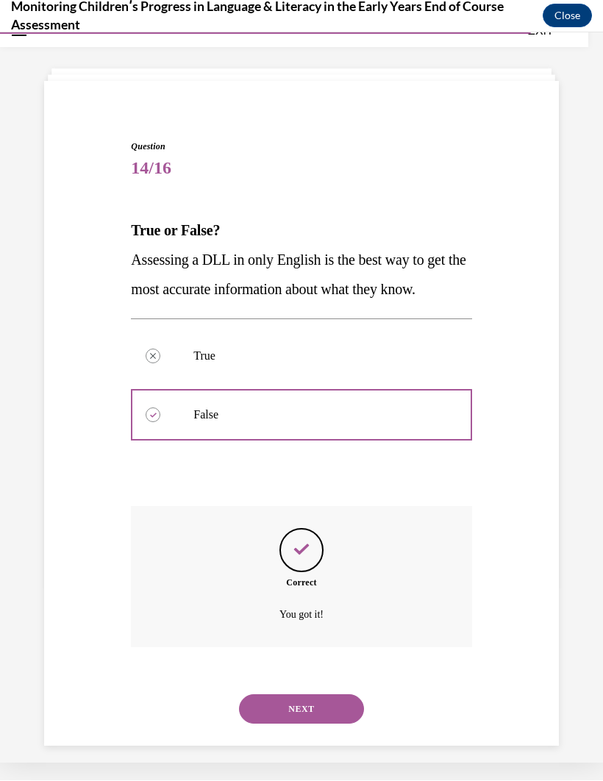
click at [270, 516] on button "NEXT" at bounding box center [301, 709] width 125 height 29
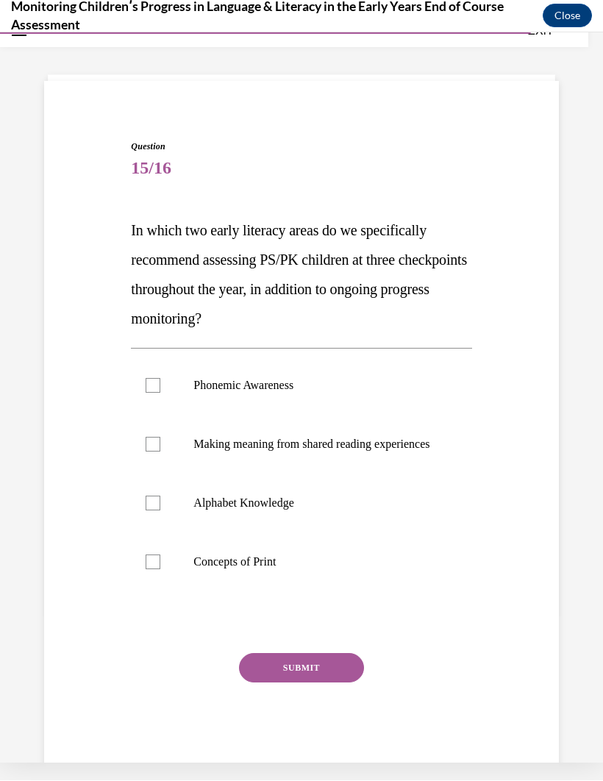
click at [600, 317] on div "Question 15/16 In which two early literacy areas do we specifically recommend a…" at bounding box center [301, 409] width 603 height 789
click at [152, 511] on div at bounding box center [153, 503] width 15 height 15
click at [152, 511] on input "Alphabet Knowledge" at bounding box center [153, 503] width 15 height 15
checkbox input "true"
click at [162, 390] on label "Phonemic Awareness" at bounding box center [301, 385] width 341 height 59
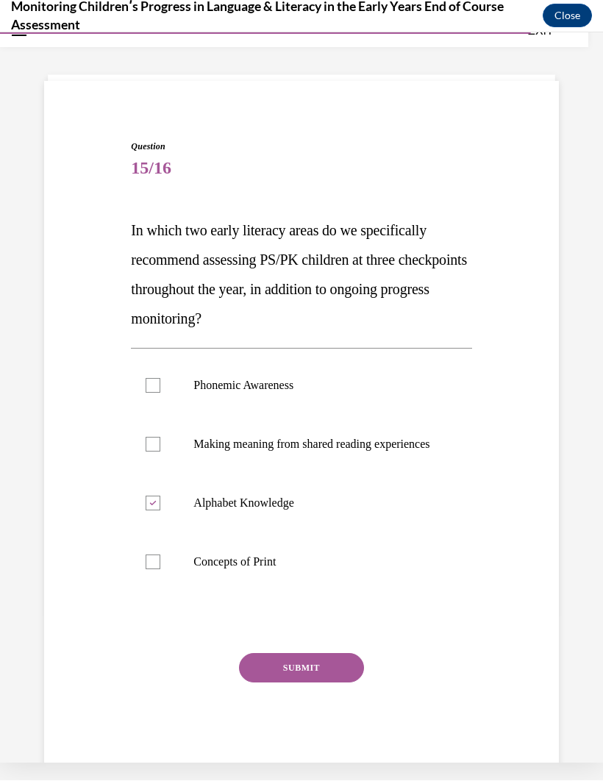
click at [160, 390] on input "Phonemic Awareness" at bounding box center [153, 385] width 15 height 15
checkbox input "true"
click at [285, 516] on button "SUBMIT" at bounding box center [301, 667] width 125 height 29
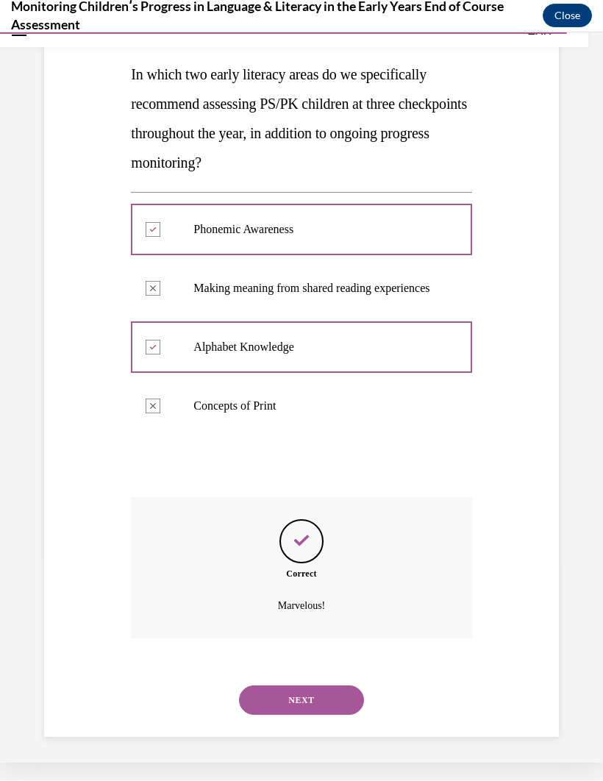
click at [250, 516] on button "NEXT" at bounding box center [301, 700] width 125 height 29
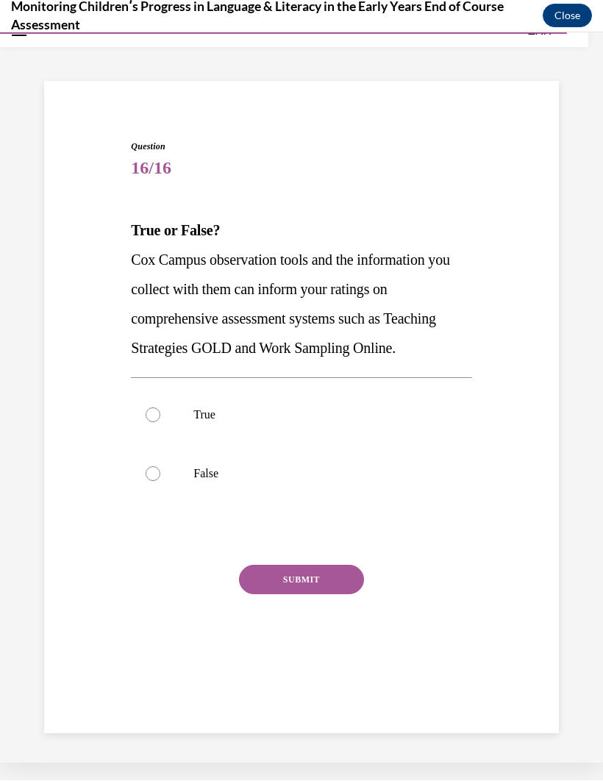
click at [250, 516] on div "Home Question 15/16 In which two early literacy areas do we specifically recomm…" at bounding box center [301, 389] width 603 height 748
click at [162, 405] on label "True" at bounding box center [301, 415] width 341 height 59
click at [160, 408] on input "True" at bounding box center [153, 415] width 15 height 15
radio input "true"
click at [296, 516] on button "SUBMIT" at bounding box center [301, 579] width 125 height 29
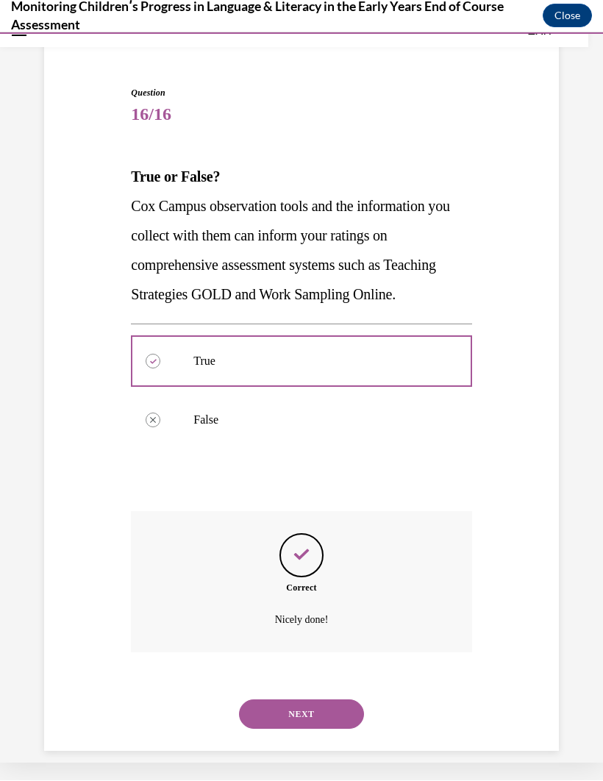
scroll to position [99, 0]
click at [282, 516] on button "NEXT" at bounding box center [301, 714] width 125 height 29
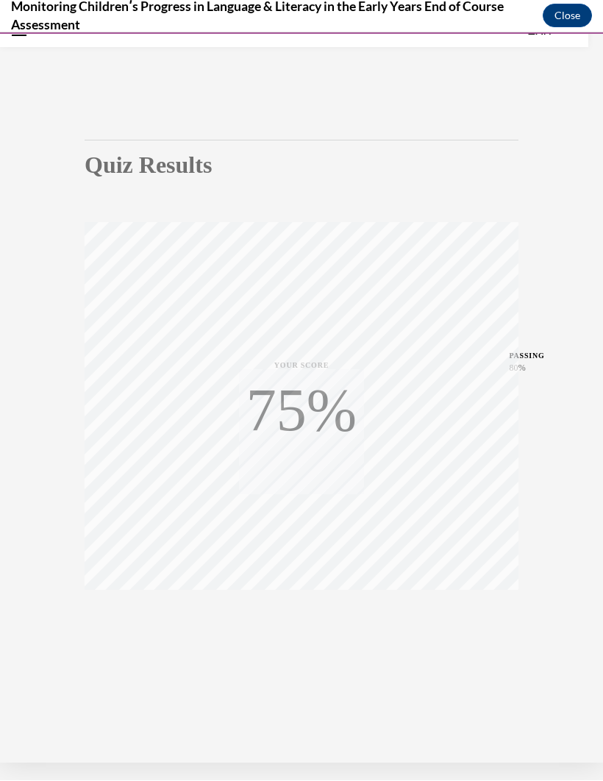
scroll to position [46, 0]
click at [305, 516] on div "TAKE AGAIN" at bounding box center [302, 623] width 52 height 35
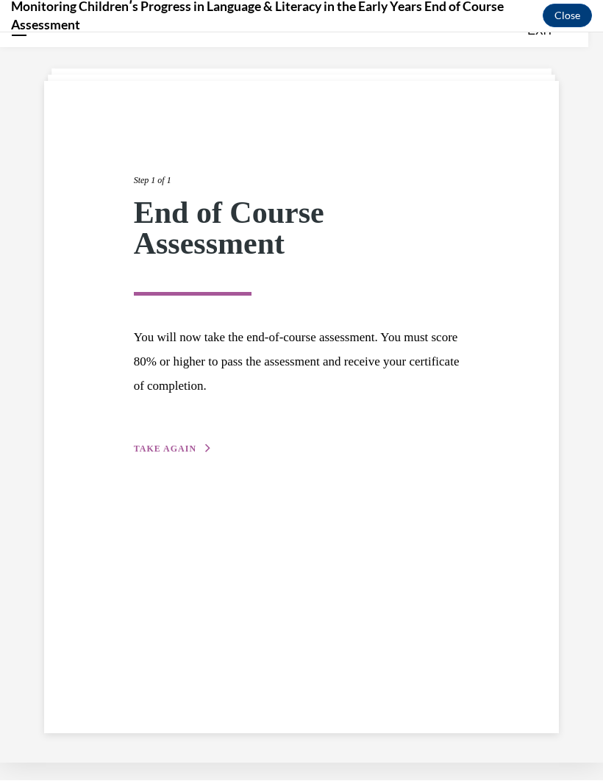
click at [167, 444] on span "TAKE AGAIN" at bounding box center [165, 449] width 63 height 10
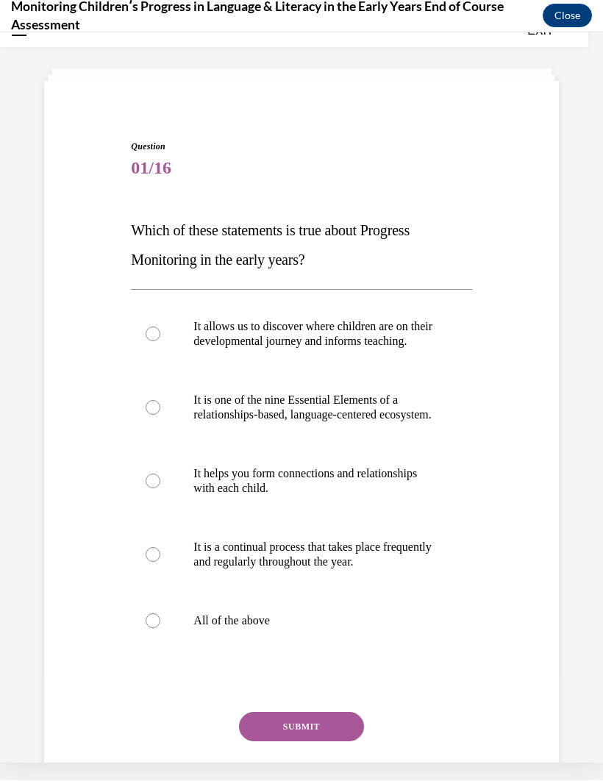
click at [155, 516] on div at bounding box center [153, 621] width 15 height 15
click at [155, 516] on input "All of the above" at bounding box center [153, 621] width 15 height 15
radio input "true"
click at [294, 516] on button "SUBMIT" at bounding box center [301, 726] width 125 height 29
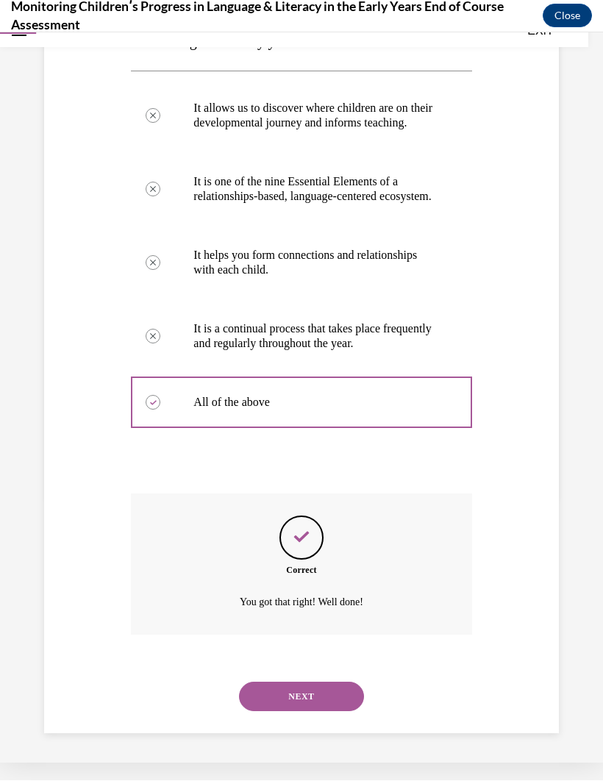
scroll to position [276, 0]
click at [286, 516] on button "NEXT" at bounding box center [301, 696] width 125 height 29
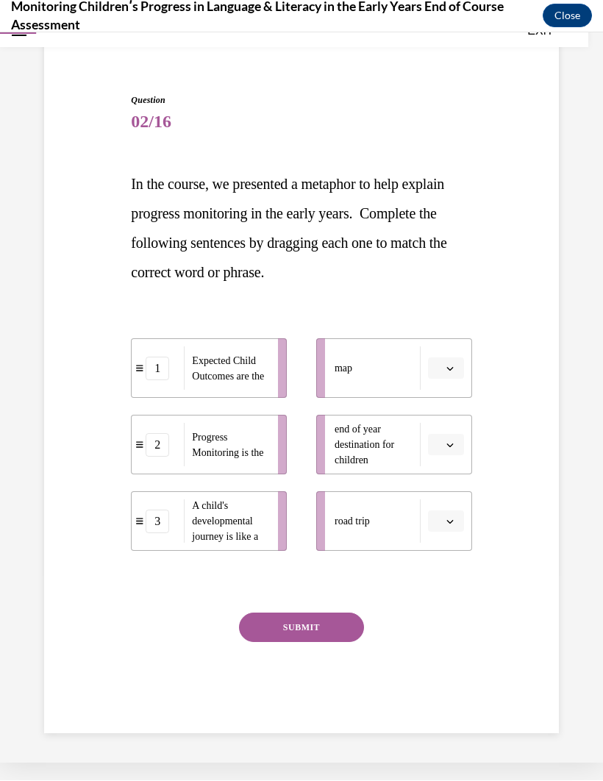
scroll to position [75, 0]
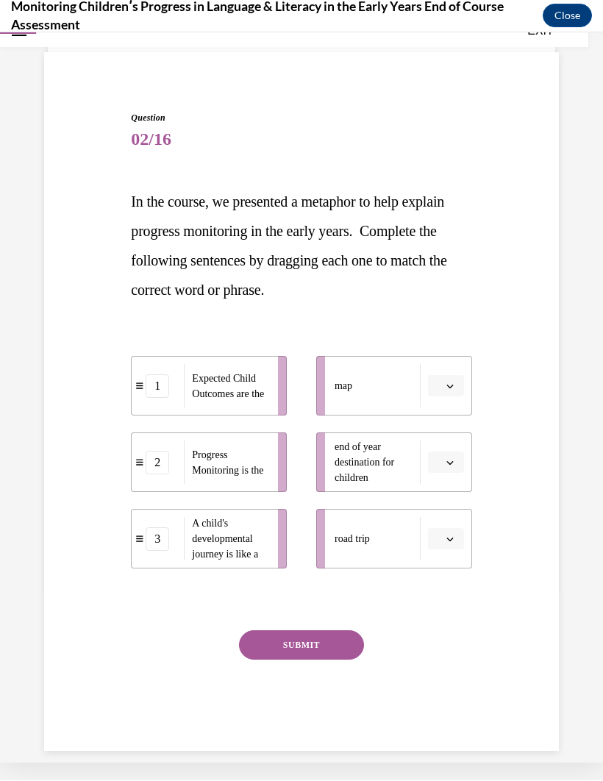
click at [138, 356] on li "1 Expected Child Outcomes are the" at bounding box center [209, 386] width 156 height 60
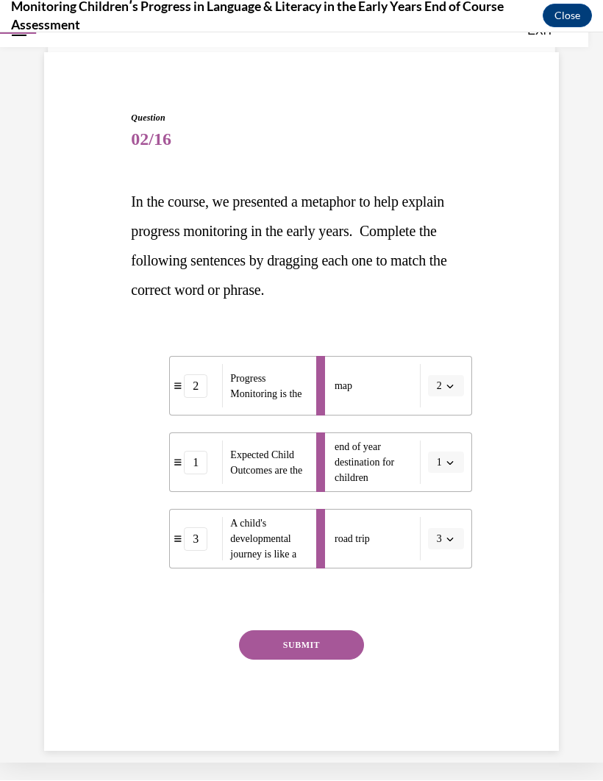
click at [296, 516] on button "SUBMIT" at bounding box center [301, 644] width 125 height 29
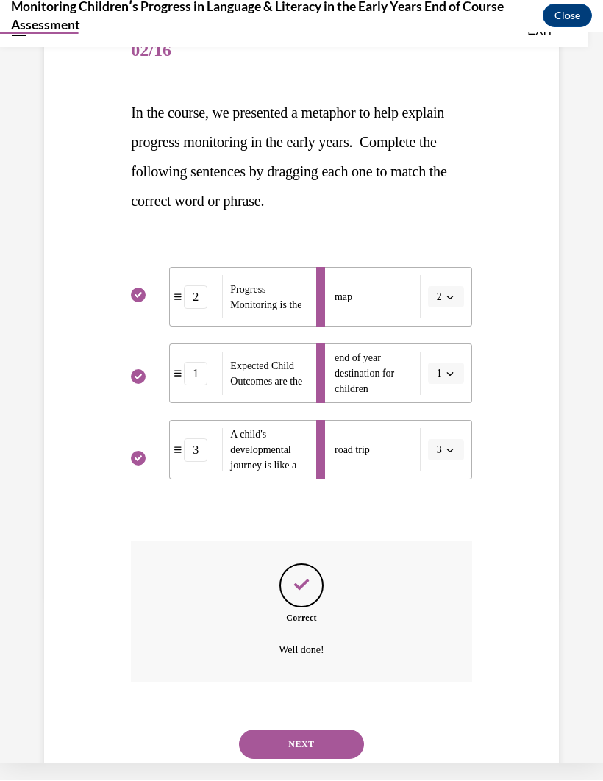
scroll to position [193, 0]
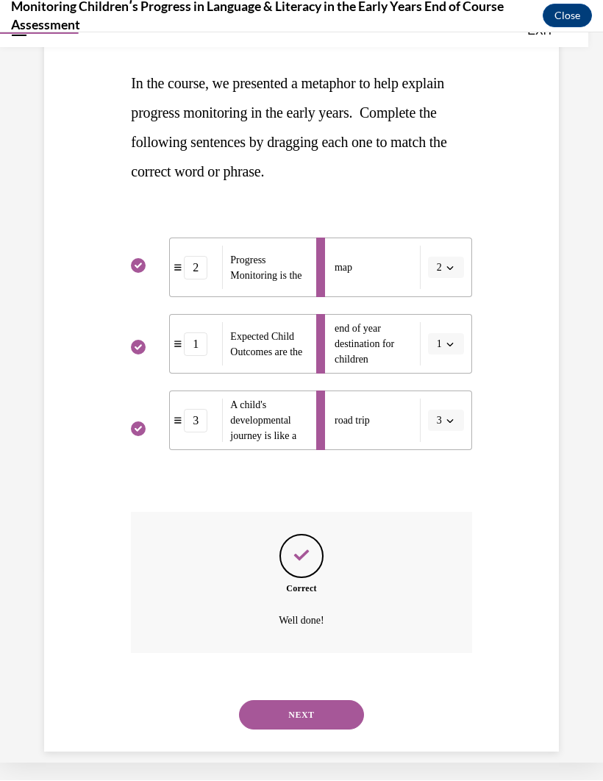
click at [293, 516] on button "NEXT" at bounding box center [301, 714] width 125 height 29
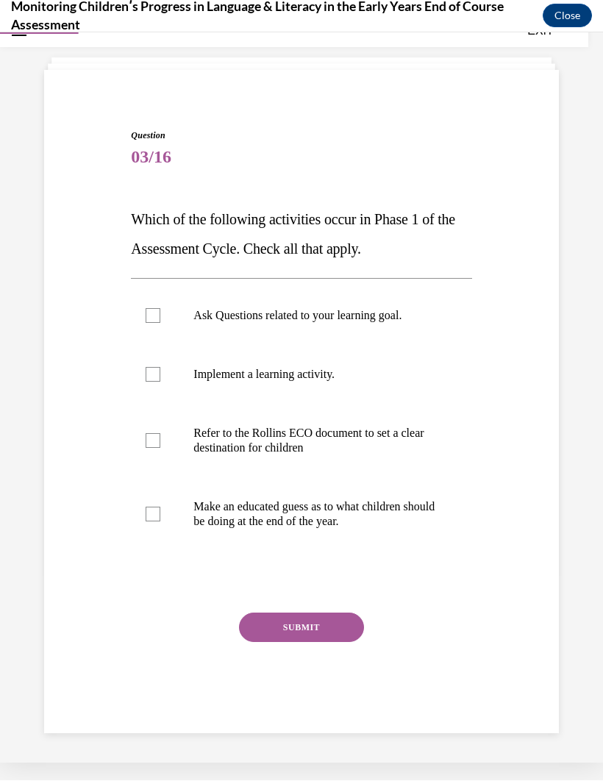
scroll to position [46, 0]
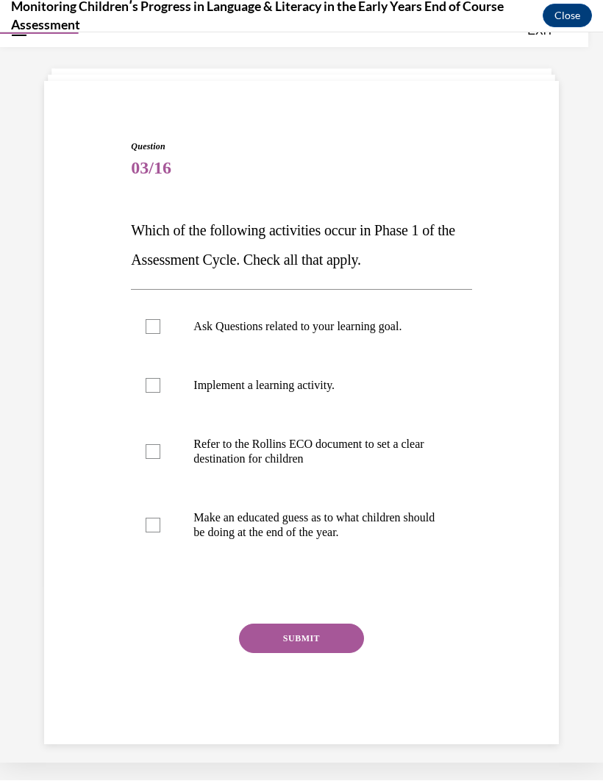
click at [153, 319] on label "Ask Questions related to your learning goal." at bounding box center [301, 326] width 341 height 59
click at [153, 319] on input "Ask Questions related to your learning goal." at bounding box center [153, 326] width 15 height 15
checkbox input "true"
click at [158, 445] on div at bounding box center [153, 451] width 15 height 15
click at [158, 445] on input "Refer to the Rollins ECO document to set a clear destination for children" at bounding box center [153, 451] width 15 height 15
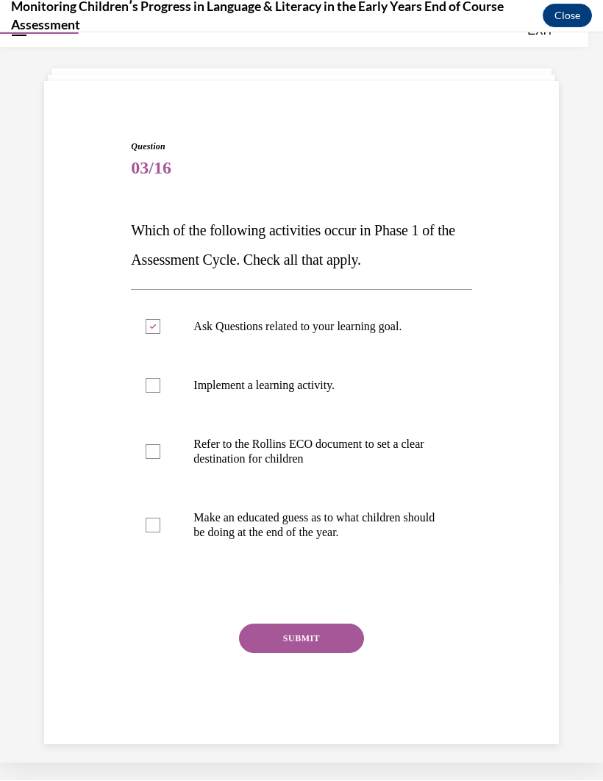
checkbox input "true"
click at [289, 516] on button "SUBMIT" at bounding box center [301, 638] width 125 height 29
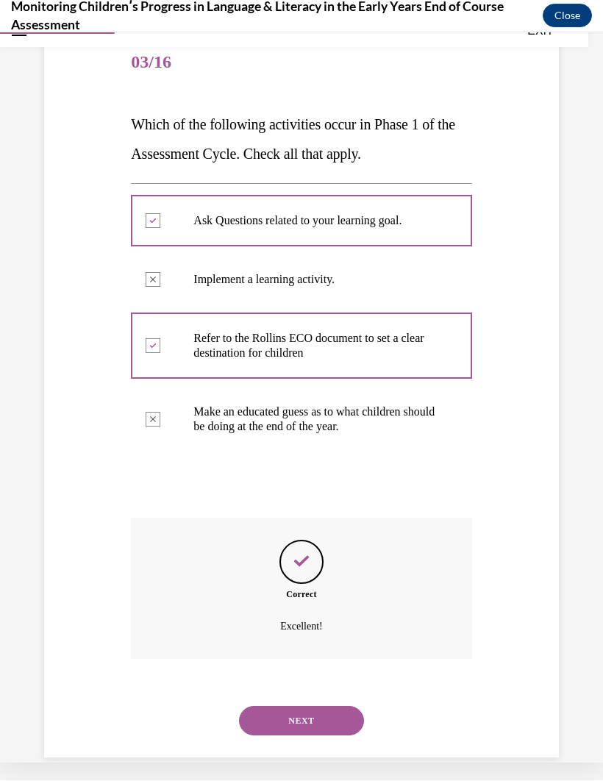
scroll to position [158, 0]
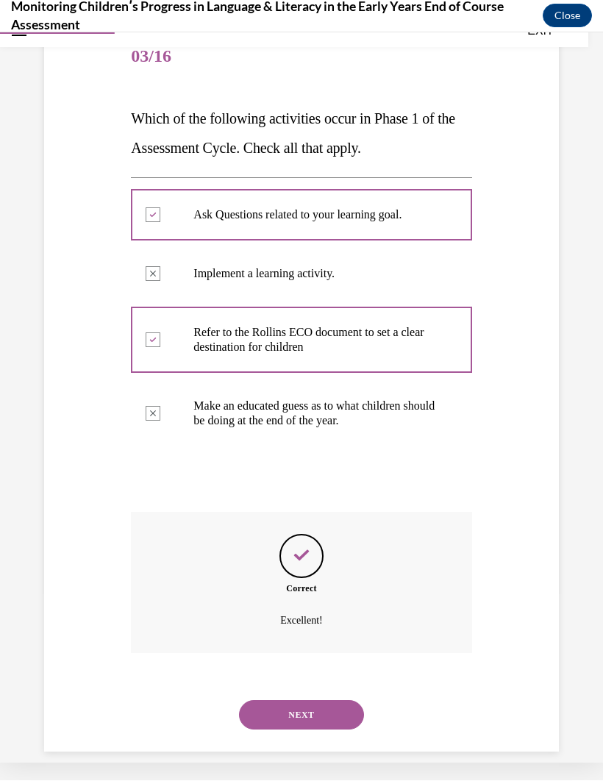
click at [267, 516] on div "NEXT" at bounding box center [301, 715] width 341 height 59
click at [295, 516] on button "NEXT" at bounding box center [301, 714] width 125 height 29
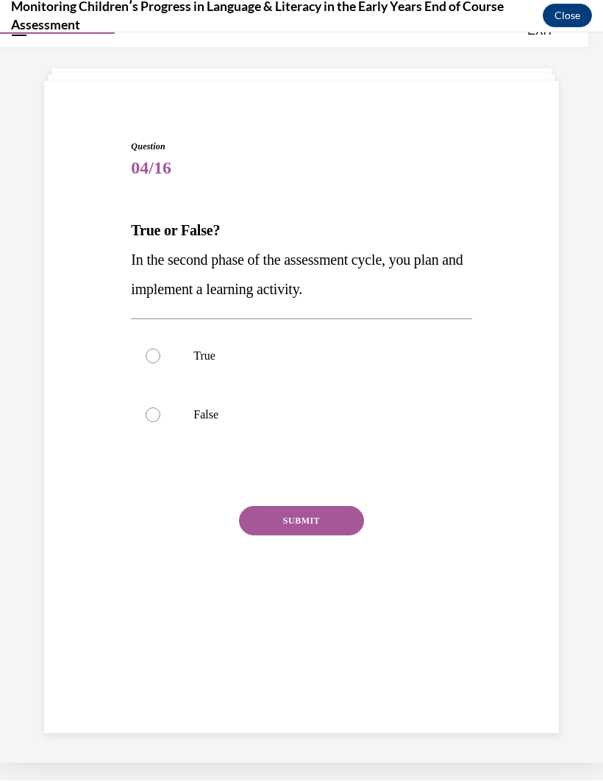
scroll to position [46, 0]
click at [166, 349] on label "True" at bounding box center [301, 356] width 341 height 59
click at [160, 349] on input "True" at bounding box center [153, 356] width 15 height 15
radio input "true"
click at [278, 513] on button "SUBMIT" at bounding box center [301, 520] width 125 height 29
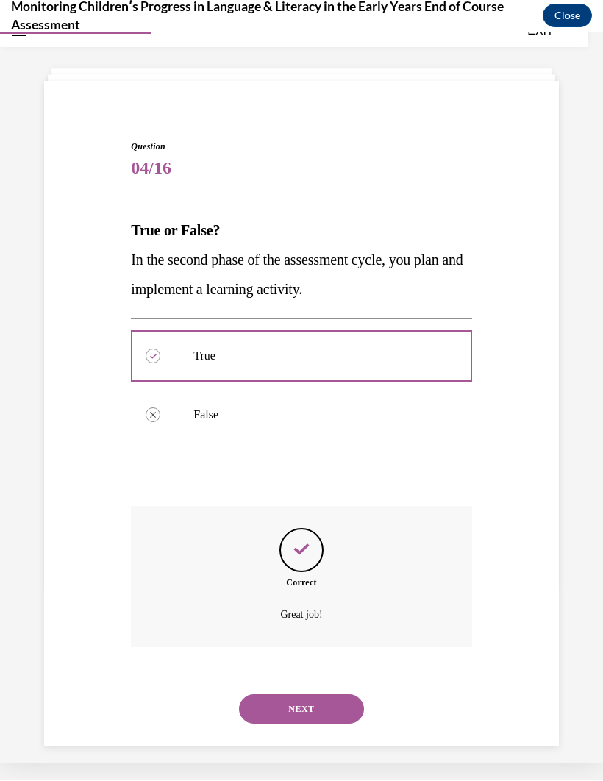
click at [282, 516] on button "NEXT" at bounding box center [301, 709] width 125 height 29
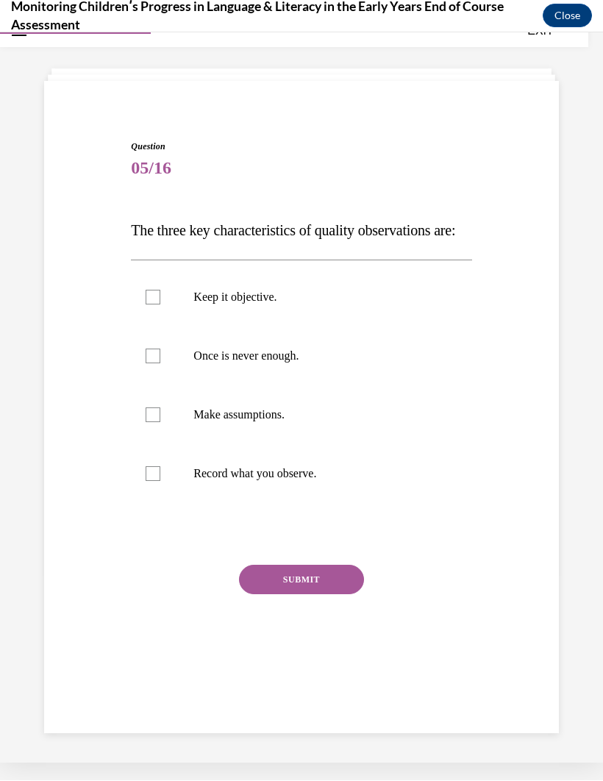
click at [157, 319] on label "Keep it objective." at bounding box center [301, 297] width 341 height 59
click at [157, 305] on input "Keep it objective." at bounding box center [153, 297] width 15 height 15
checkbox input "true"
click at [171, 386] on label "Once is never enough." at bounding box center [301, 356] width 341 height 59
click at [160, 363] on input "Once is never enough." at bounding box center [153, 356] width 15 height 15
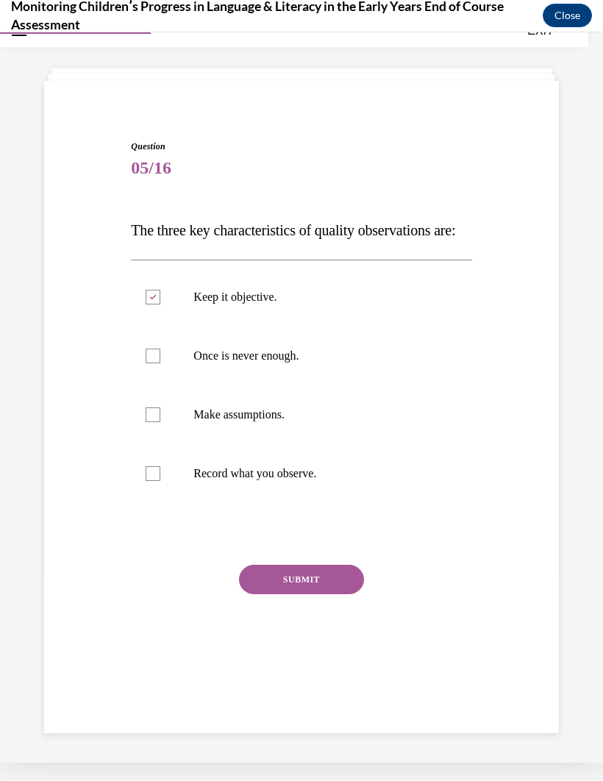
checkbox input "true"
click at [151, 481] on div at bounding box center [153, 473] width 15 height 15
click at [151, 481] on input "Record what you observe." at bounding box center [153, 473] width 15 height 15
checkbox input "true"
click at [299, 516] on button "SUBMIT" at bounding box center [301, 579] width 125 height 29
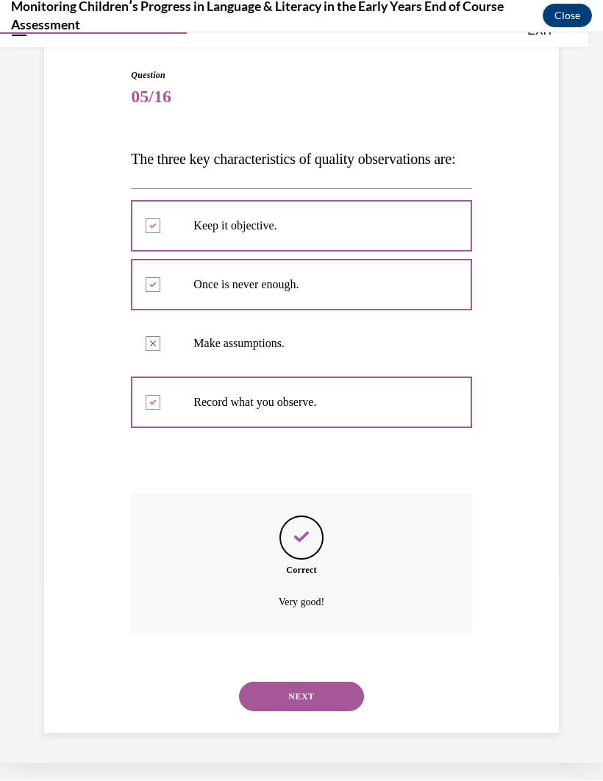
scroll to position [129, 0]
click at [301, 516] on button "NEXT" at bounding box center [301, 696] width 125 height 29
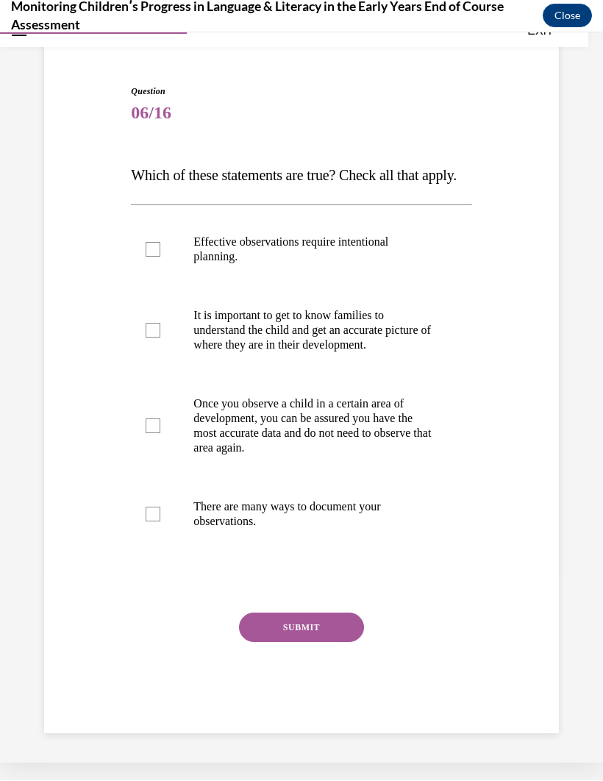
scroll to position [128, 0]
click at [157, 247] on div at bounding box center [153, 249] width 15 height 15
click at [157, 247] on input "Effective observations require intentional planning." at bounding box center [153, 249] width 15 height 15
checkbox input "true"
click at [167, 347] on label "It is important to get to know families to understand the child and get an accu…" at bounding box center [301, 330] width 341 height 88
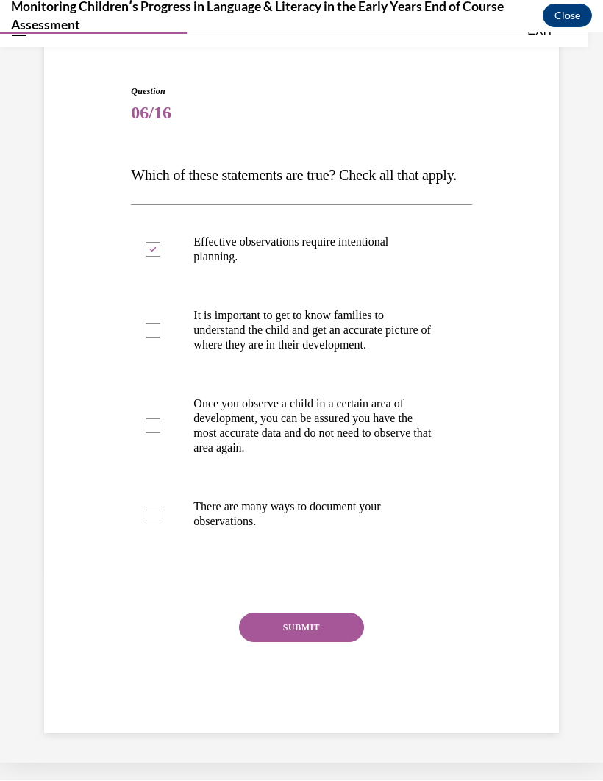
click at [160, 338] on input "It is important to get to know families to understand the child and get an accu…" at bounding box center [153, 330] width 15 height 15
checkbox input "true"
click at [156, 516] on div at bounding box center [153, 514] width 15 height 15
click at [156, 516] on input "There are many ways to document your observations." at bounding box center [153, 514] width 15 height 15
checkbox input "true"
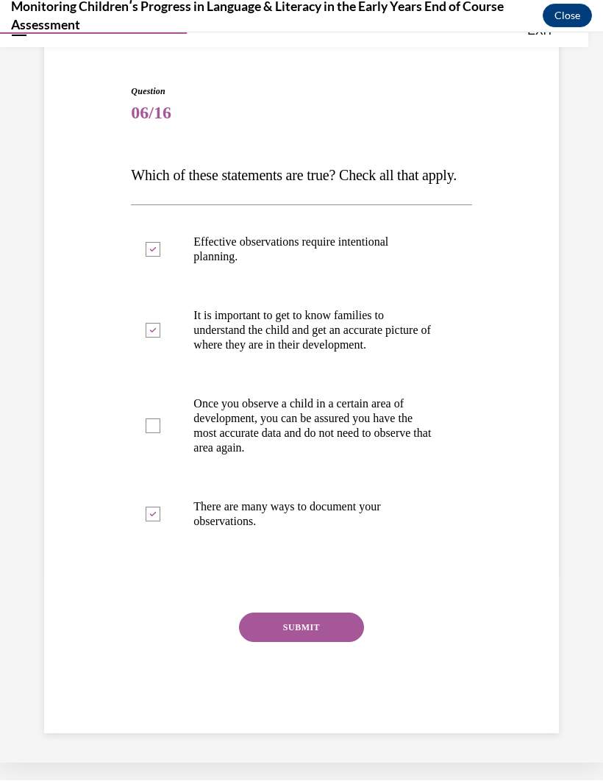
click at [306, 516] on button "SUBMIT" at bounding box center [301, 627] width 125 height 29
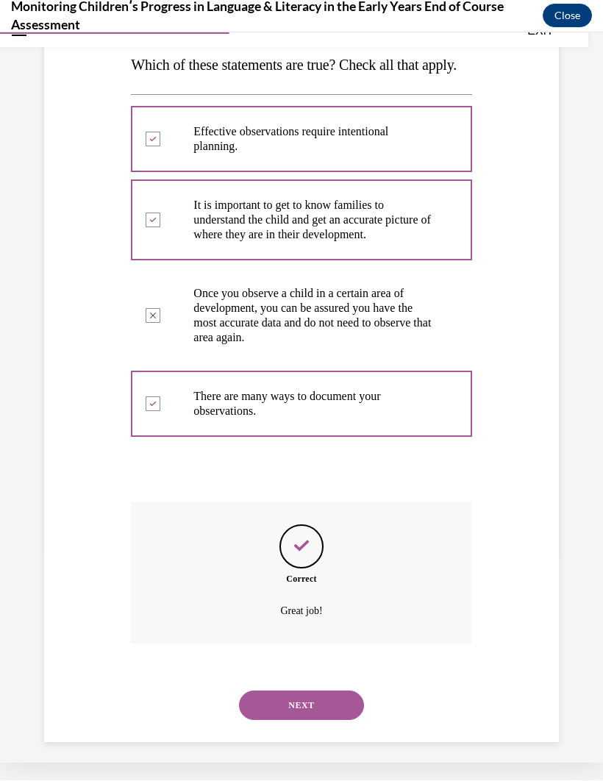
scroll to position [246, 0]
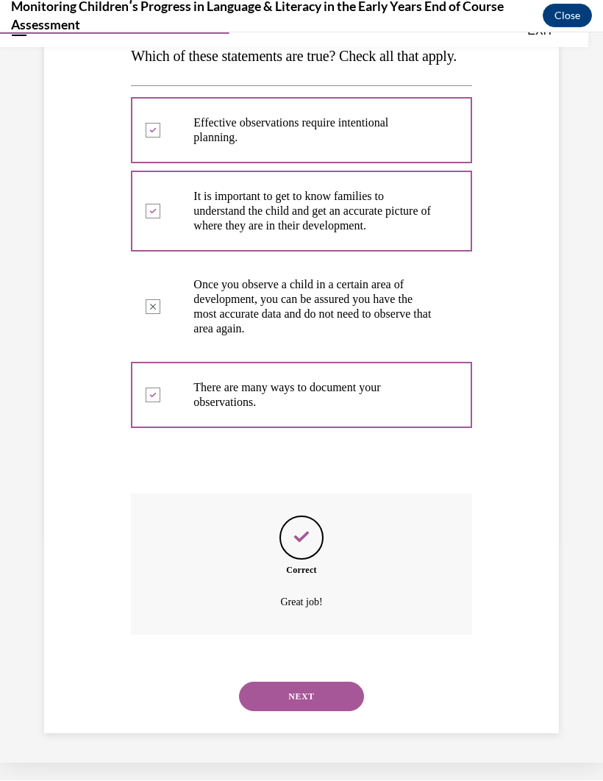
click at [299, 516] on button "NEXT" at bounding box center [301, 696] width 125 height 29
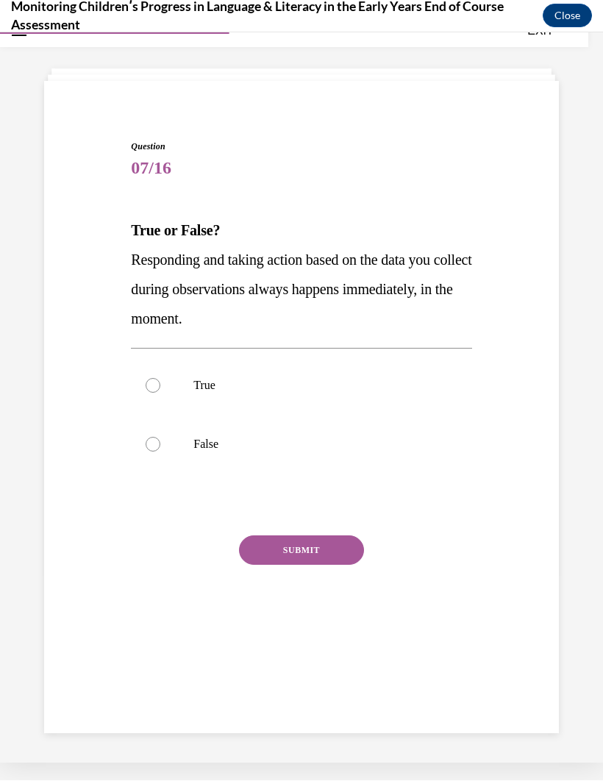
scroll to position [46, 0]
click at [154, 438] on div at bounding box center [153, 444] width 15 height 15
click at [154, 438] on input "False" at bounding box center [153, 444] width 15 height 15
radio input "true"
click at [279, 516] on button "SUBMIT" at bounding box center [301, 550] width 125 height 29
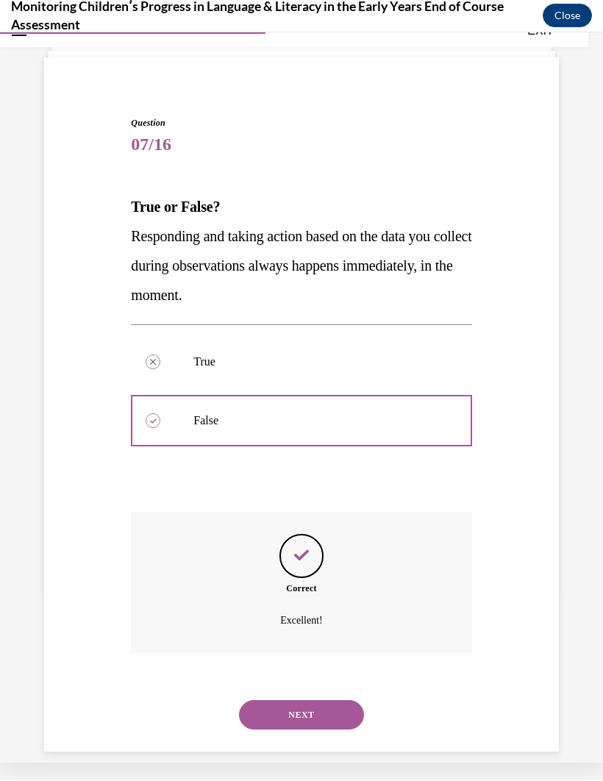
scroll to position [70, 0]
click at [285, 516] on button "NEXT" at bounding box center [301, 714] width 125 height 29
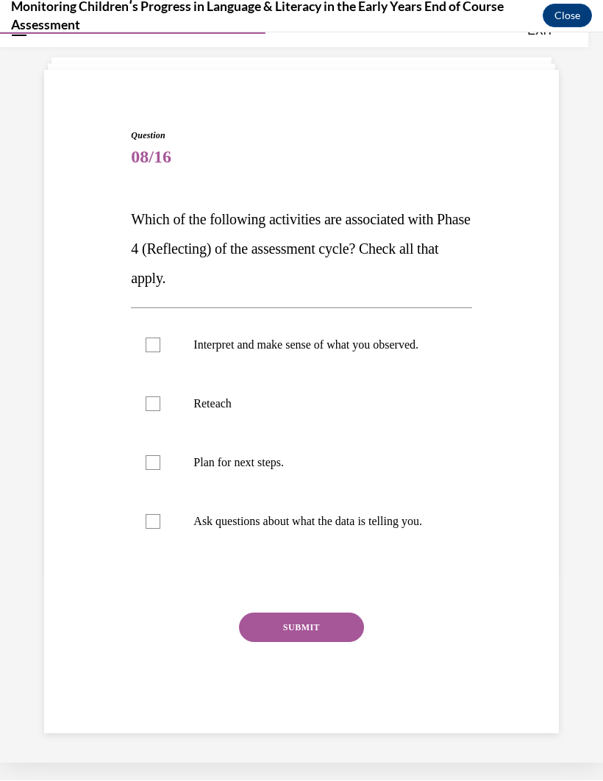
scroll to position [69, 0]
click at [163, 335] on label "Interpret and make sense of what you observed." at bounding box center [301, 345] width 341 height 59
click at [160, 338] on input "Interpret and make sense of what you observed." at bounding box center [153, 345] width 15 height 15
checkbox input "true"
click at [151, 516] on div at bounding box center [153, 521] width 15 height 15
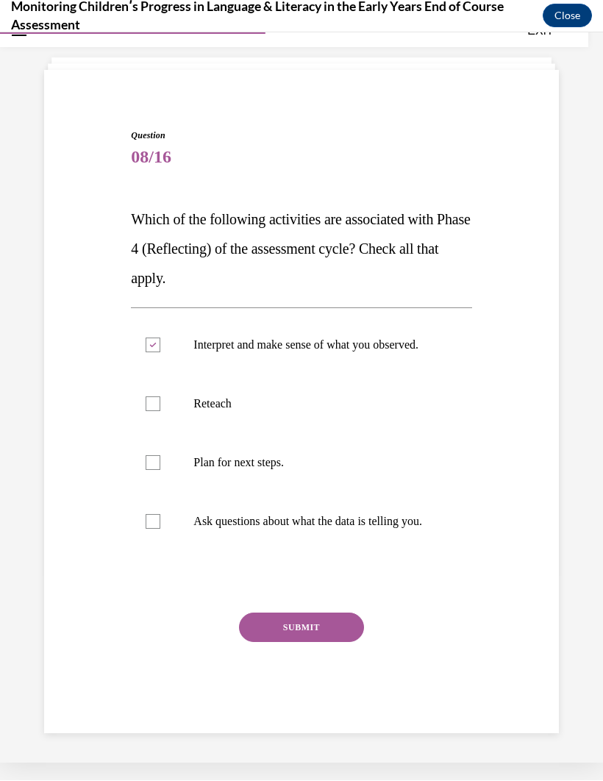
click at [151, 516] on input "Ask questions about what the data is telling you." at bounding box center [153, 521] width 15 height 15
checkbox input "true"
click at [298, 516] on button "SUBMIT" at bounding box center [301, 627] width 125 height 29
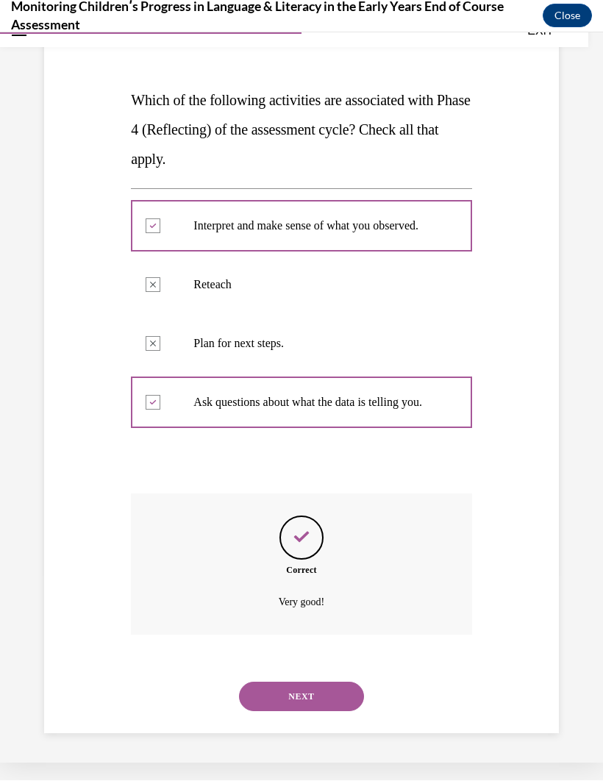
scroll to position [188, 0]
click at [276, 516] on button "NEXT" at bounding box center [301, 696] width 125 height 29
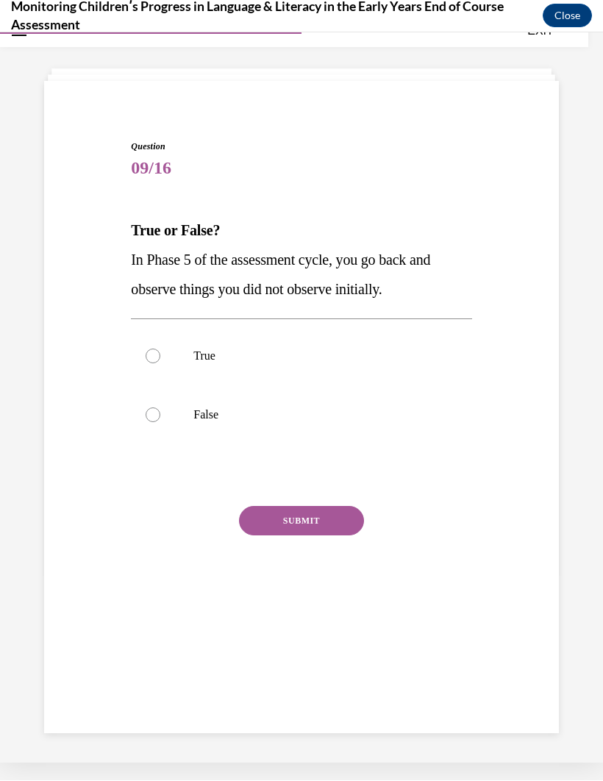
scroll to position [46, 0]
click at [158, 405] on label "False" at bounding box center [301, 415] width 341 height 59
click at [158, 408] on input "False" at bounding box center [153, 415] width 15 height 15
radio input "true"
click at [283, 516] on button "SUBMIT" at bounding box center [301, 520] width 125 height 29
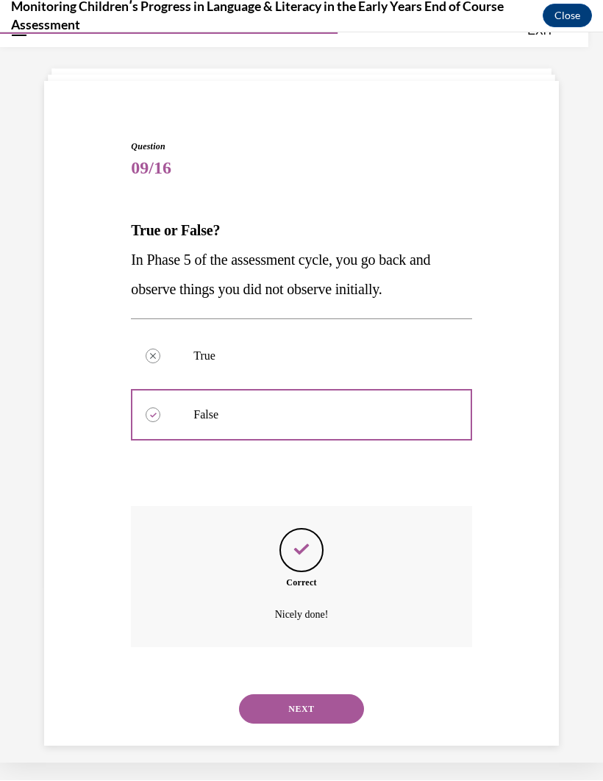
click at [285, 516] on button "NEXT" at bounding box center [301, 709] width 125 height 29
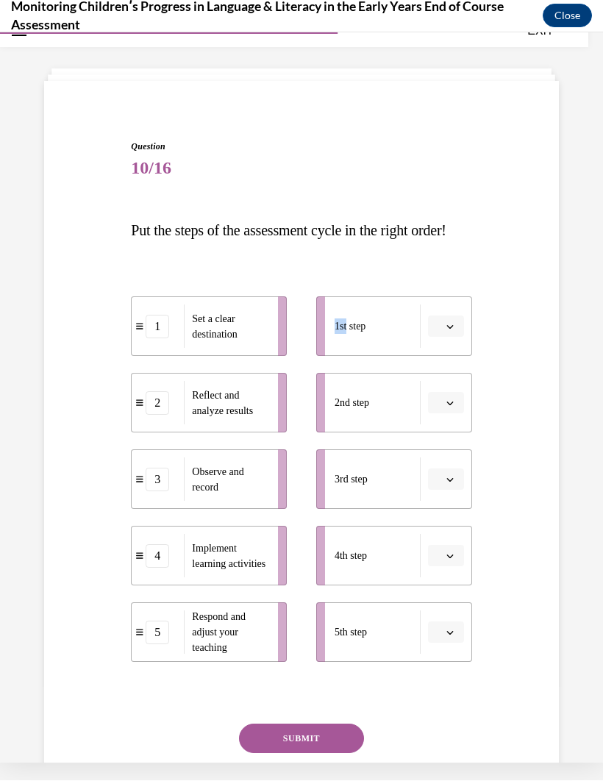
click at [80, 197] on div "Question 10/16 Put the steps of the assessment cycle in the right order! 1 Set …" at bounding box center [301, 470] width 522 height 749
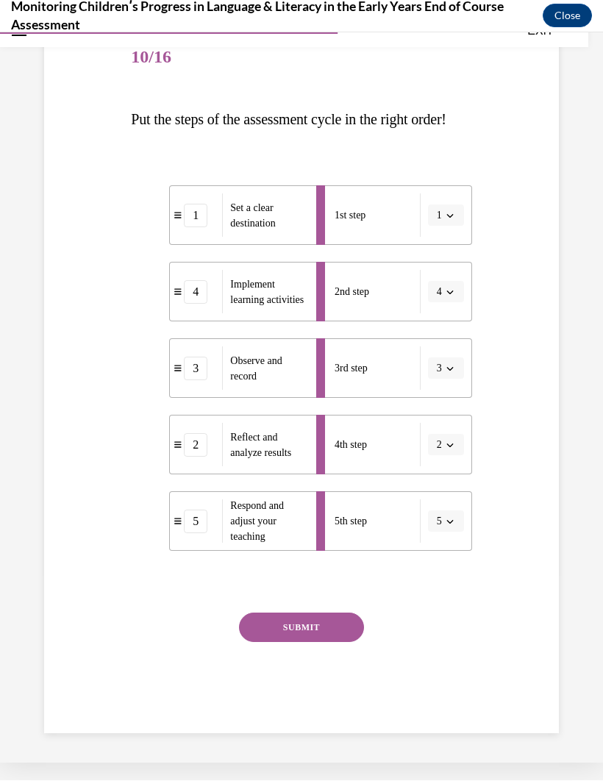
click at [288, 516] on button "SUBMIT" at bounding box center [301, 627] width 125 height 29
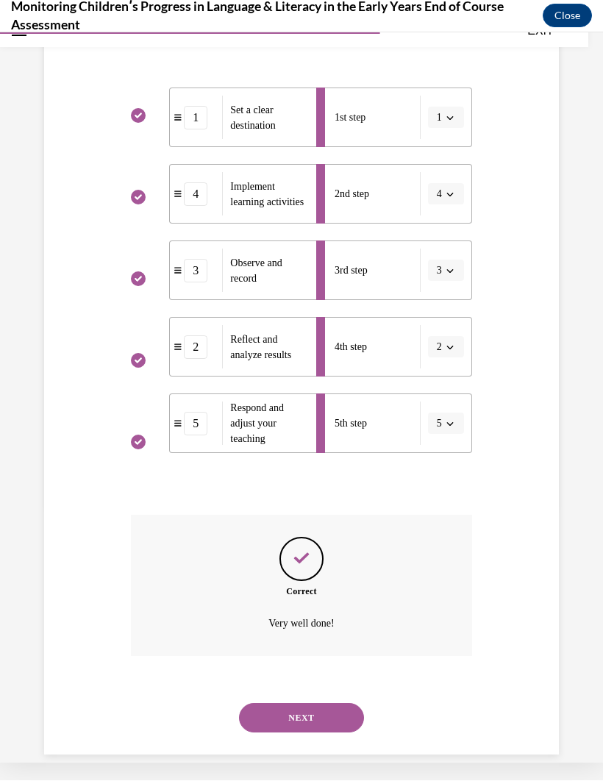
scroll to position [288, 0]
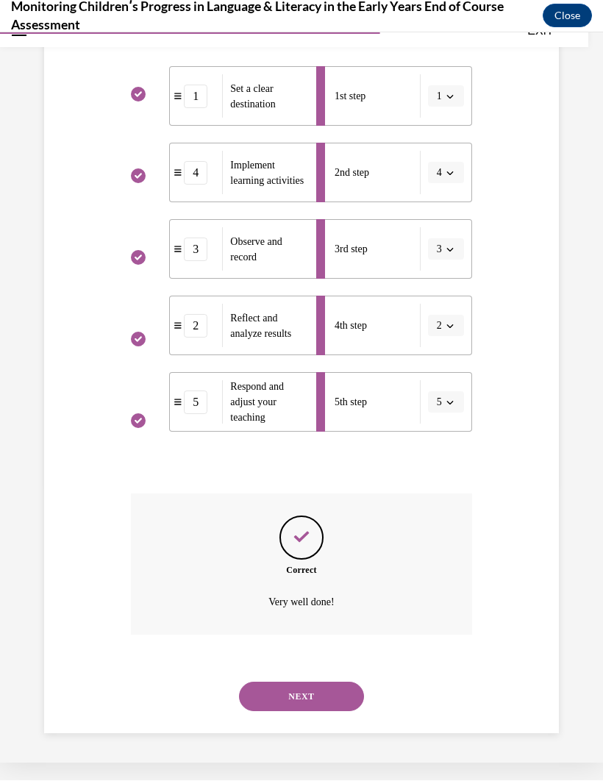
click at [274, 516] on button "NEXT" at bounding box center [301, 696] width 125 height 29
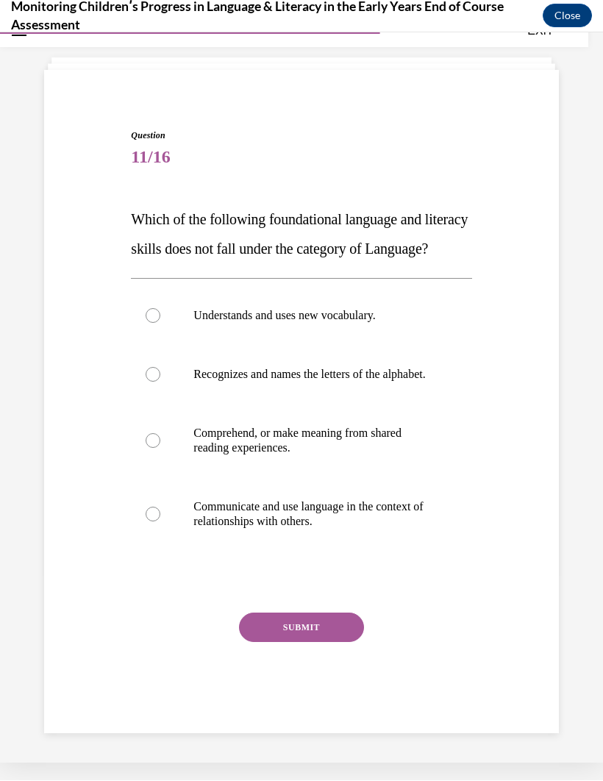
scroll to position [84, 0]
click at [165, 377] on label "Recognizes and names the letters of the alphabet." at bounding box center [301, 374] width 341 height 59
click at [160, 377] on input "Recognizes and names the letters of the alphabet." at bounding box center [153, 374] width 15 height 15
radio input "true"
click at [288, 516] on button "SUBMIT" at bounding box center [301, 627] width 125 height 29
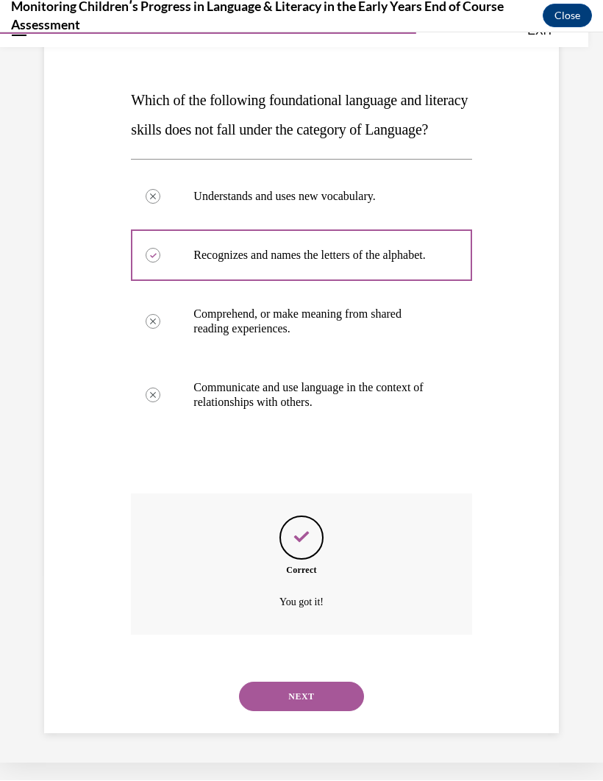
click at [270, 516] on button "NEXT" at bounding box center [301, 696] width 125 height 29
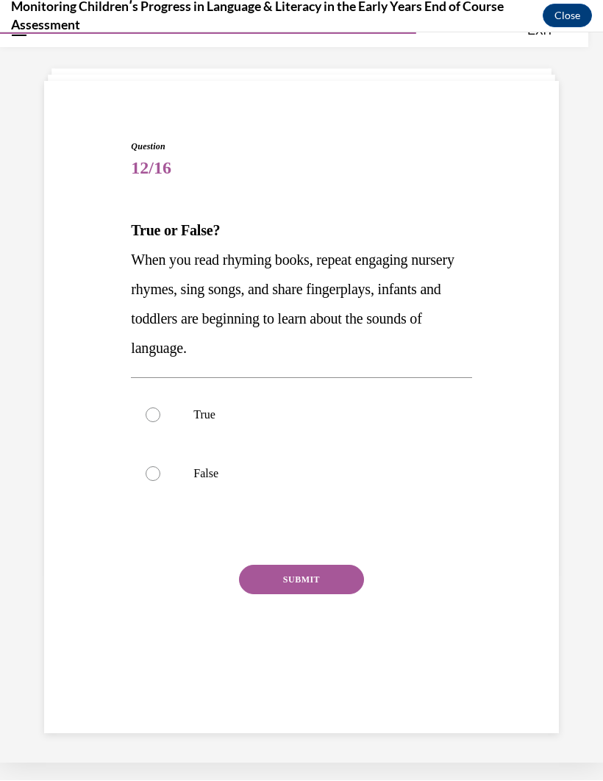
scroll to position [46, 0]
click at [152, 406] on label "True" at bounding box center [301, 415] width 341 height 59
click at [152, 408] on input "True" at bounding box center [153, 415] width 15 height 15
radio input "true"
click at [275, 516] on button "SUBMIT" at bounding box center [301, 579] width 125 height 29
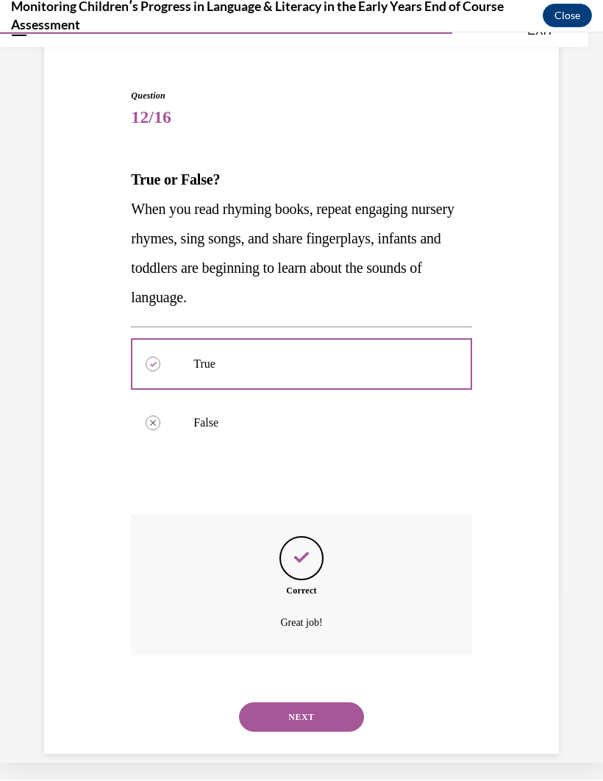
scroll to position [99, 0]
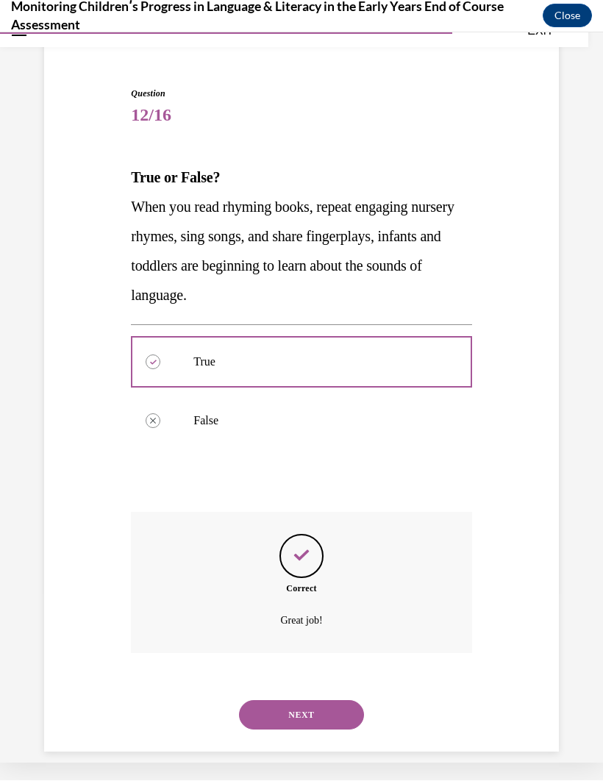
click at [271, 516] on button "NEXT" at bounding box center [301, 714] width 125 height 29
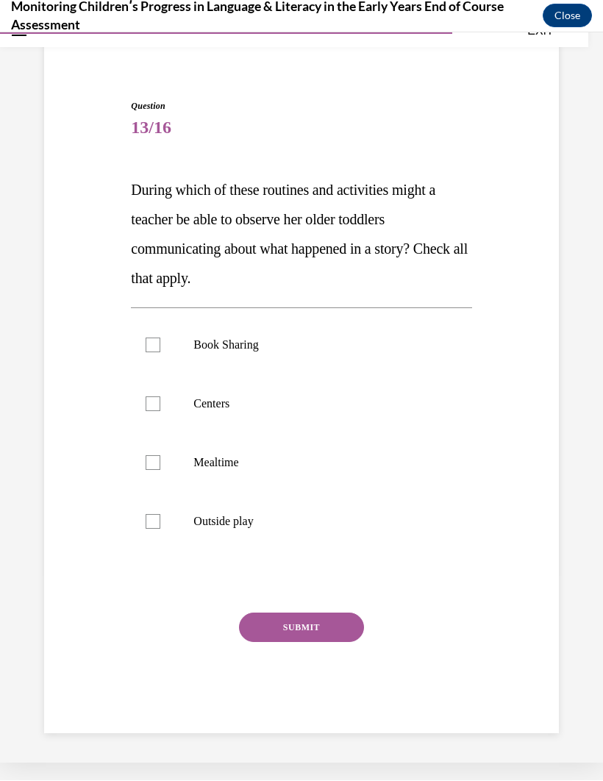
scroll to position [69, 0]
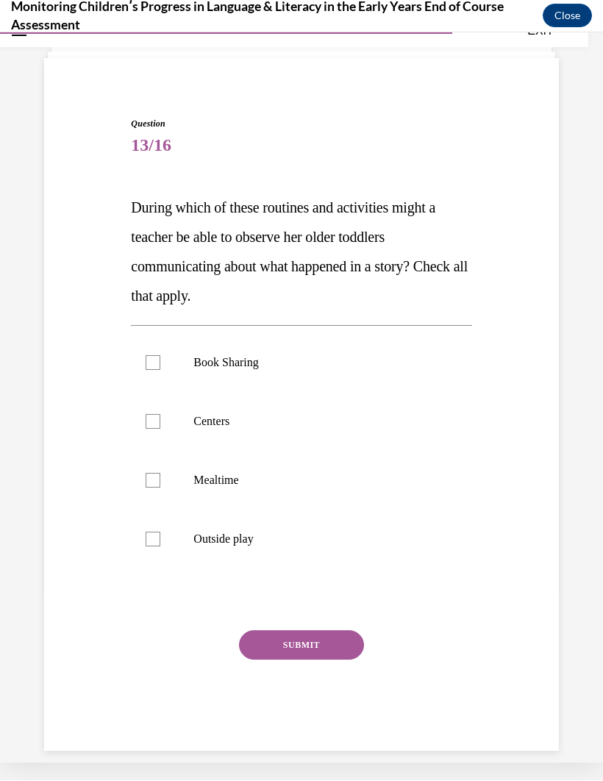
click at [159, 516] on div at bounding box center [153, 539] width 15 height 15
click at [159, 516] on input "Outside play" at bounding box center [153, 539] width 15 height 15
checkbox input "true"
click at [163, 473] on label "Mealtime" at bounding box center [301, 480] width 341 height 59
click at [160, 473] on input "Mealtime" at bounding box center [153, 480] width 15 height 15
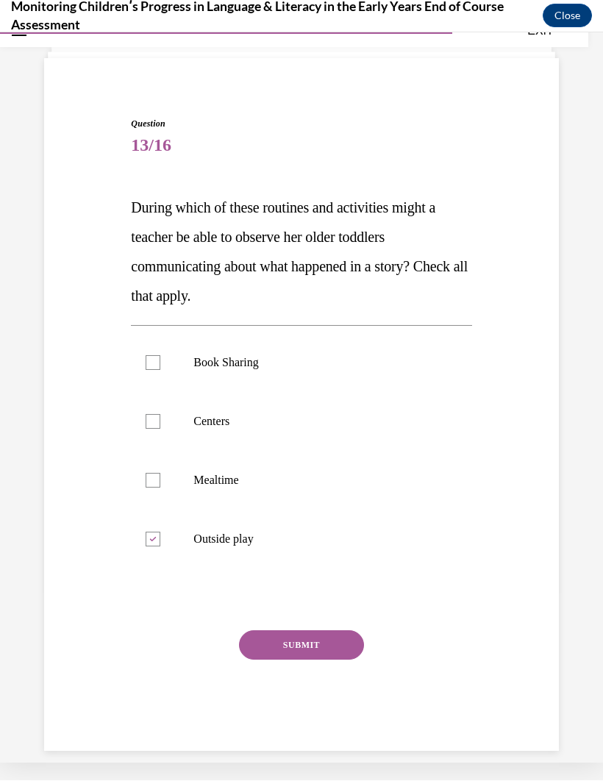
checkbox input "true"
click at [164, 415] on label "Centers" at bounding box center [301, 421] width 341 height 59
click at [160, 415] on input "Centers" at bounding box center [153, 421] width 15 height 15
checkbox input "true"
click at [159, 360] on div at bounding box center [153, 362] width 15 height 15
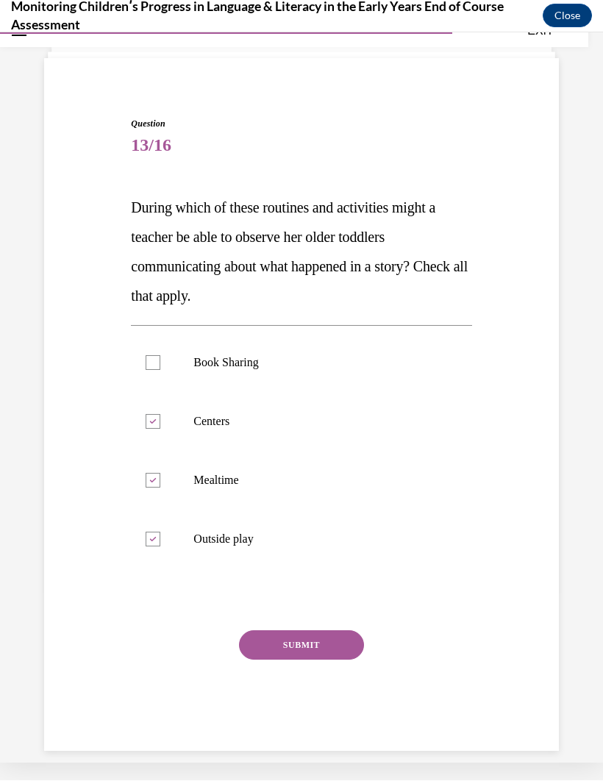
click at [159, 360] on input "Book Sharing" at bounding box center [153, 362] width 15 height 15
checkbox input "true"
click at [292, 516] on button "SUBMIT" at bounding box center [301, 644] width 125 height 29
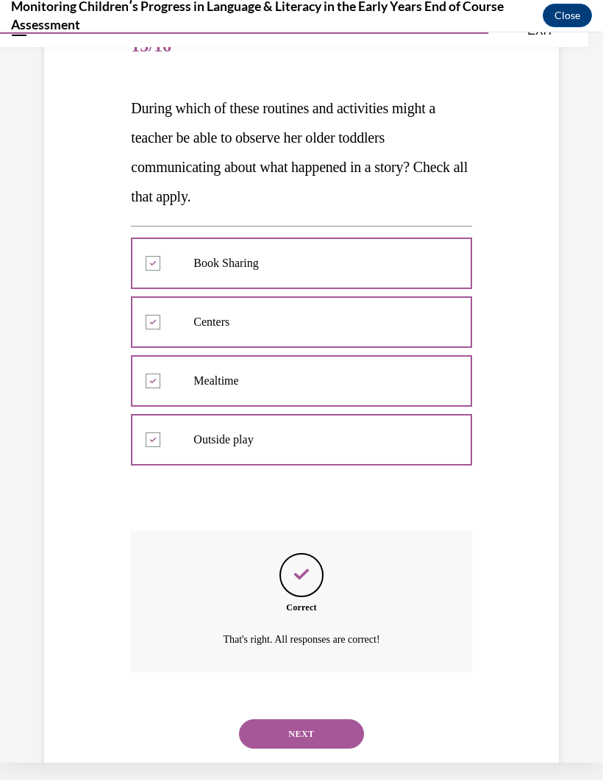
scroll to position [188, 0]
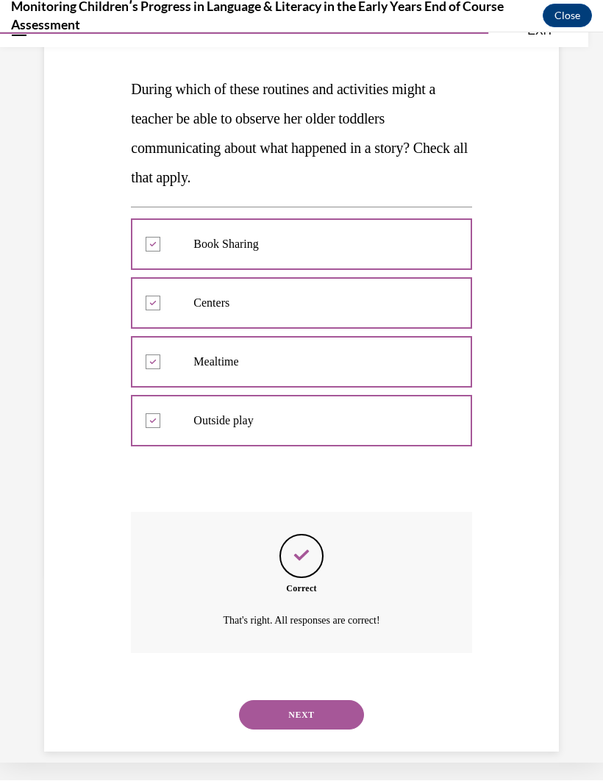
click at [277, 516] on button "NEXT" at bounding box center [301, 714] width 125 height 29
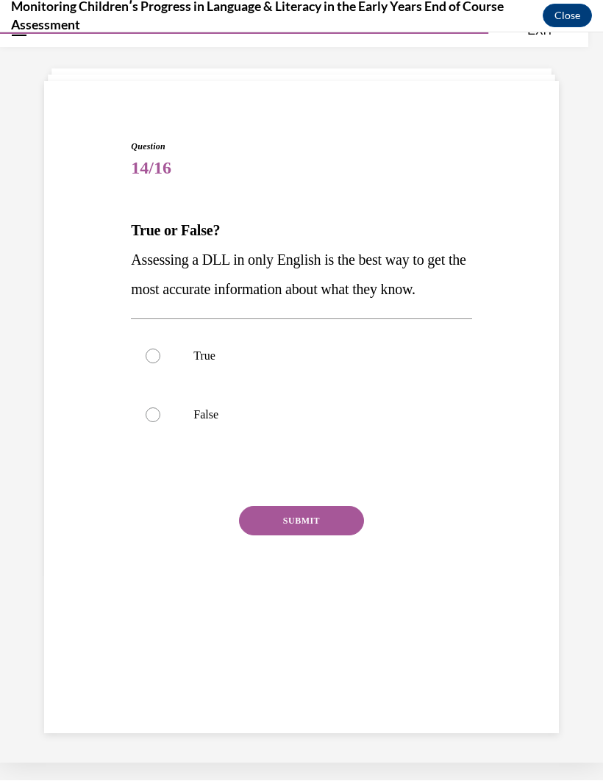
scroll to position [46, 0]
click at [138, 403] on label "False" at bounding box center [301, 415] width 341 height 59
click at [146, 408] on input "False" at bounding box center [153, 415] width 15 height 15
radio input "true"
click at [283, 516] on button "SUBMIT" at bounding box center [301, 520] width 125 height 29
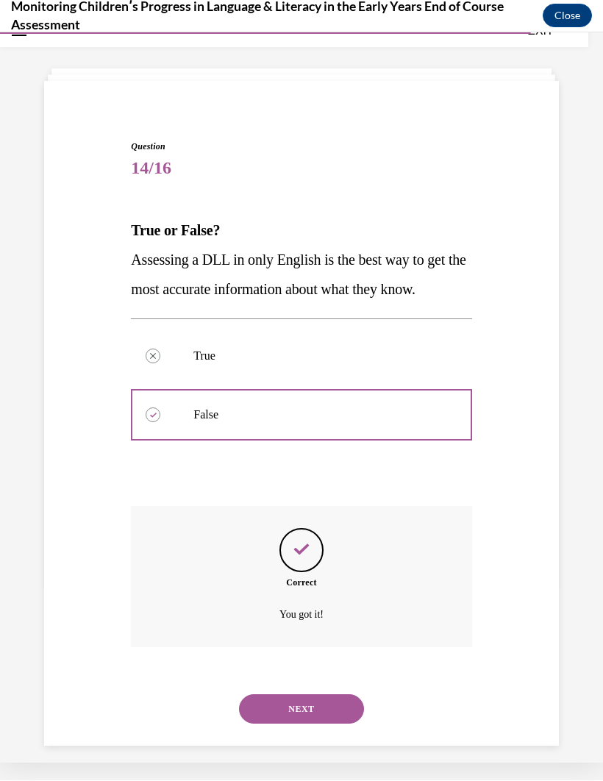
click at [278, 516] on button "NEXT" at bounding box center [301, 709] width 125 height 29
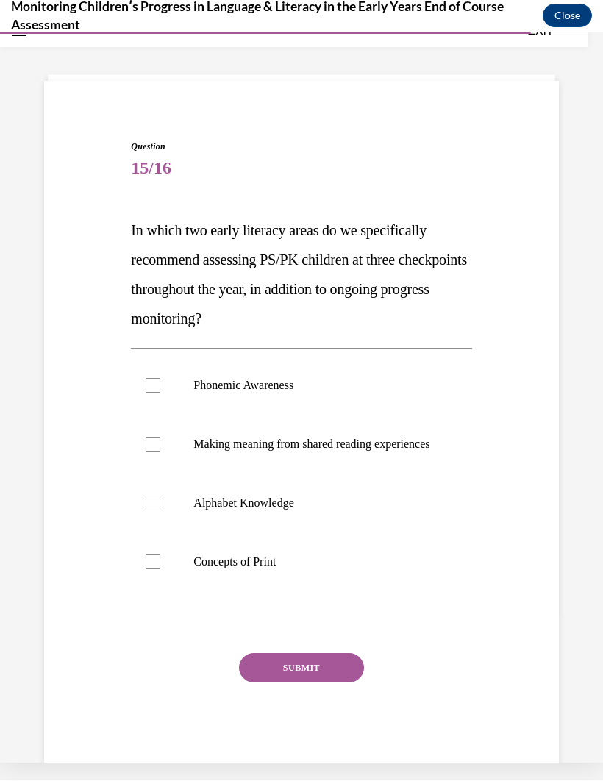
click at [162, 383] on label "Phonemic Awareness" at bounding box center [301, 385] width 341 height 59
click at [160, 383] on input "Phonemic Awareness" at bounding box center [153, 385] width 15 height 15
checkbox input "true"
click at [162, 516] on label "Alphabet Knowledge" at bounding box center [301, 503] width 341 height 59
click at [160, 511] on input "Alphabet Knowledge" at bounding box center [153, 503] width 15 height 15
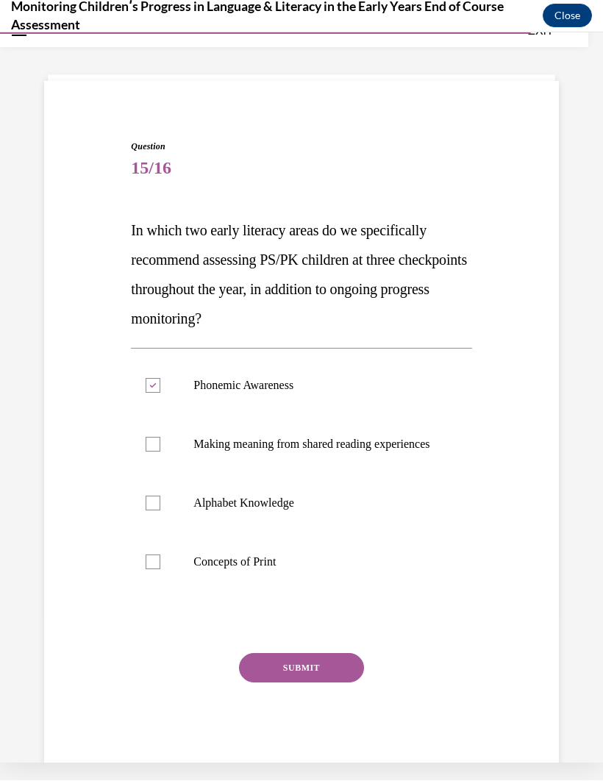
checkbox input "true"
click at [271, 516] on button "SUBMIT" at bounding box center [301, 667] width 125 height 29
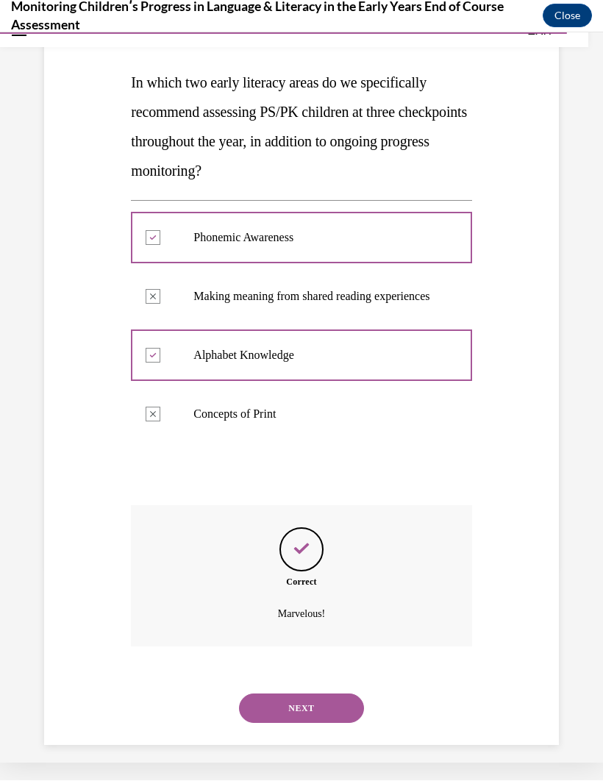
scroll to position [202, 0]
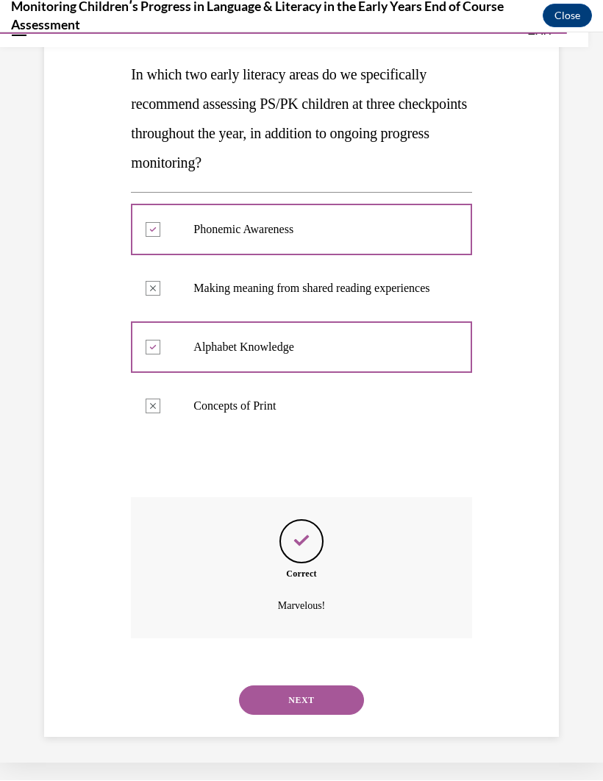
click at [268, 516] on button "NEXT" at bounding box center [301, 700] width 125 height 29
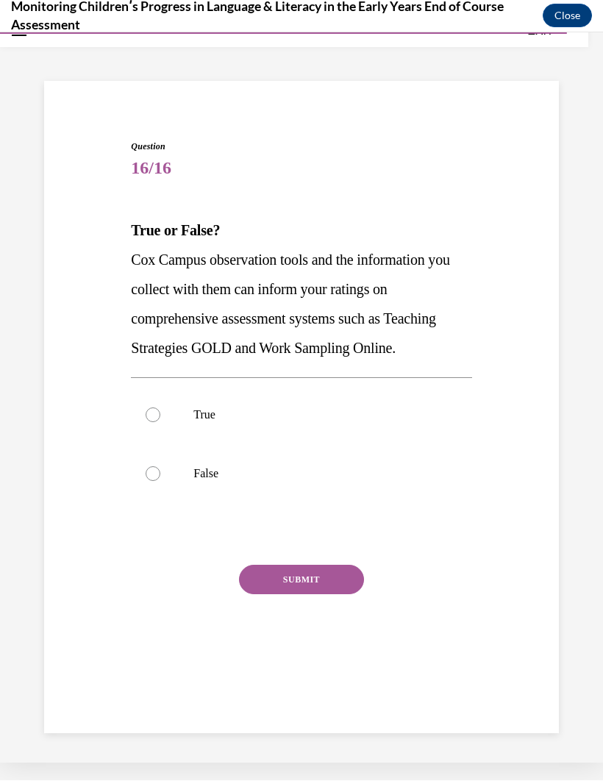
scroll to position [46, 0]
click at [157, 413] on div at bounding box center [153, 415] width 15 height 15
click at [157, 413] on input "True" at bounding box center [153, 415] width 15 height 15
radio input "true"
click at [285, 516] on button "SUBMIT" at bounding box center [301, 579] width 125 height 29
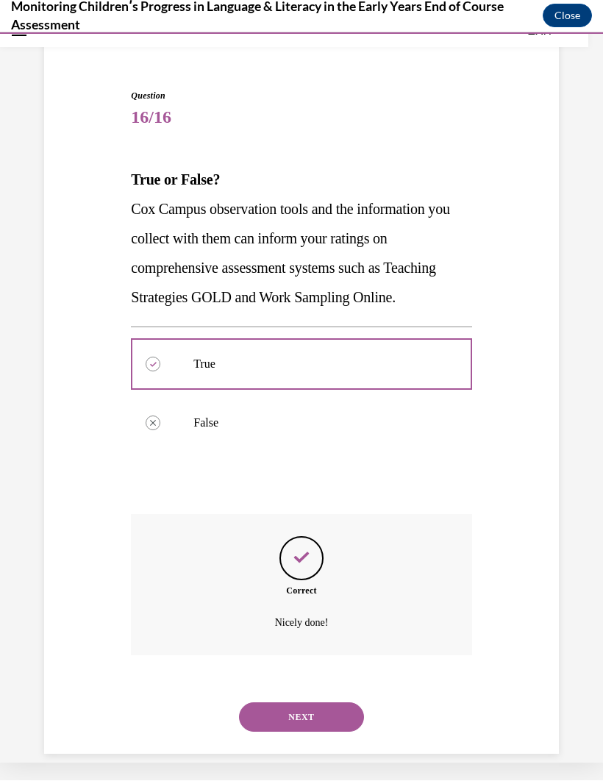
scroll to position [99, 0]
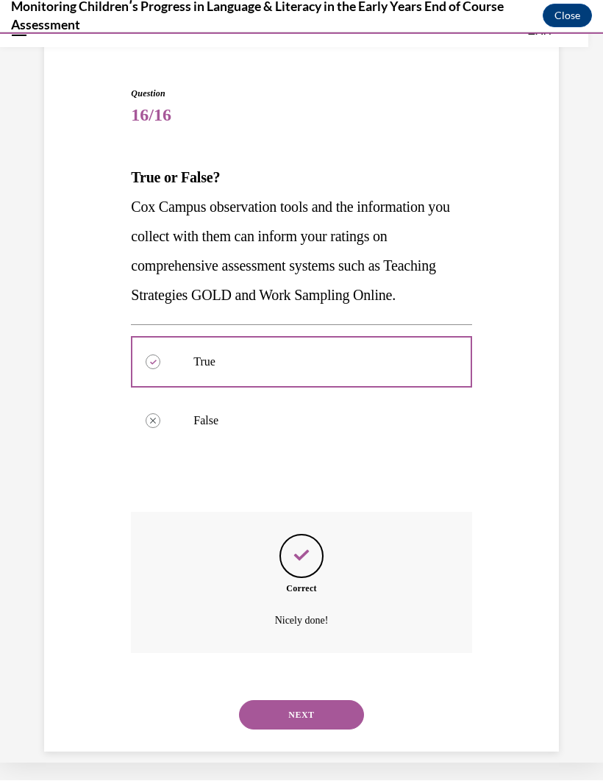
click at [283, 516] on button "NEXT" at bounding box center [301, 714] width 125 height 29
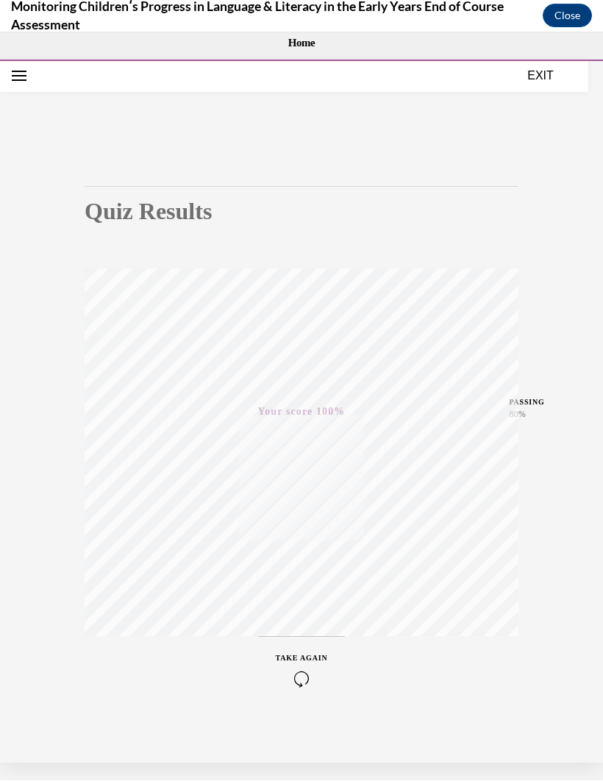
scroll to position [0, 0]
click at [541, 71] on button "EXIT" at bounding box center [541, 76] width 88 height 18
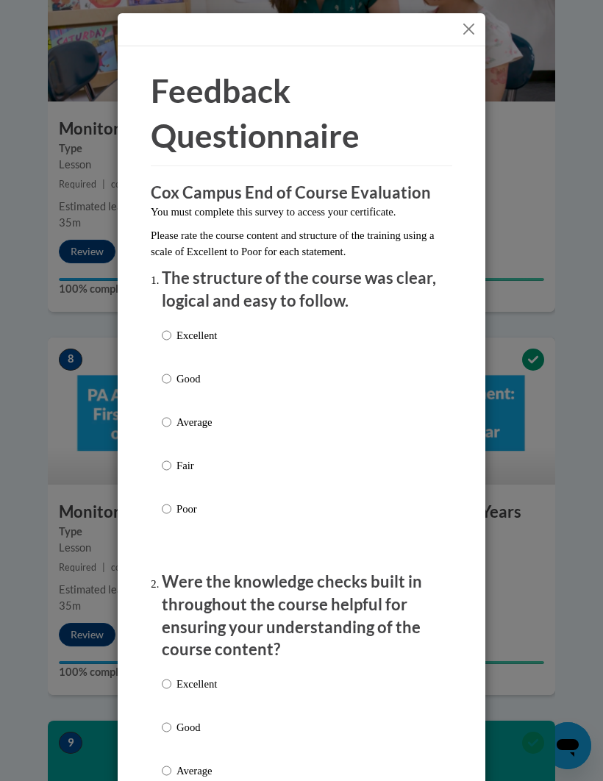
scroll to position [3047, 0]
click at [173, 327] on label "Excellent" at bounding box center [189, 347] width 55 height 40
click at [171, 327] on input "Excellent" at bounding box center [167, 335] width 10 height 16
radio input "true"
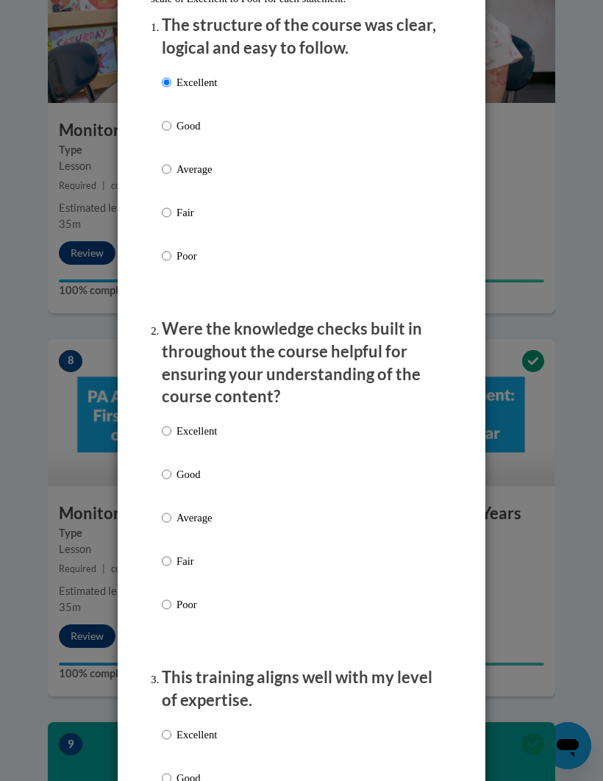
scroll to position [255, 0]
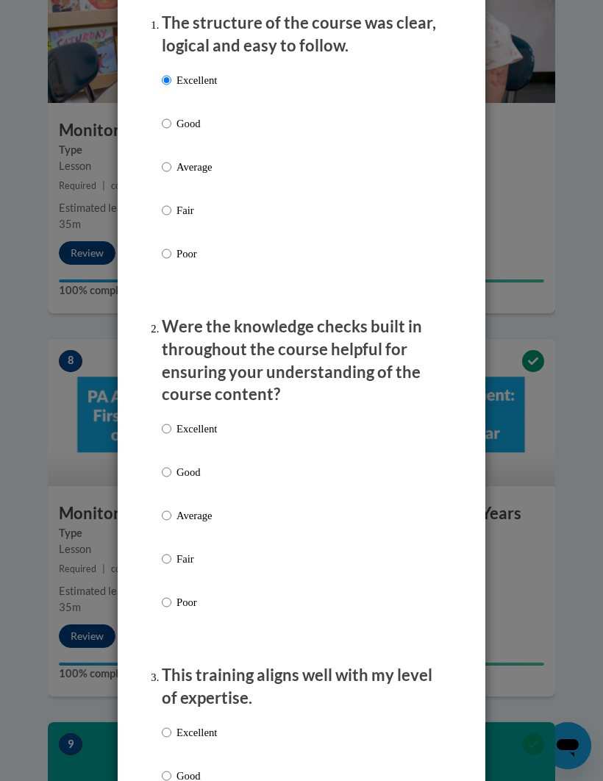
click at [170, 413] on div "Excellent Good Average Fair Poor" at bounding box center [189, 527] width 55 height 228
click at [177, 421] on p "Excellent" at bounding box center [197, 429] width 40 height 16
click at [171, 421] on input "Excellent" at bounding box center [167, 429] width 10 height 16
radio input "true"
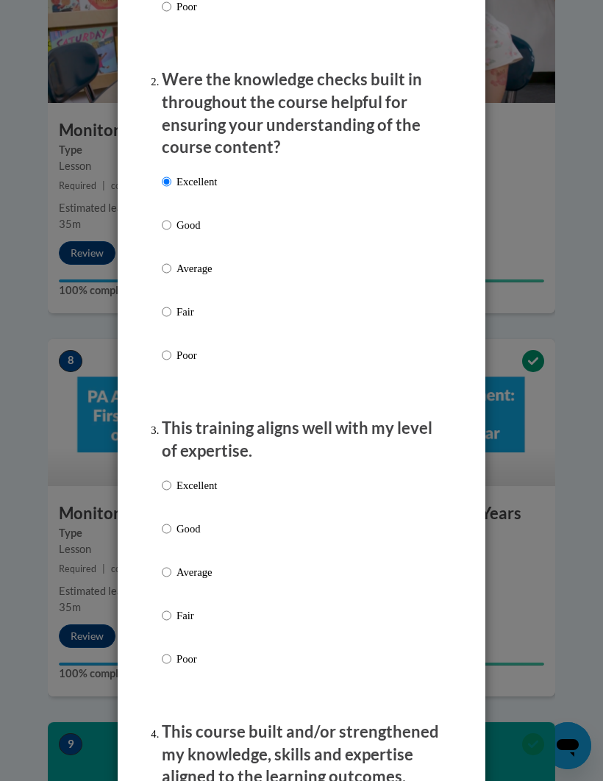
scroll to position [522, 0]
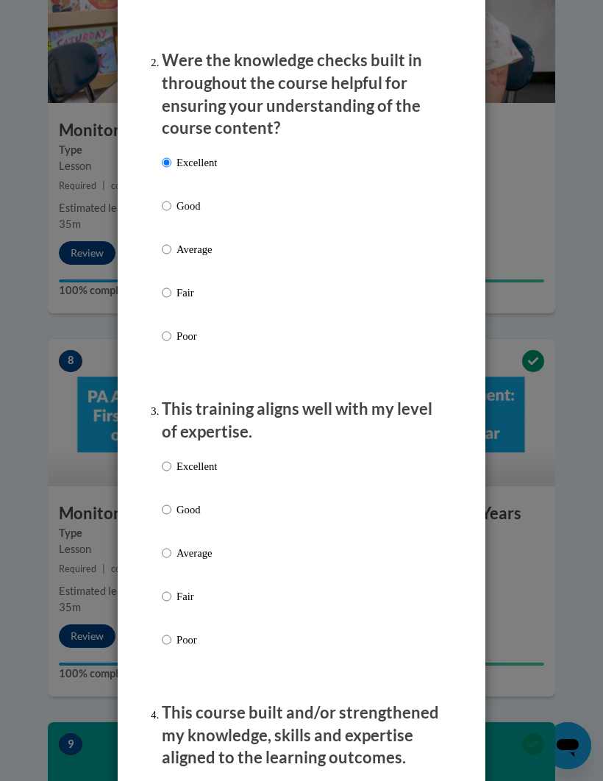
click at [170, 460] on input "Excellent" at bounding box center [167, 466] width 10 height 16
radio input "true"
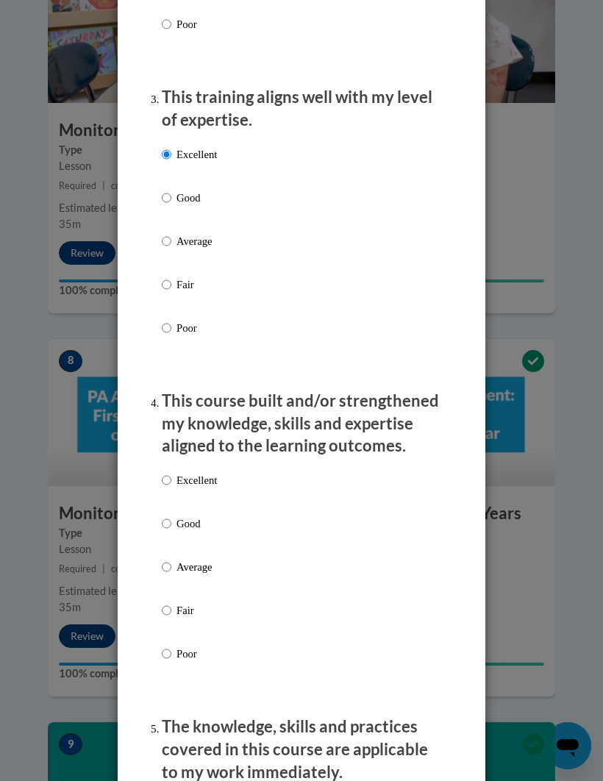
scroll to position [858, 0]
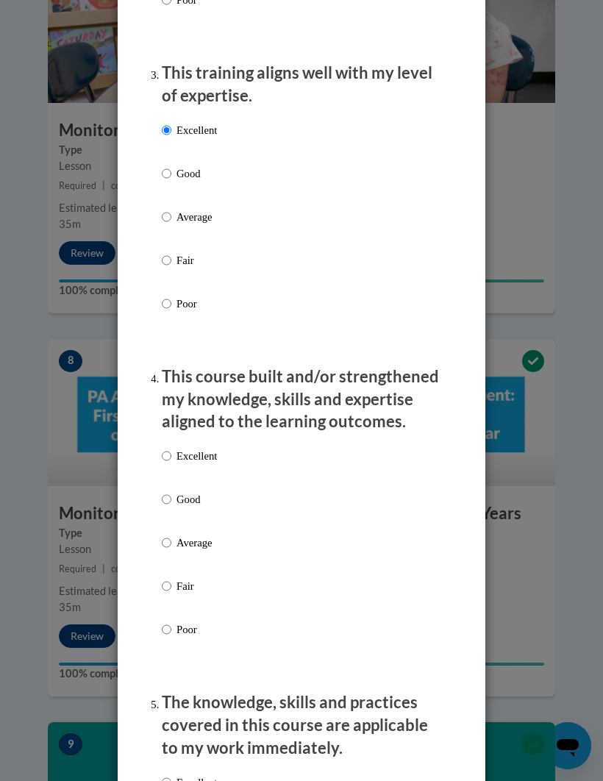
click at [165, 448] on input "Excellent" at bounding box center [167, 456] width 10 height 16
radio input "true"
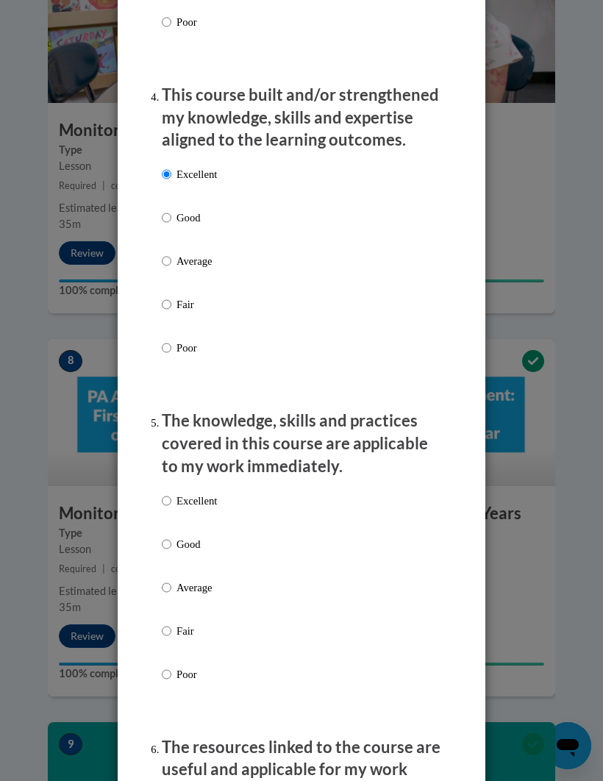
scroll to position [1146, 0]
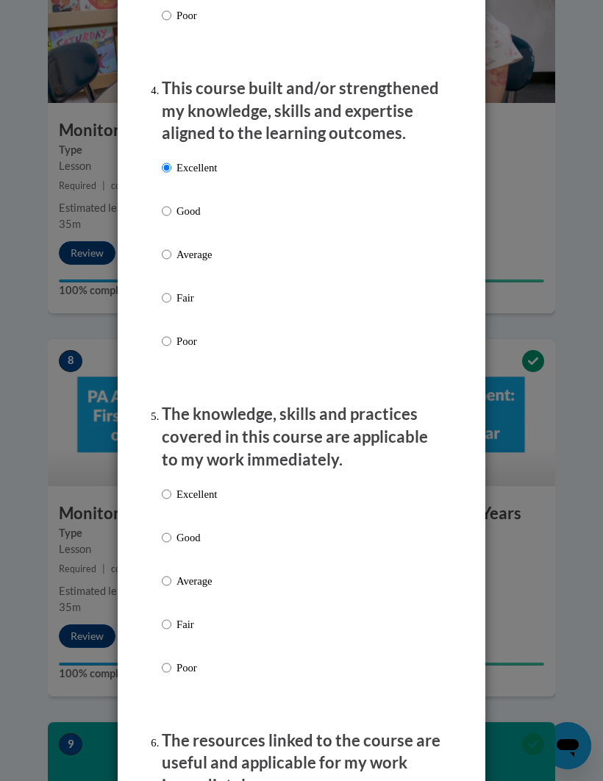
click at [171, 486] on input "Excellent" at bounding box center [167, 494] width 10 height 16
radio input "true"
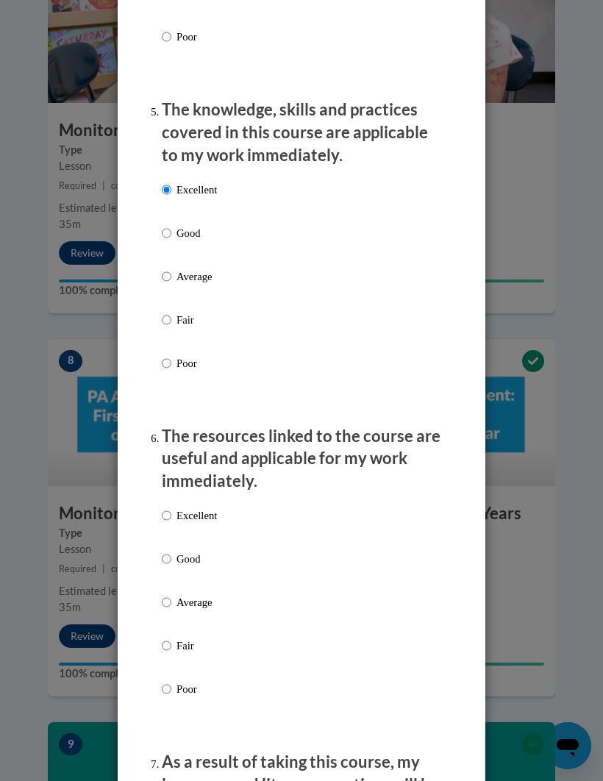
scroll to position [1477, 0]
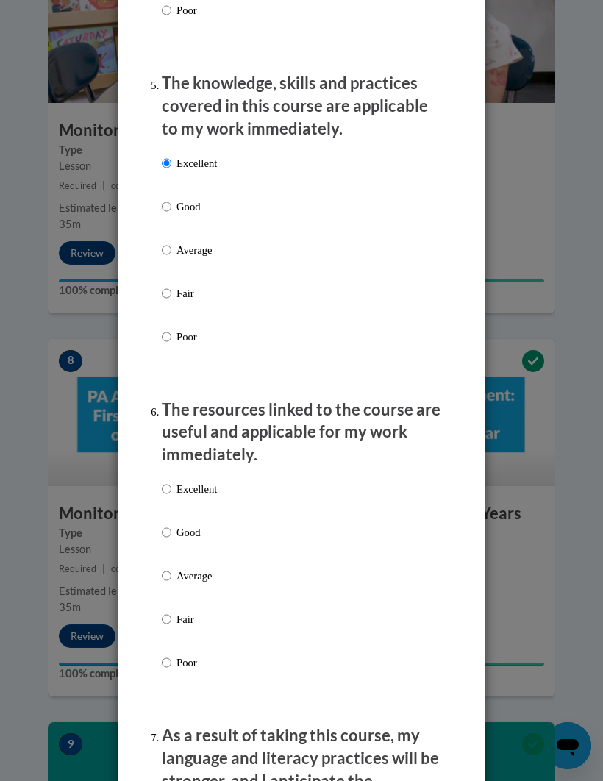
click at [163, 481] on input "Excellent" at bounding box center [167, 489] width 10 height 16
radio input "true"
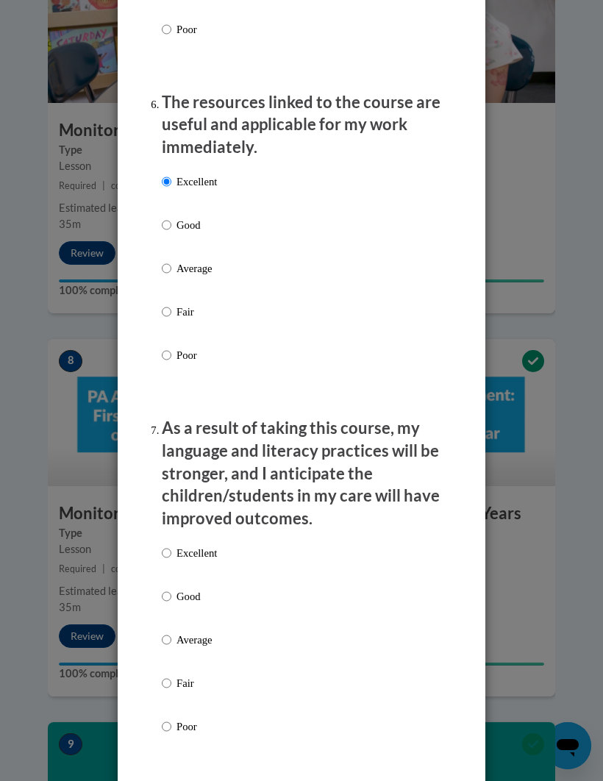
scroll to position [1788, 0]
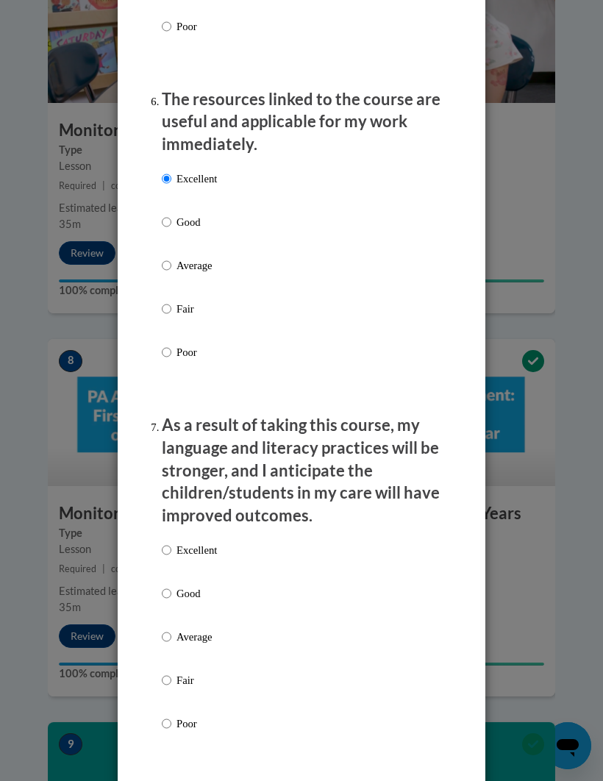
click at [168, 516] on input "Excellent" at bounding box center [167, 550] width 10 height 16
radio input "true"
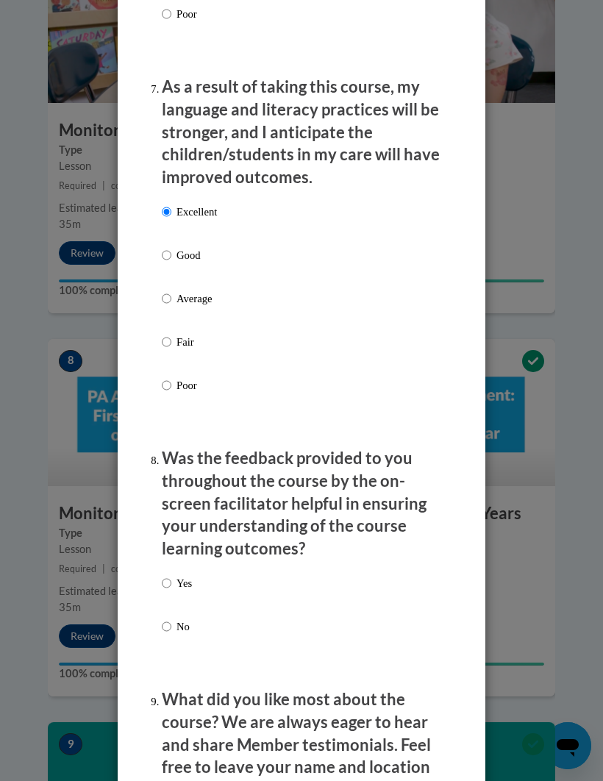
scroll to position [2156, 0]
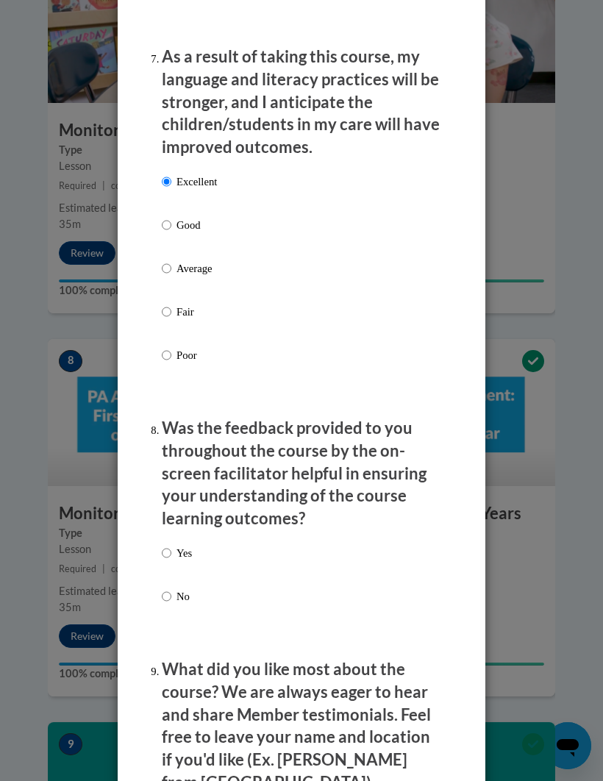
click at [166, 516] on input "Yes" at bounding box center [167, 553] width 10 height 16
radio input "true"
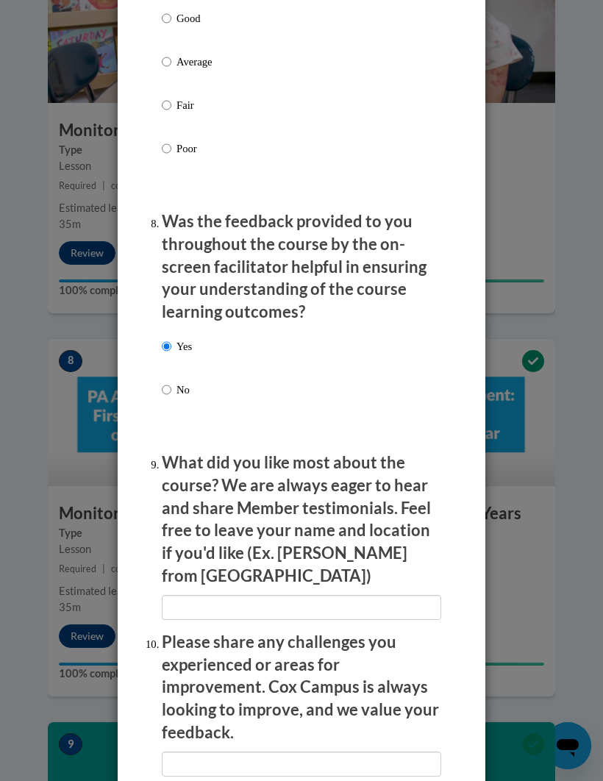
scroll to position [2380, 0]
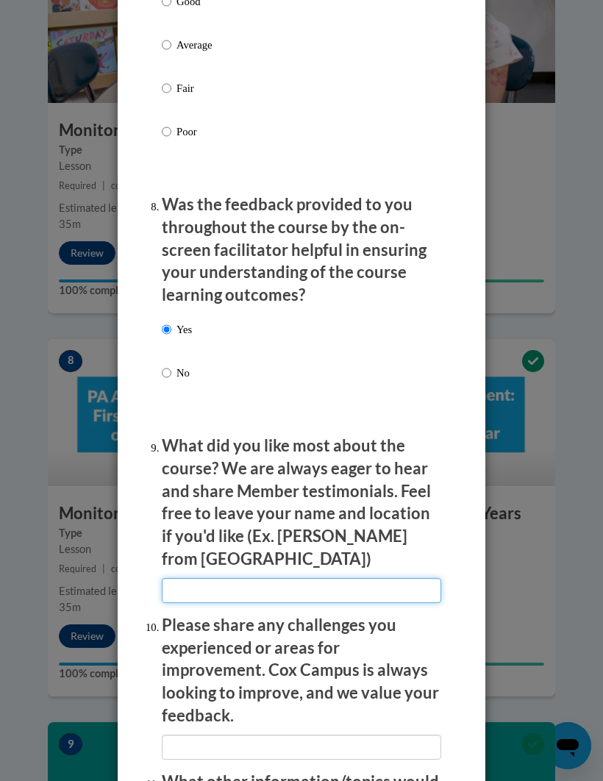
click at [183, 516] on input "textbox" at bounding box center [302, 590] width 280 height 25
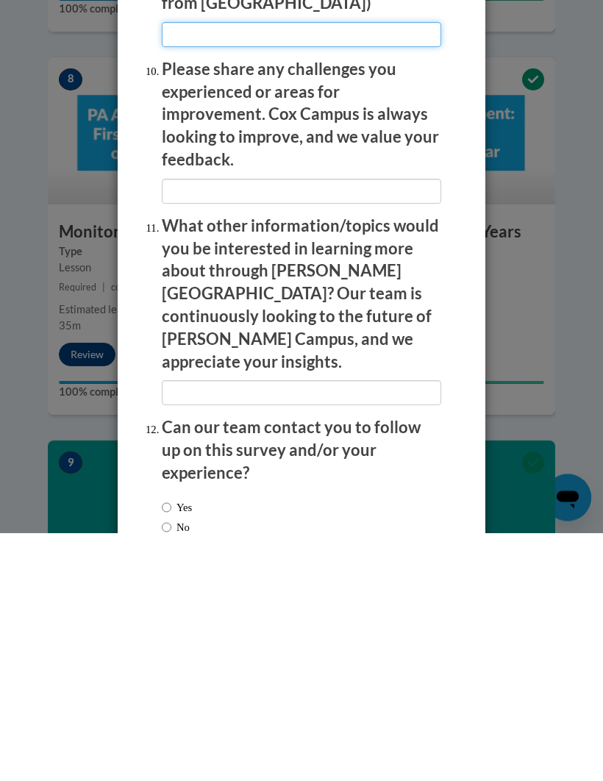
scroll to position [2687, 0]
click at [171, 516] on input "No" at bounding box center [167, 777] width 10 height 16
radio input "true"
